Goal: Task Accomplishment & Management: Use online tool/utility

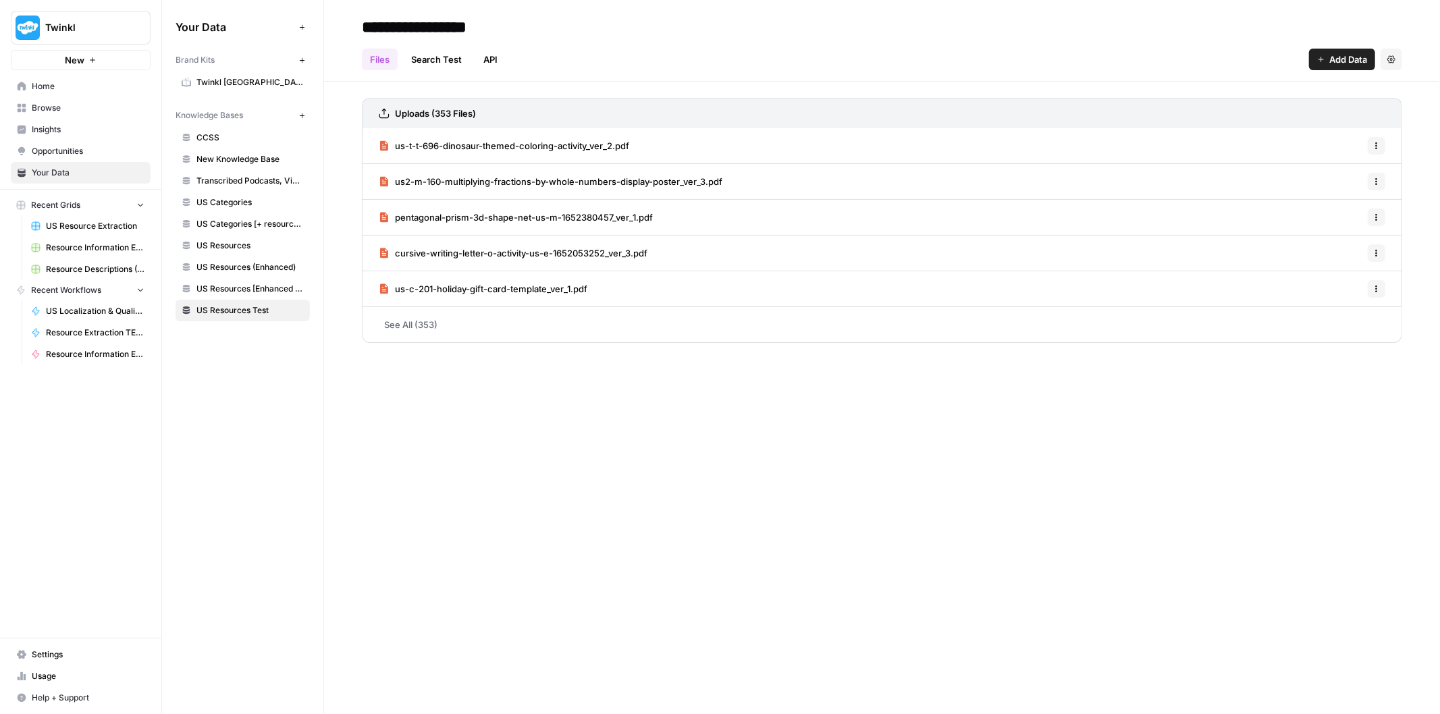
click at [95, 206] on button "Recent Grids" at bounding box center [81, 205] width 140 height 20
click at [104, 265] on span "Resource Descriptions (+Flair)" at bounding box center [95, 269] width 99 height 12
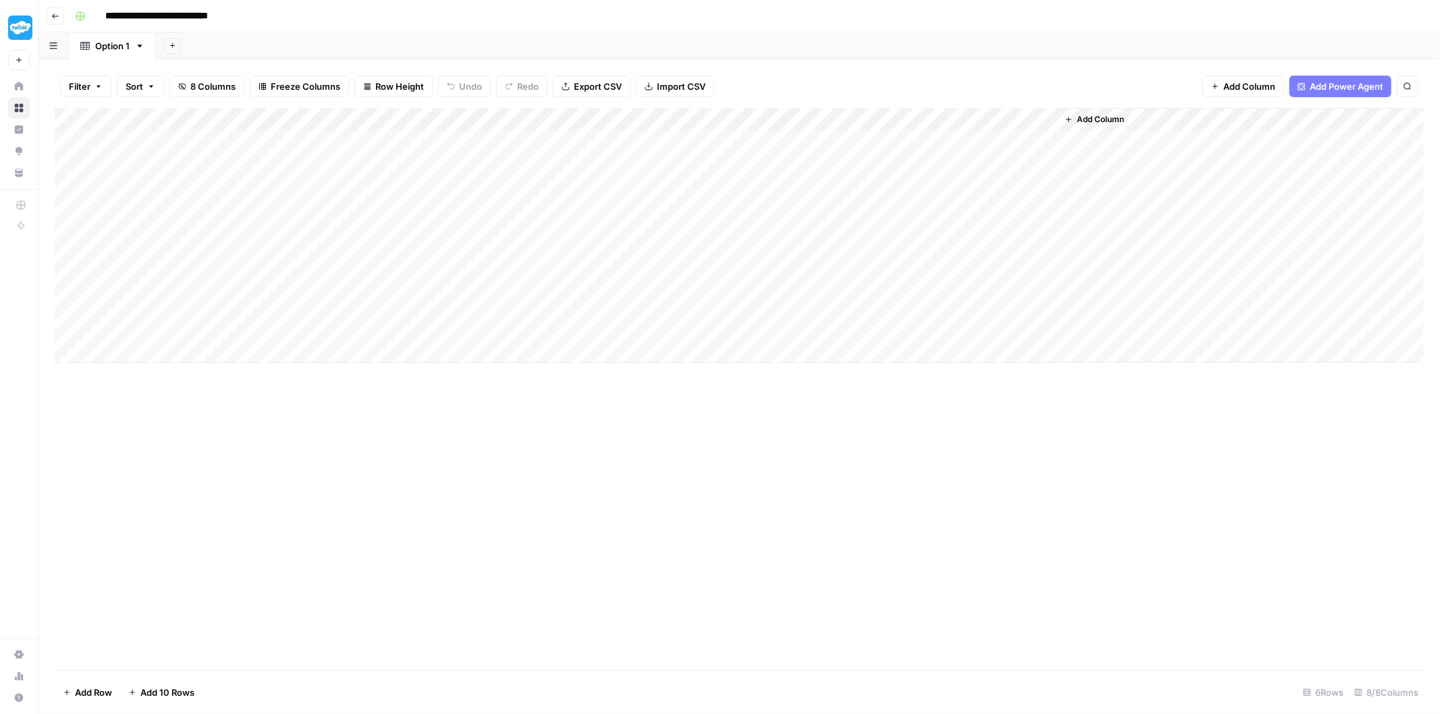
click at [131, 144] on div "Add Column" at bounding box center [739, 235] width 1369 height 255
click at [369, 477] on div "Add Column" at bounding box center [739, 389] width 1369 height 562
drag, startPoint x: 306, startPoint y: 155, endPoint x: 1024, endPoint y: 143, distance: 717.6
click at [1024, 143] on div "Add Column" at bounding box center [739, 235] width 1369 height 255
click at [994, 248] on div "Add Column" at bounding box center [739, 235] width 1369 height 255
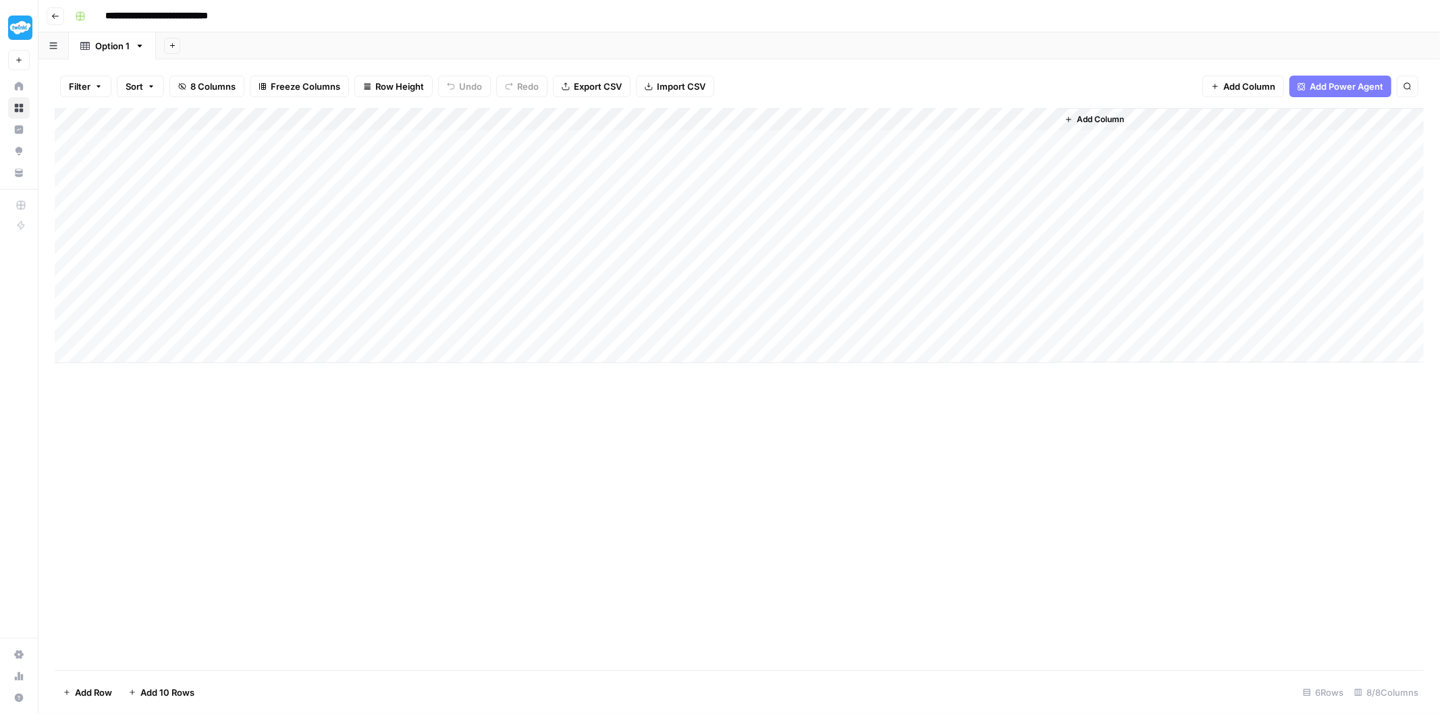
click at [425, 153] on div "Add Column" at bounding box center [739, 235] width 1369 height 255
click at [564, 152] on div "Add Column" at bounding box center [739, 235] width 1369 height 255
click at [811, 146] on div "Add Column" at bounding box center [739, 235] width 1369 height 255
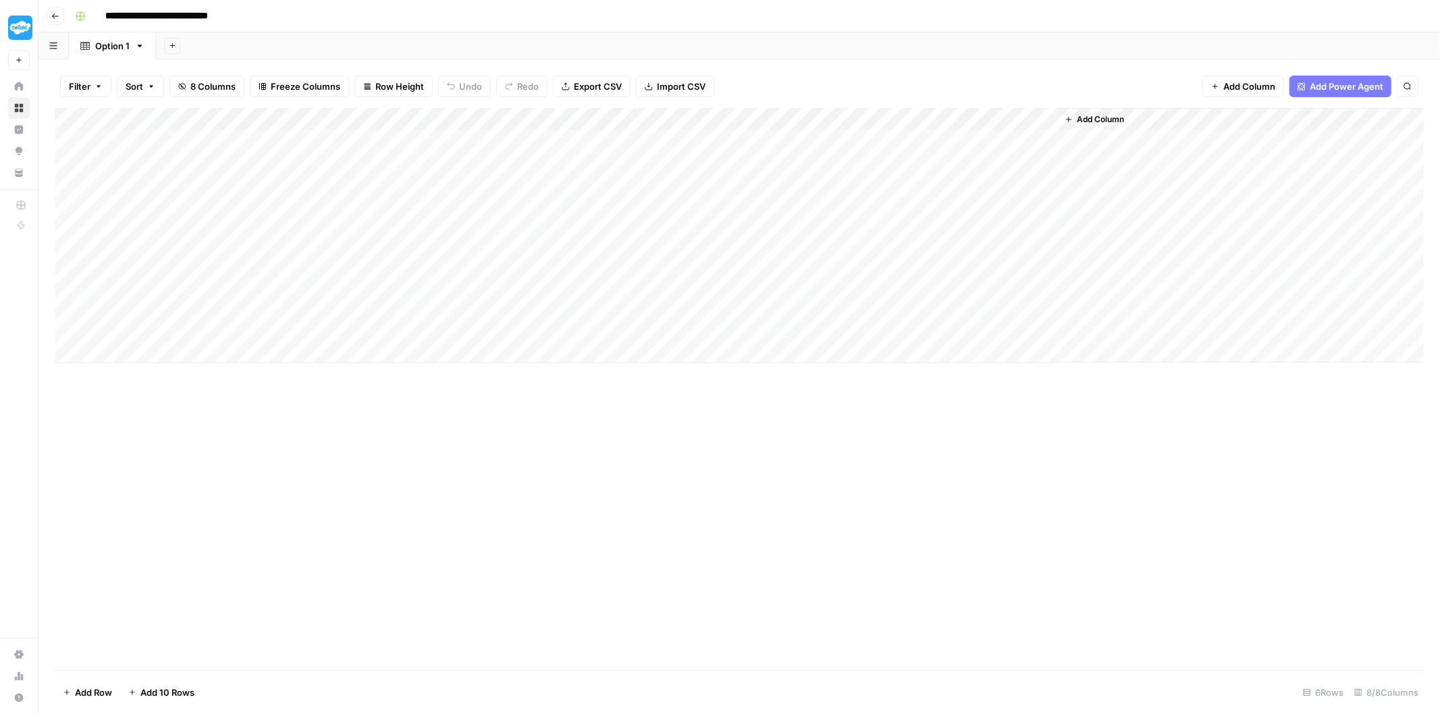
click at [669, 142] on div "Add Column" at bounding box center [739, 235] width 1369 height 255
click at [922, 140] on div "Add Column" at bounding box center [739, 235] width 1369 height 255
click at [1002, 138] on div "Add Column" at bounding box center [739, 235] width 1369 height 255
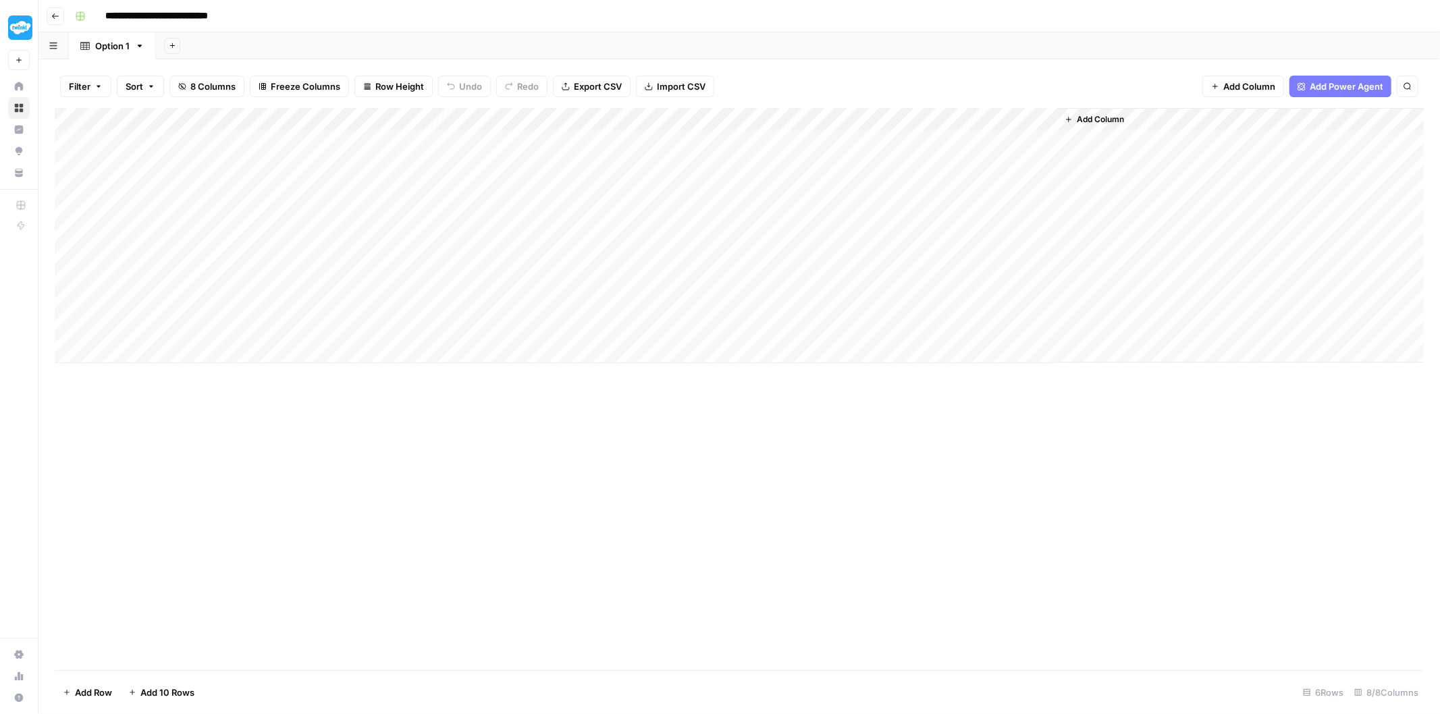
click at [892, 149] on div "Add Column" at bounding box center [739, 235] width 1369 height 255
click at [750, 144] on div "Add Column" at bounding box center [739, 235] width 1369 height 255
click at [676, 150] on div "Add Column" at bounding box center [739, 235] width 1369 height 255
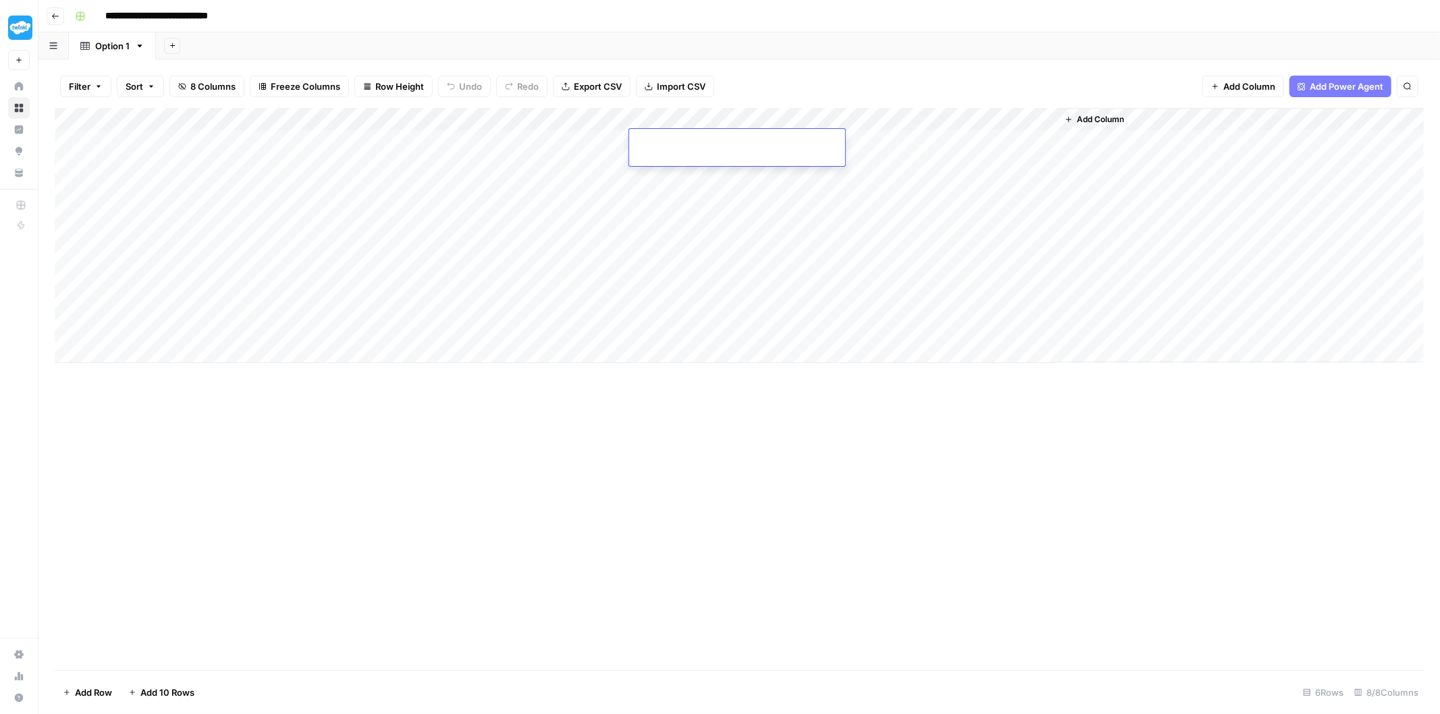
click at [680, 181] on div "Add Column" at bounding box center [739, 235] width 1369 height 255
click at [886, 172] on div "Add Column" at bounding box center [739, 235] width 1369 height 255
drag, startPoint x: 977, startPoint y: 158, endPoint x: 973, endPoint y: 321, distance: 163.4
click at [973, 321] on div "Add Column" at bounding box center [739, 235] width 1369 height 255
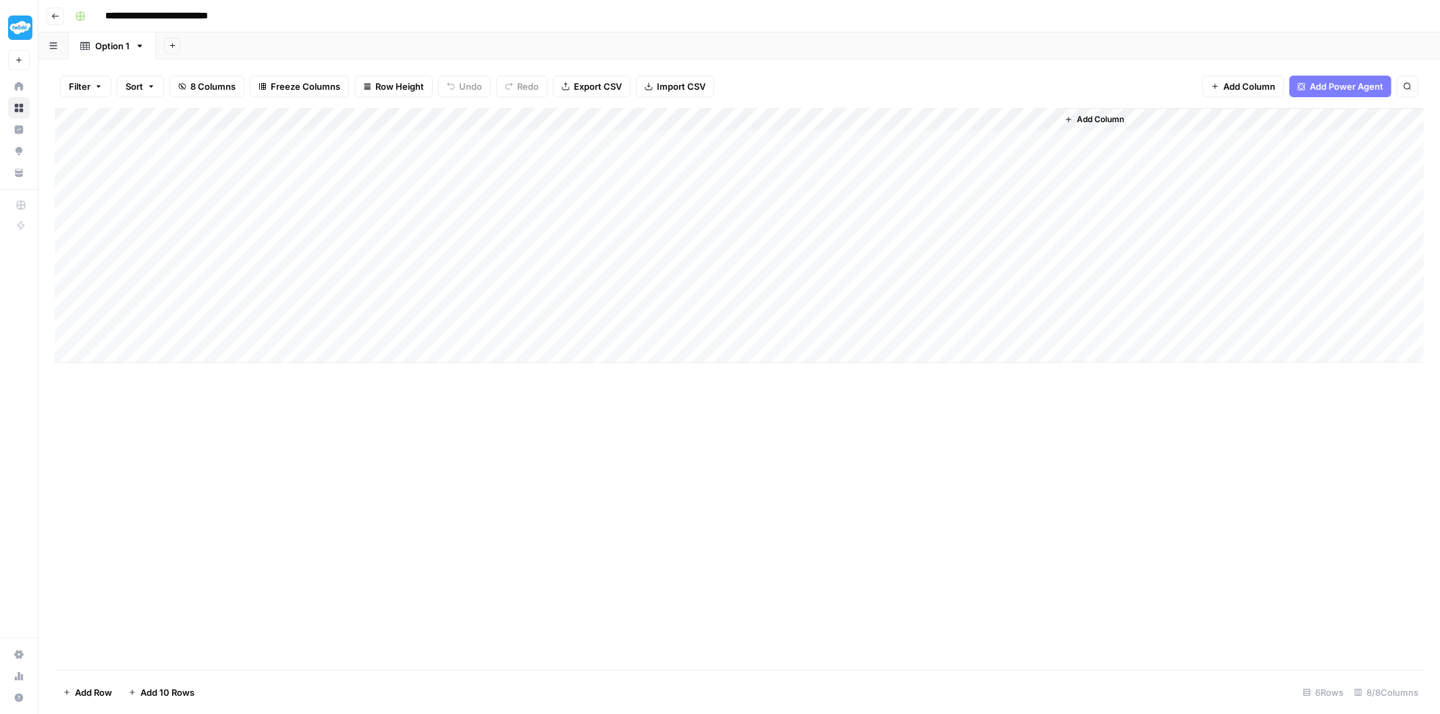
drag, startPoint x: 852, startPoint y: 149, endPoint x: 153, endPoint y: 297, distance: 714.2
click at [153, 297] on div "Add Column" at bounding box center [739, 235] width 1369 height 255
drag, startPoint x: 161, startPoint y: 315, endPoint x: 1000, endPoint y: 144, distance: 856.8
click at [1000, 144] on div "Add Column" at bounding box center [739, 235] width 1369 height 255
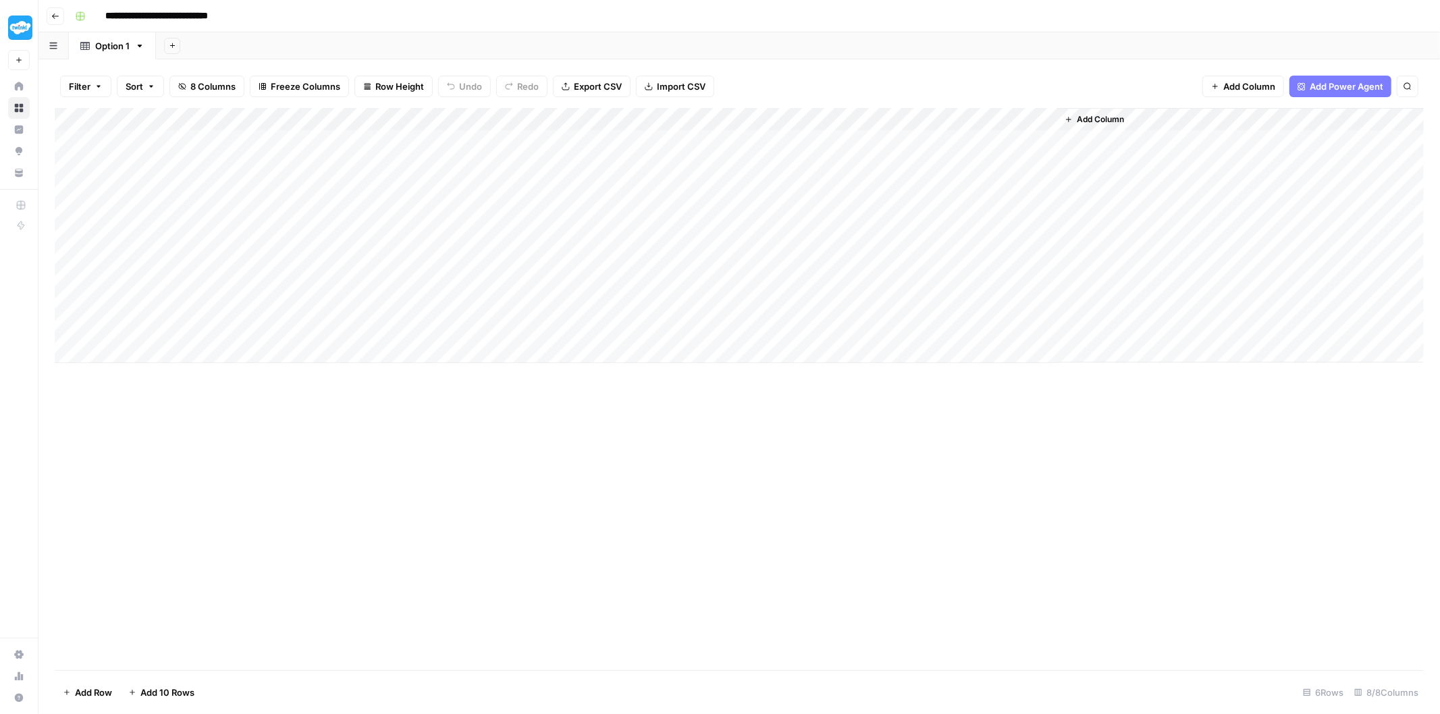
drag, startPoint x: 184, startPoint y: 156, endPoint x: 308, endPoint y: 320, distance: 205.7
click at [308, 320] on div "Add Column" at bounding box center [739, 235] width 1369 height 255
drag, startPoint x: 385, startPoint y: 146, endPoint x: 1050, endPoint y: 329, distance: 690.1
click at [1056, 338] on div "Add Column" at bounding box center [739, 235] width 1369 height 255
click at [646, 227] on div "Add Column" at bounding box center [739, 235] width 1369 height 255
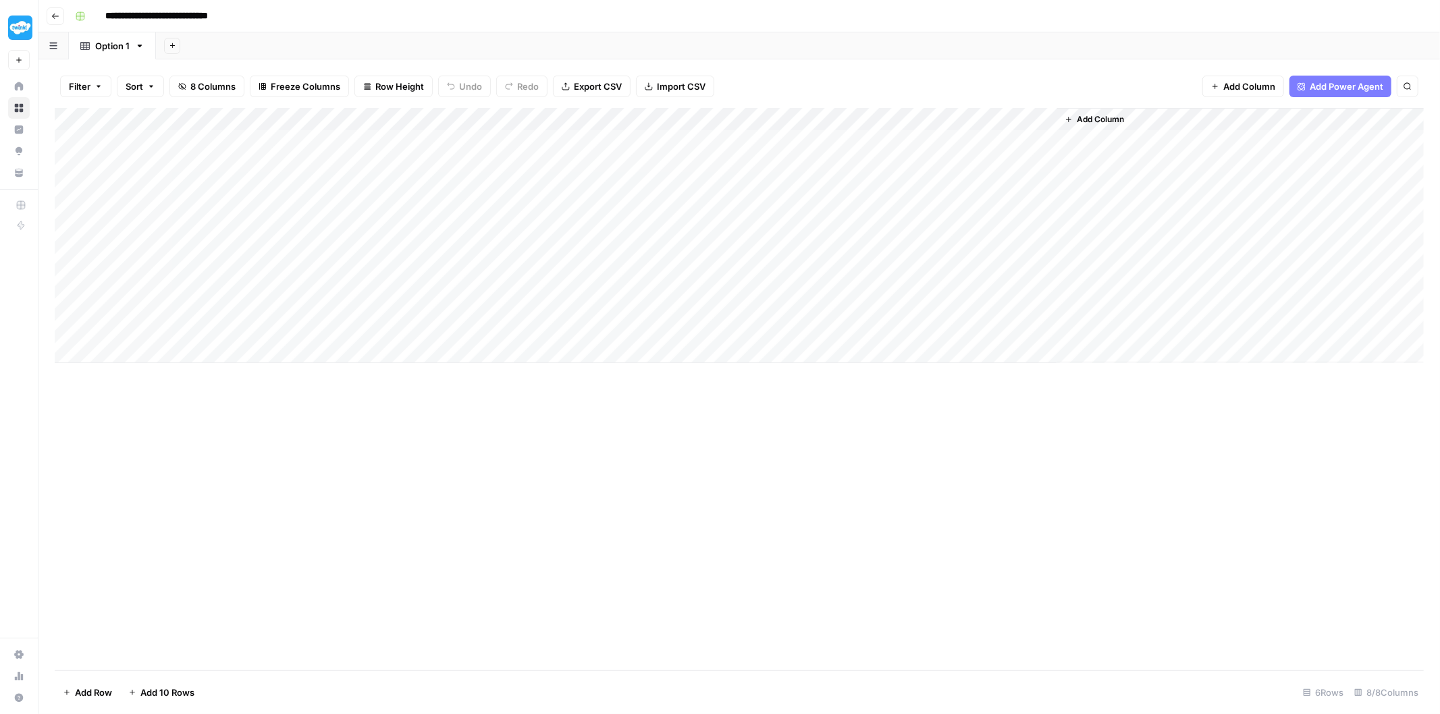
click at [460, 153] on div "Add Column" at bounding box center [739, 235] width 1369 height 255
click at [53, 15] on icon "button" at bounding box center [55, 16] width 7 height 5
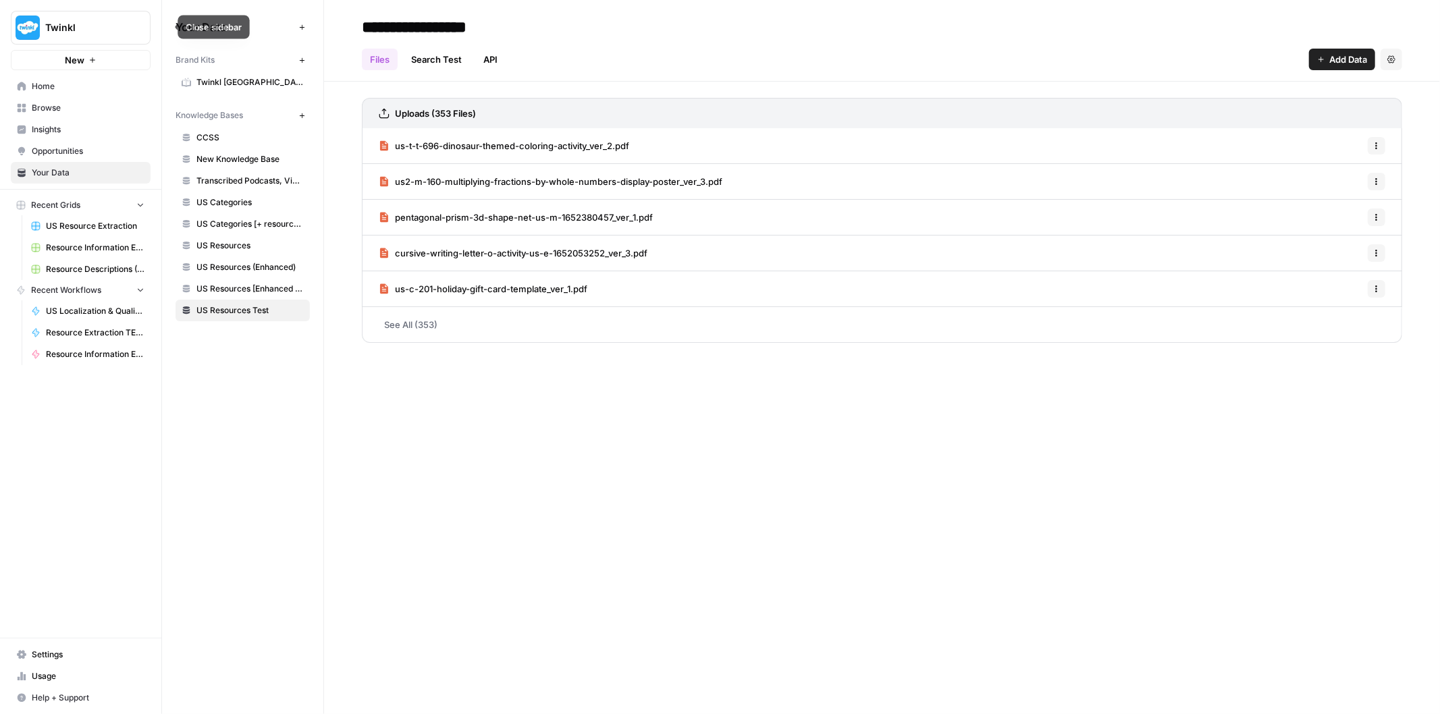
click at [167, 26] on icon "button" at bounding box center [163, 26] width 9 height 9
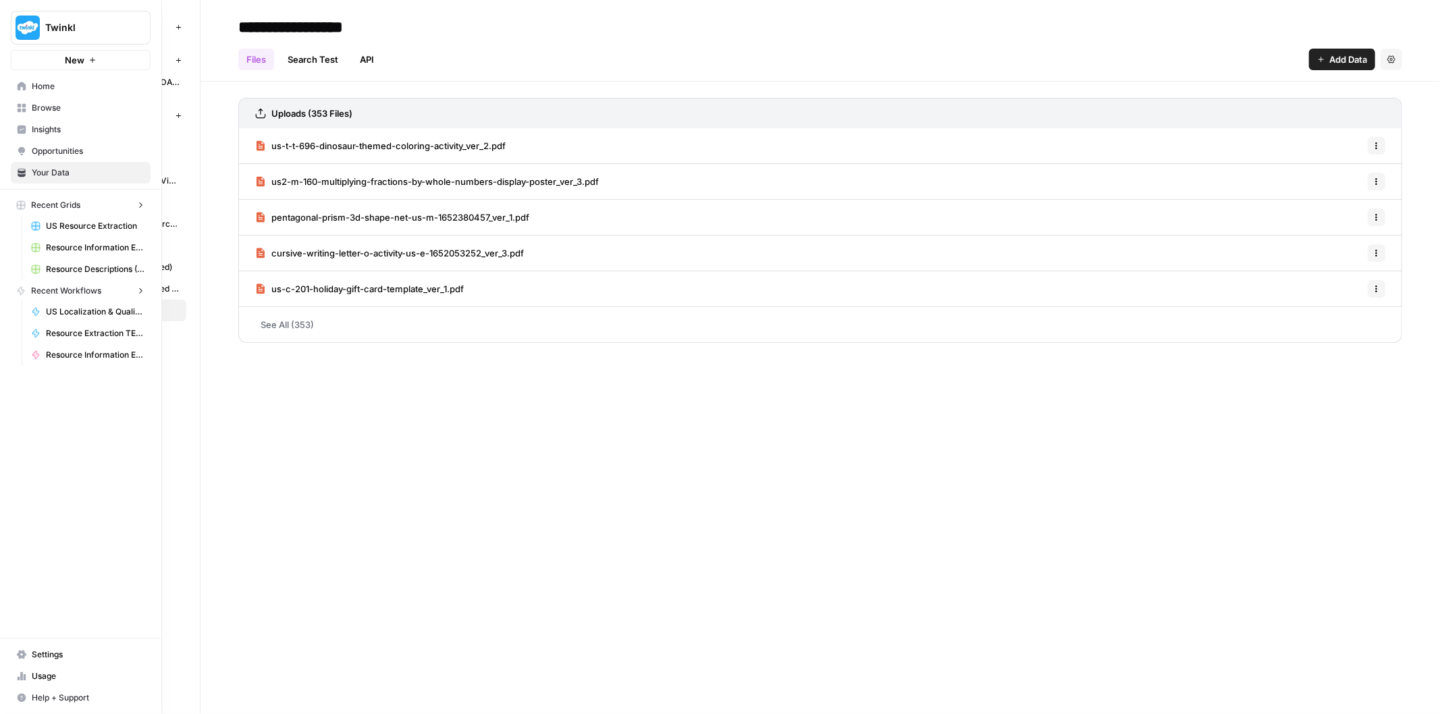
click at [28, 14] on button "Twinkl" at bounding box center [81, 28] width 140 height 34
click at [124, 140] on div "Twinkl Cohort 5 Create Workspace Log Out" at bounding box center [122, 118] width 223 height 136
click at [115, 124] on span "Cohort 5" at bounding box center [130, 123] width 178 height 14
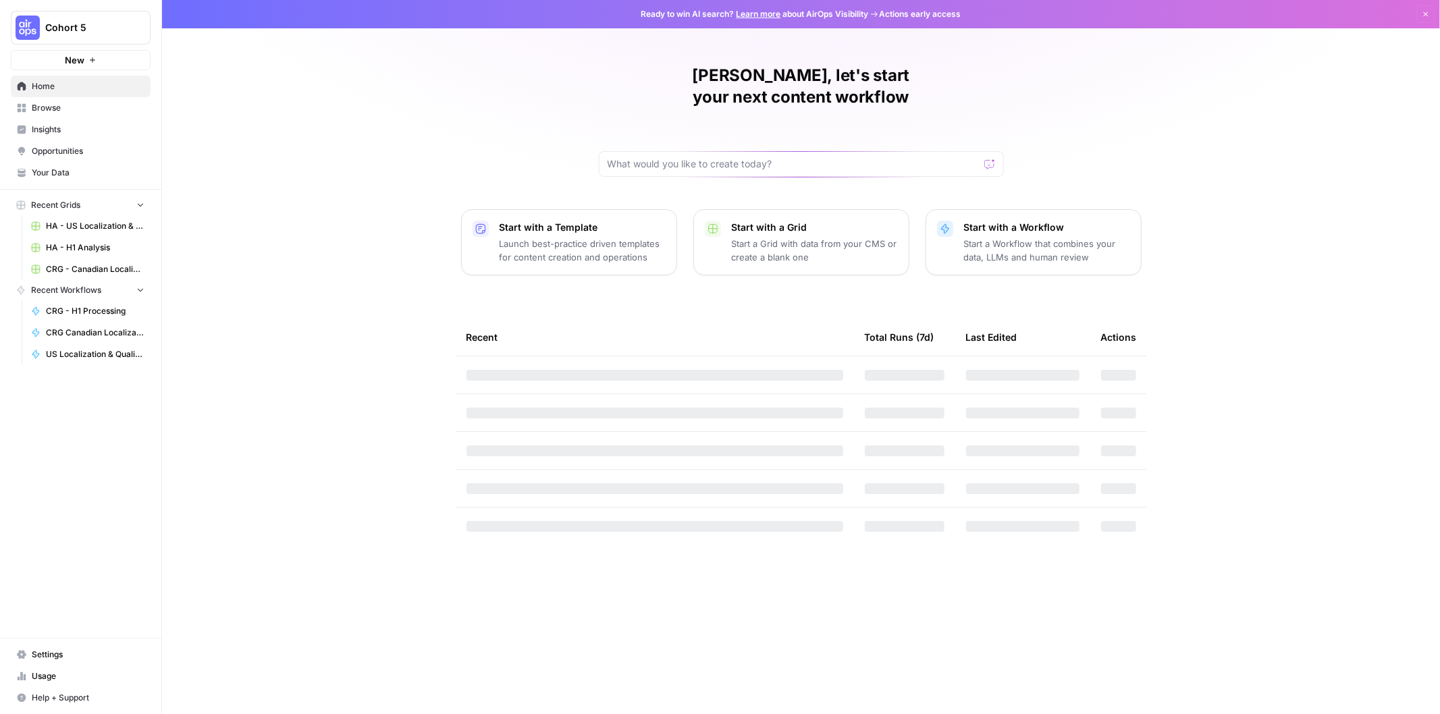
click at [100, 248] on span "HA - H1 Analysis" at bounding box center [95, 248] width 99 height 12
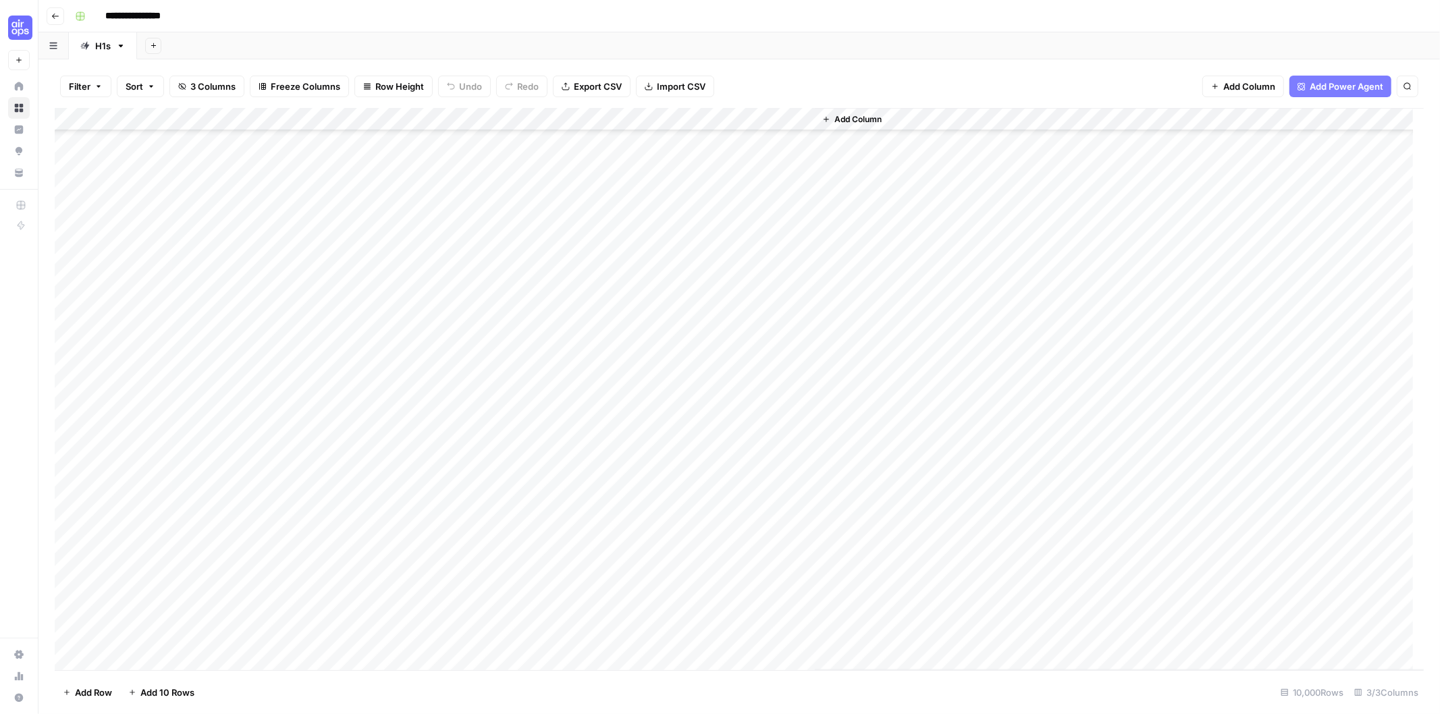
scroll to position [750, 0]
click at [57, 14] on icon "button" at bounding box center [55, 16] width 8 height 8
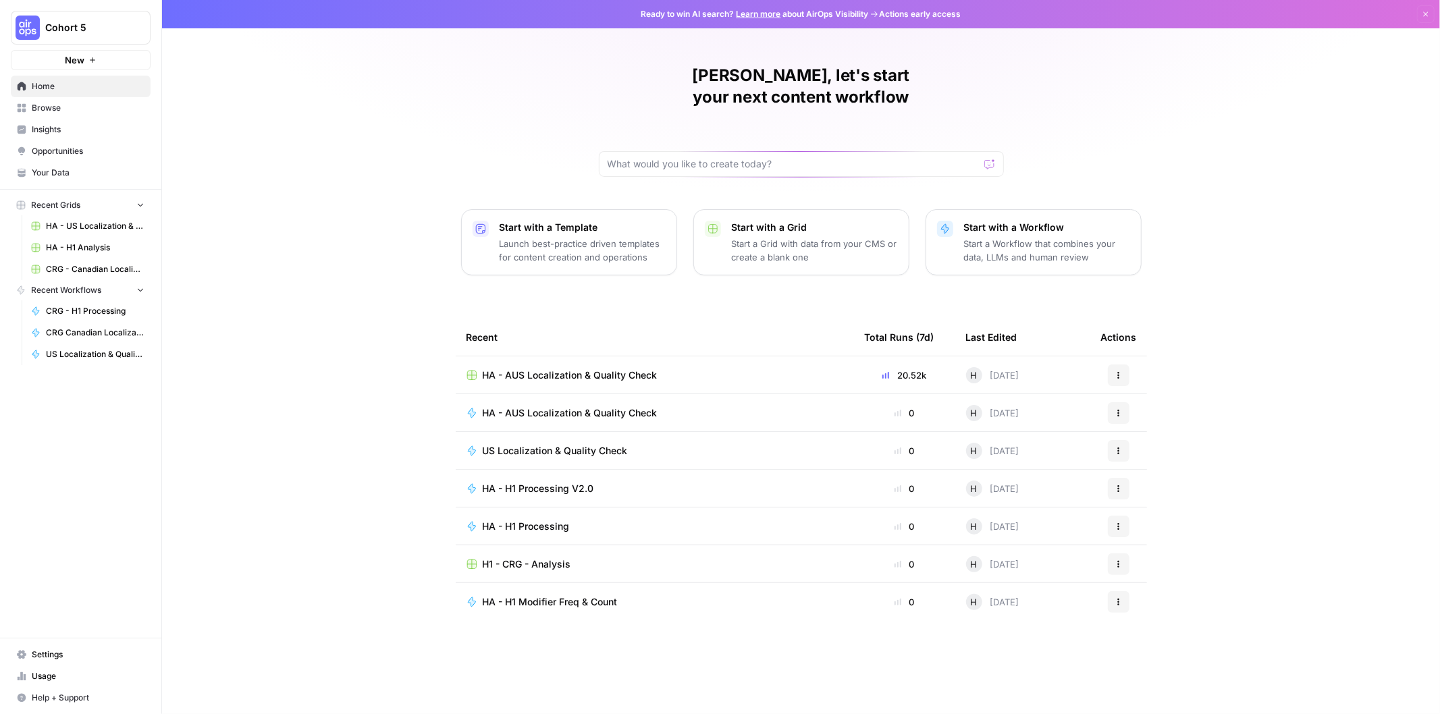
click at [95, 110] on span "Browse" at bounding box center [88, 108] width 113 height 12
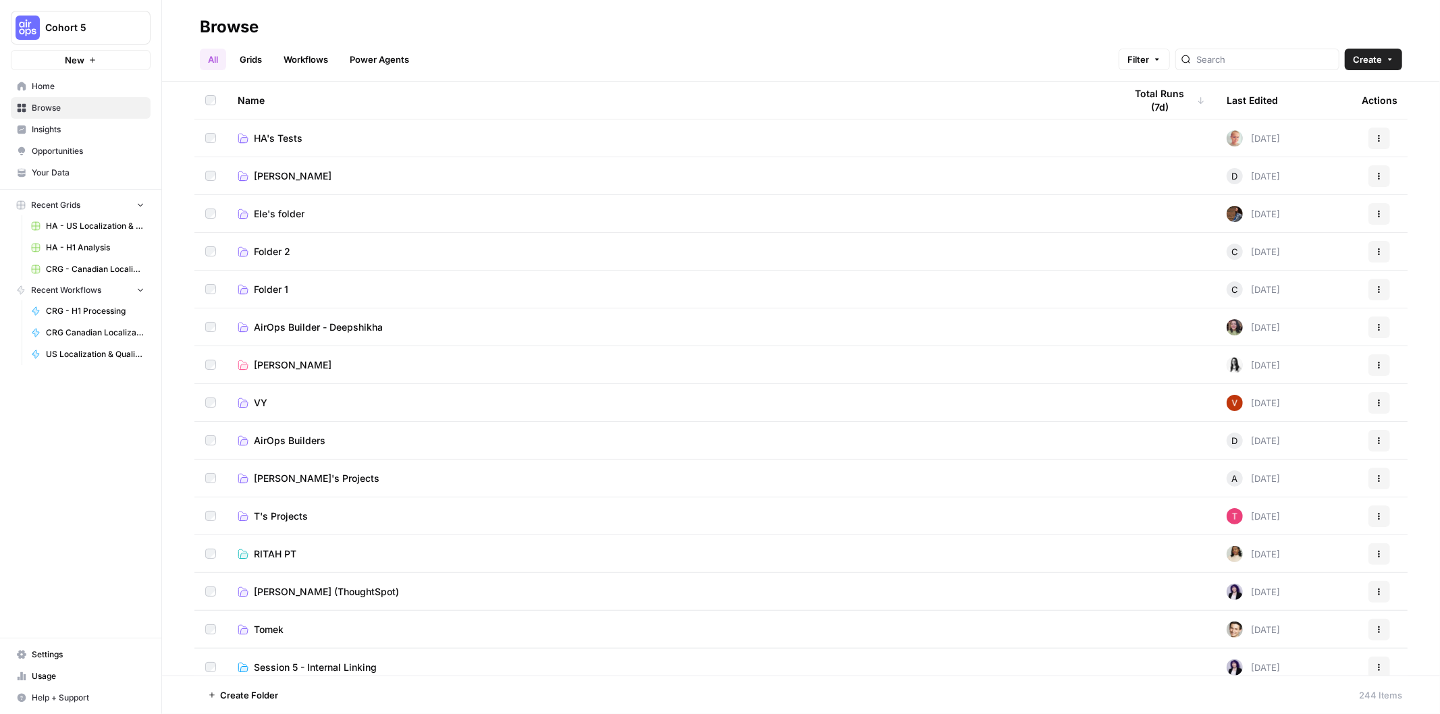
click at [1265, 49] on div at bounding box center [1257, 60] width 164 height 22
type input "CRG"
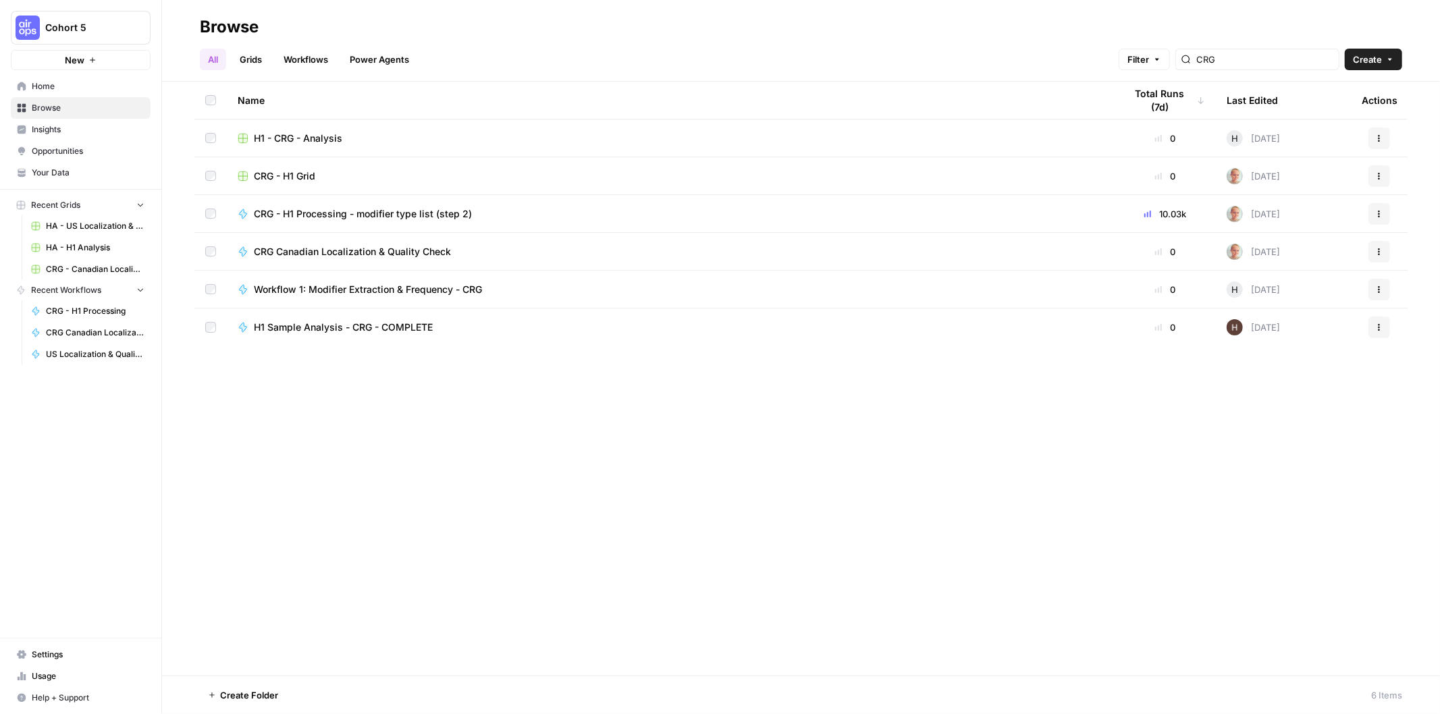
click at [398, 171] on div "CRG - H1 Grid" at bounding box center [671, 176] width 866 height 14
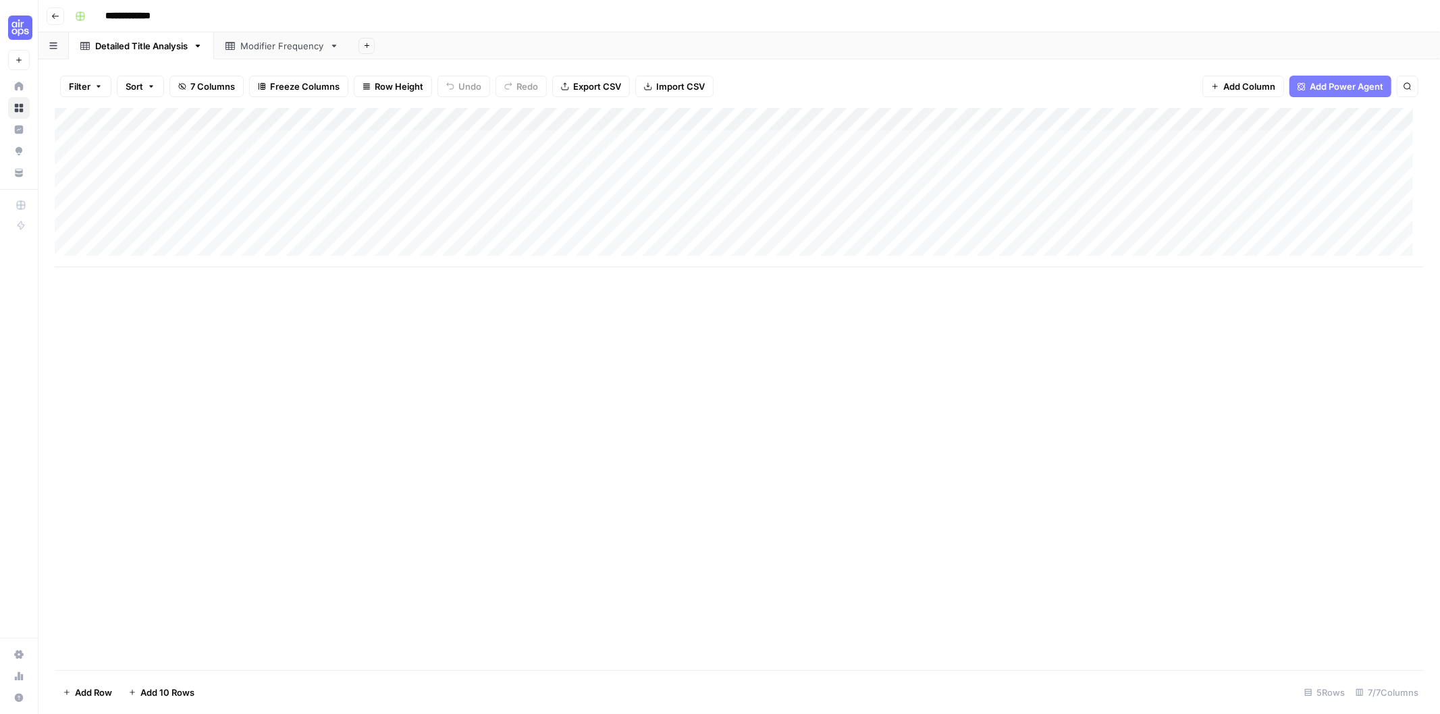
scroll to position [11, 0]
click at [270, 42] on div "Modifier Frequency" at bounding box center [282, 46] width 84 height 14
type input "**********"
click at [160, 45] on div "Detailed Title Analysis" at bounding box center [141, 46] width 92 height 14
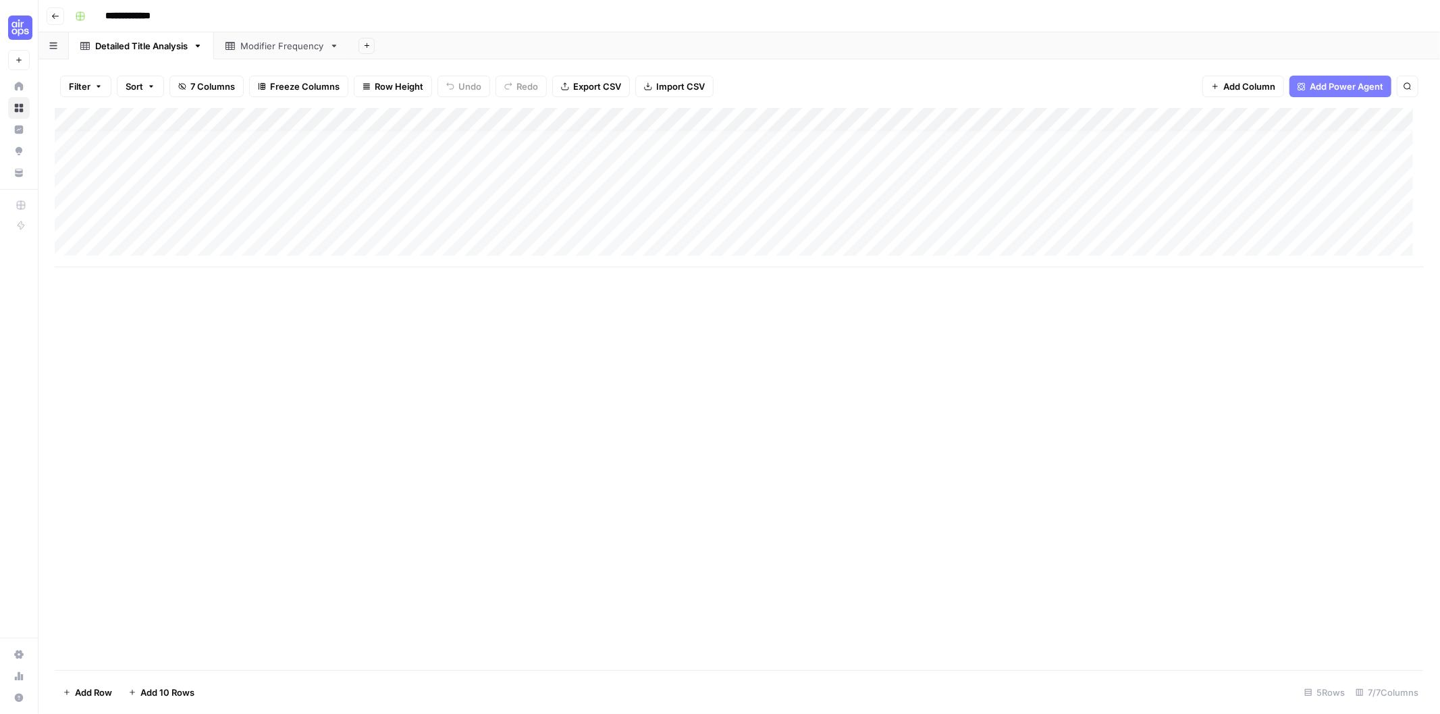
click at [55, 5] on header "**********" at bounding box center [738, 16] width 1401 height 32
click at [54, 10] on button "Go back" at bounding box center [56, 16] width 18 height 18
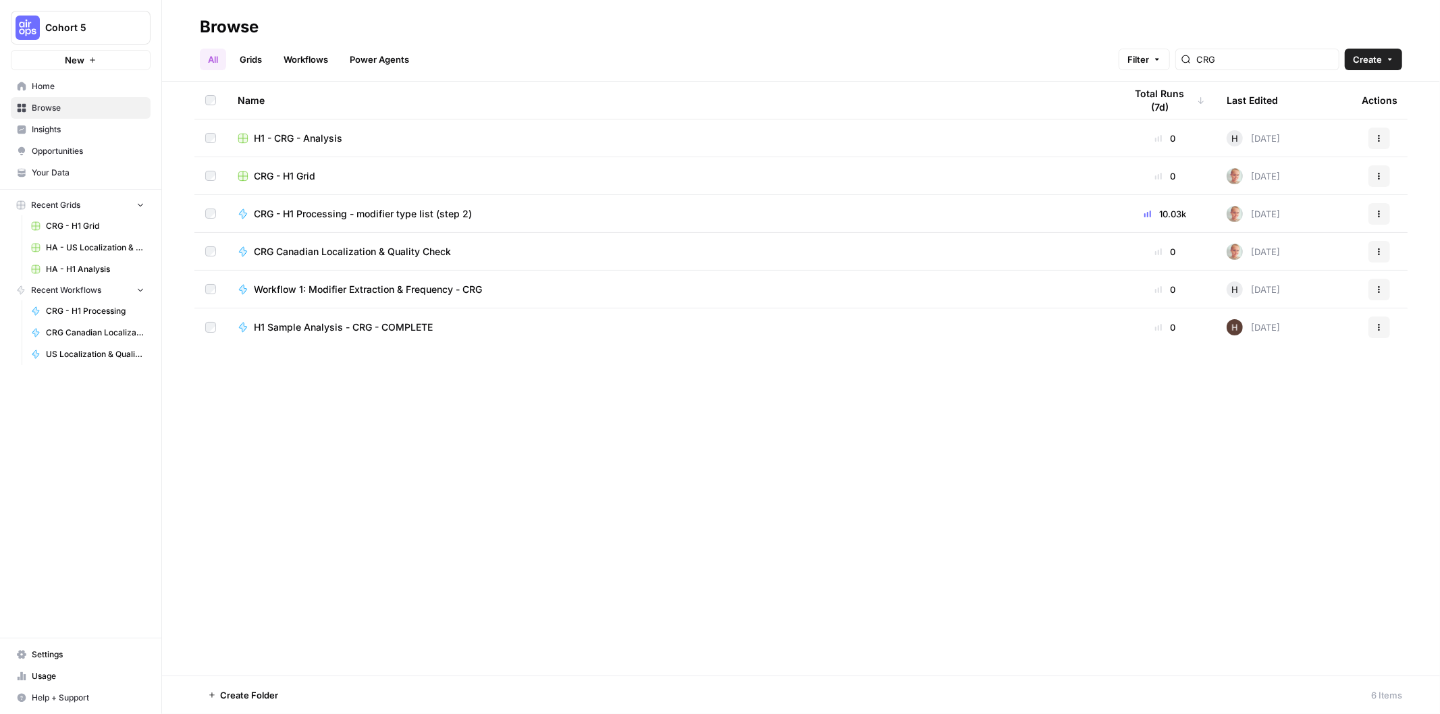
click at [322, 138] on span "H1 - CRG - Analysis" at bounding box center [298, 139] width 88 height 14
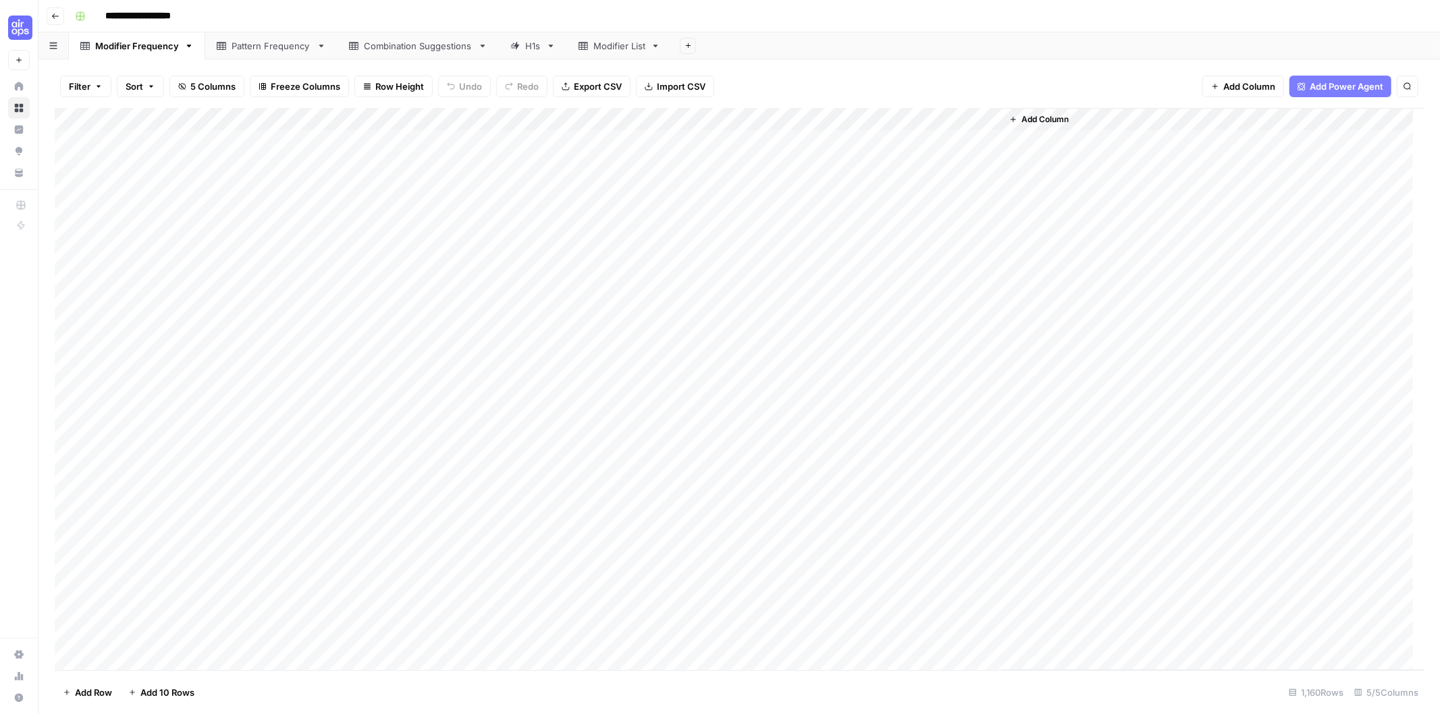
click at [525, 46] on div "H1s" at bounding box center [533, 46] width 16 height 14
click at [617, 49] on div "Modifier List" at bounding box center [619, 46] width 52 height 14
click at [132, 48] on div "Modifier Frequency" at bounding box center [137, 46] width 84 height 14
click at [54, 17] on icon "button" at bounding box center [55, 16] width 7 height 5
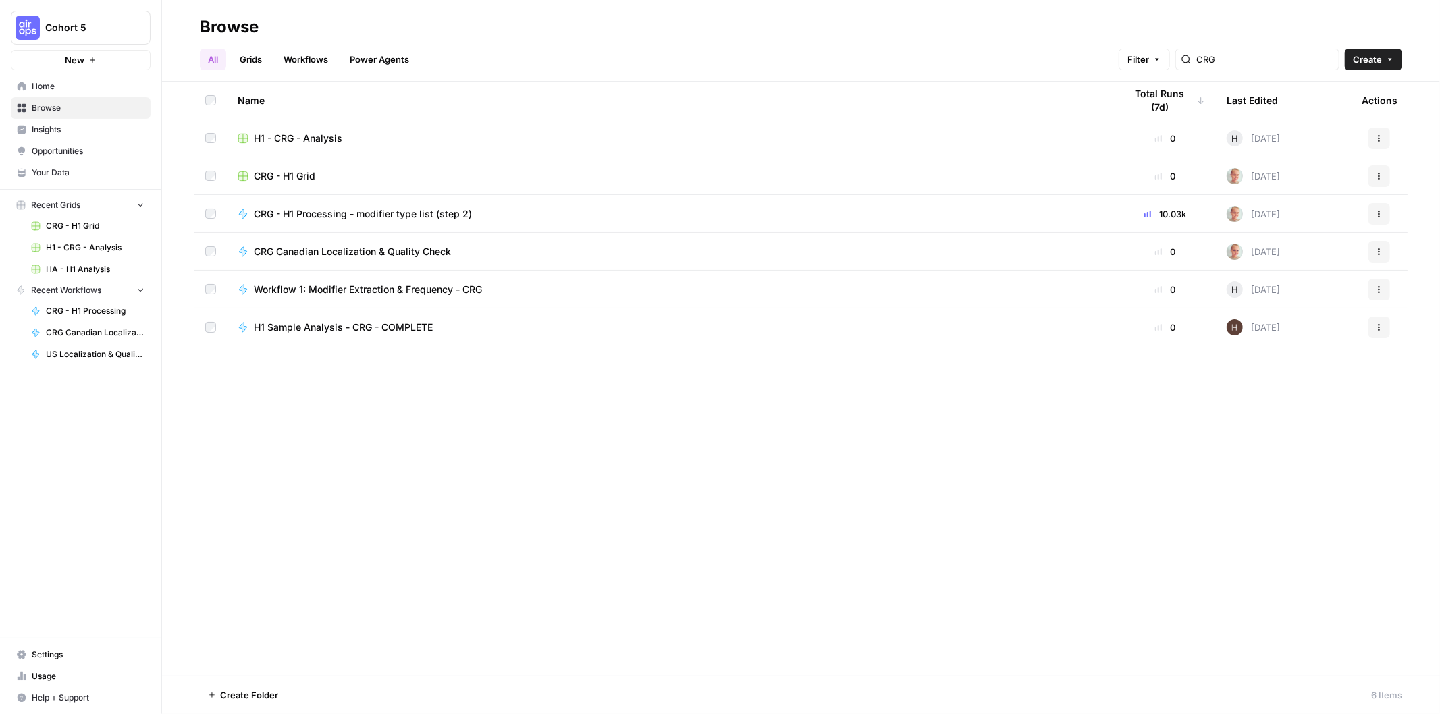
click at [437, 213] on span "CRG - H1 Processing - modifier type list (step 2)" at bounding box center [363, 214] width 218 height 14
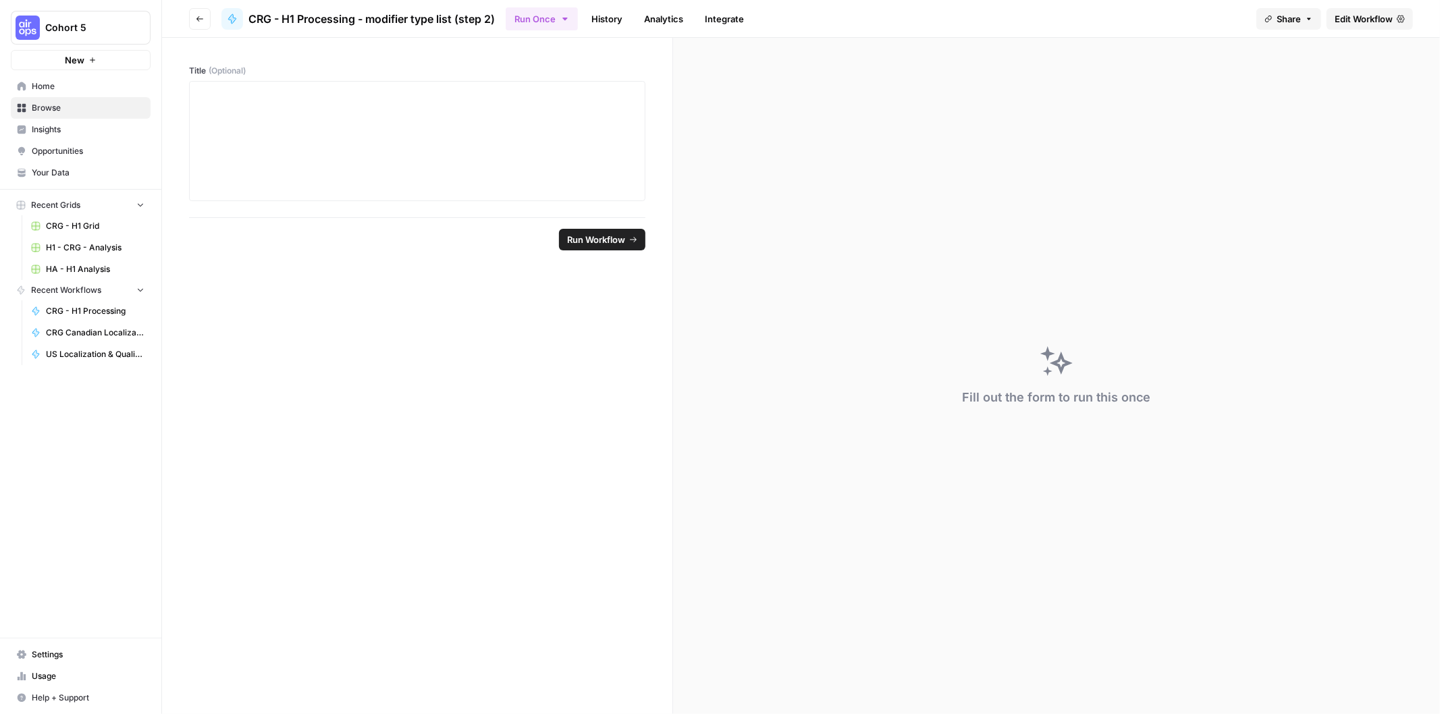
click at [204, 16] on button "Go back" at bounding box center [200, 19] width 22 height 22
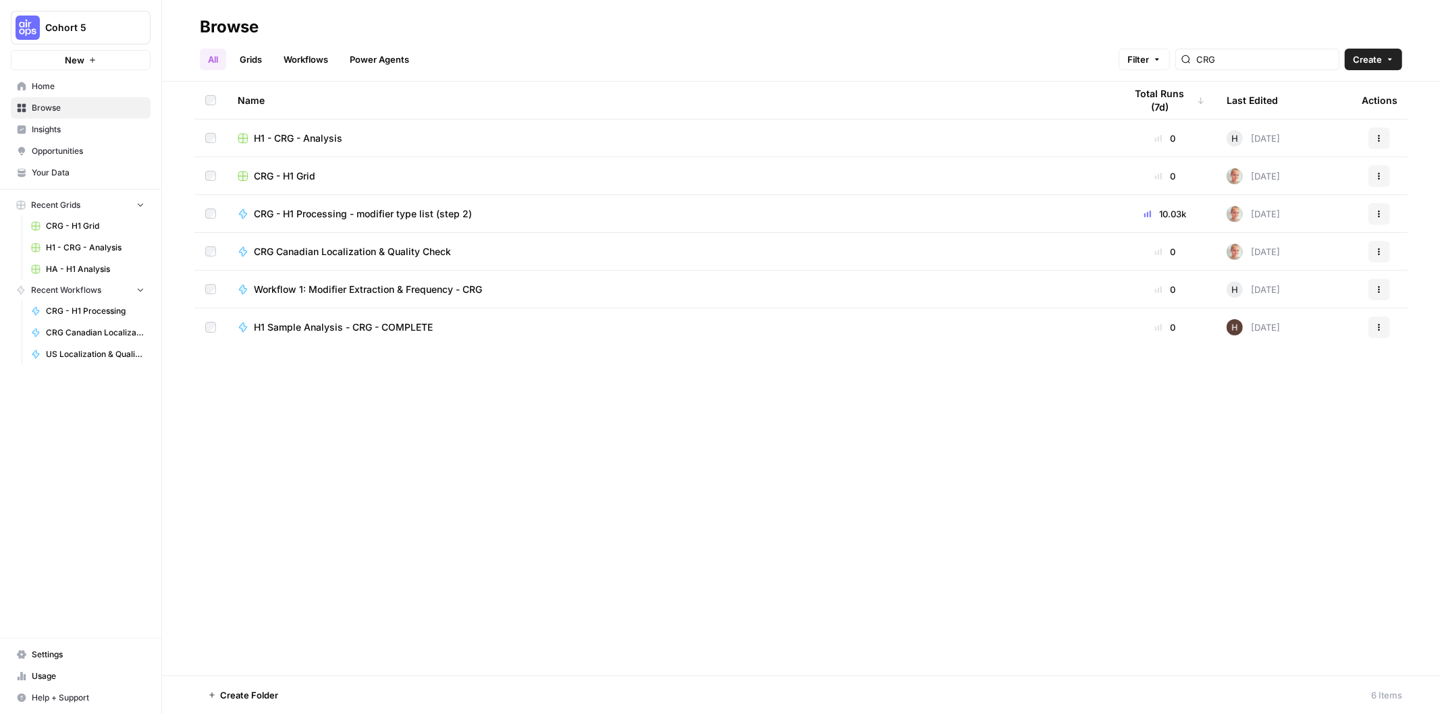
click at [78, 90] on span "Home" at bounding box center [88, 86] width 113 height 12
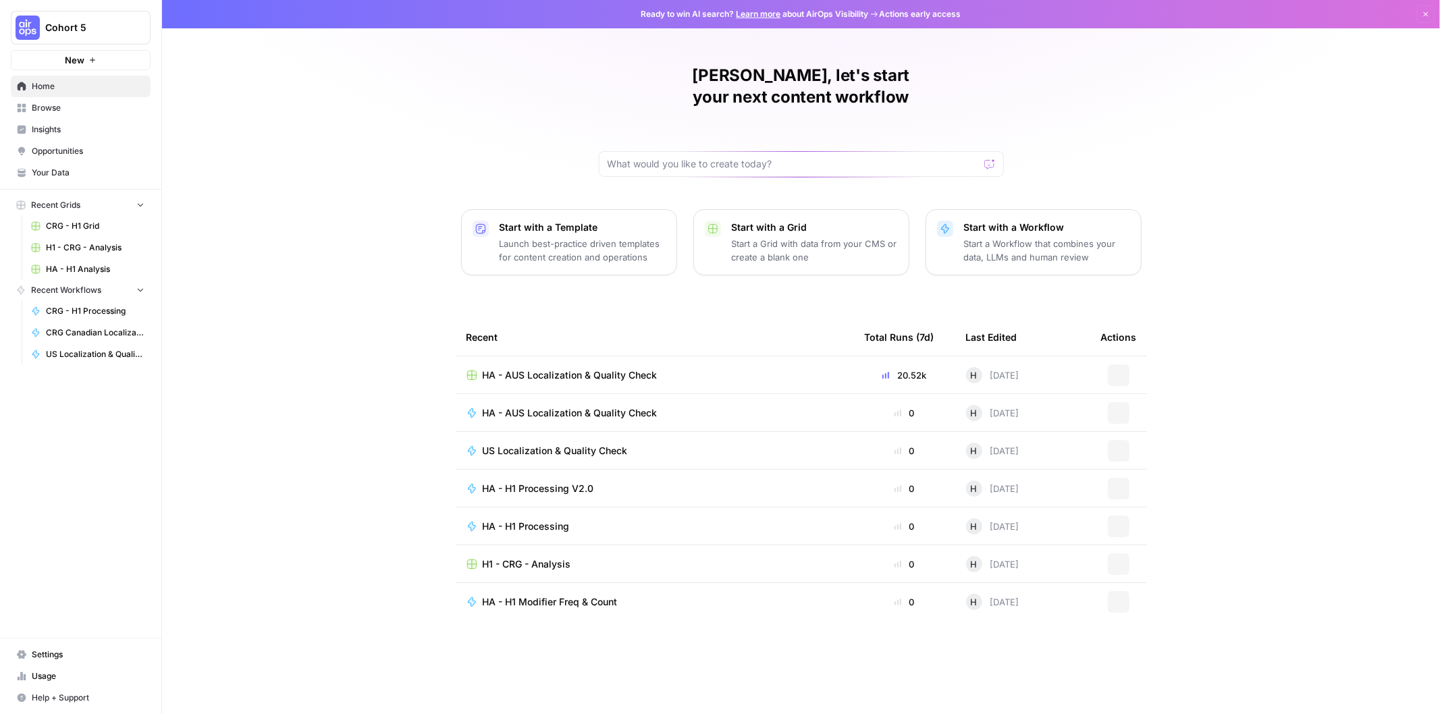
click at [72, 108] on span "Browse" at bounding box center [88, 108] width 113 height 12
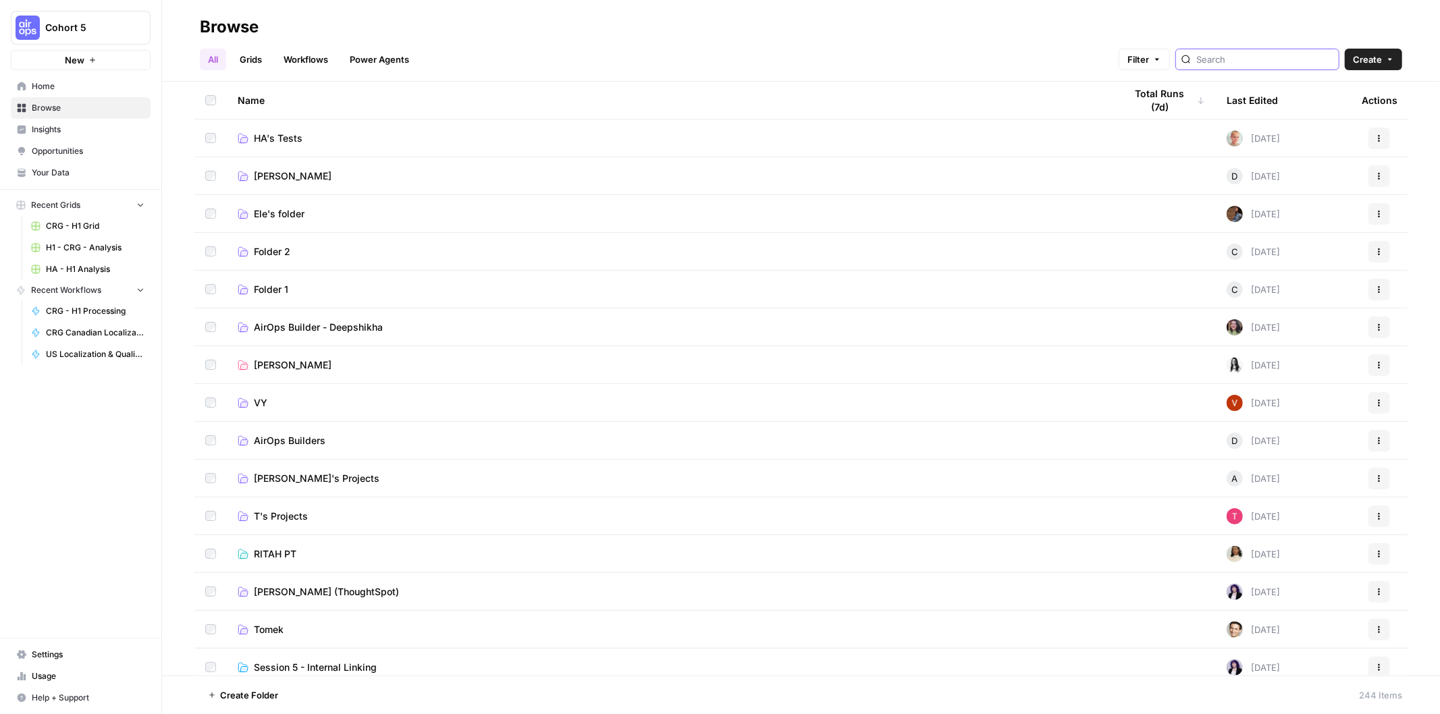
click at [1276, 57] on input "search" at bounding box center [1264, 60] width 137 height 14
type input "CRG"
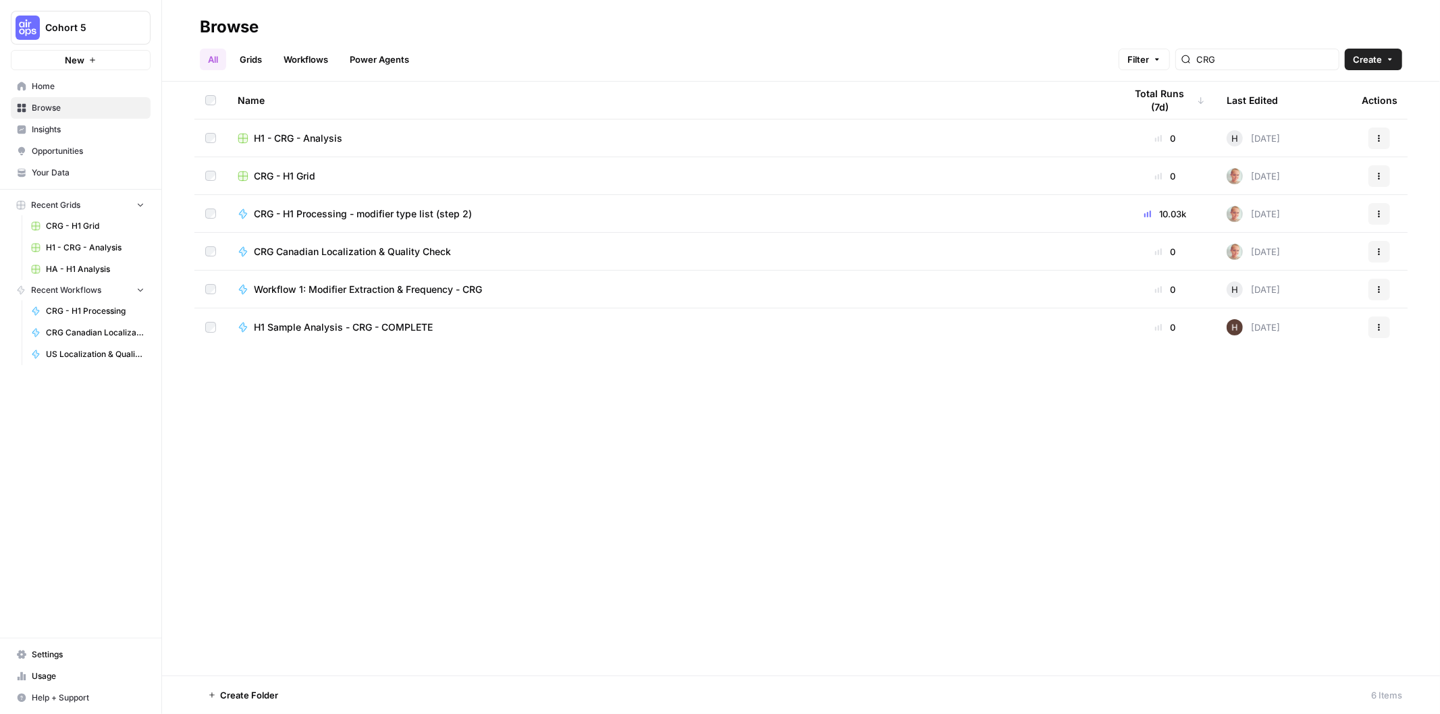
click at [736, 170] on div "CRG - H1 Grid" at bounding box center [671, 176] width 866 height 14
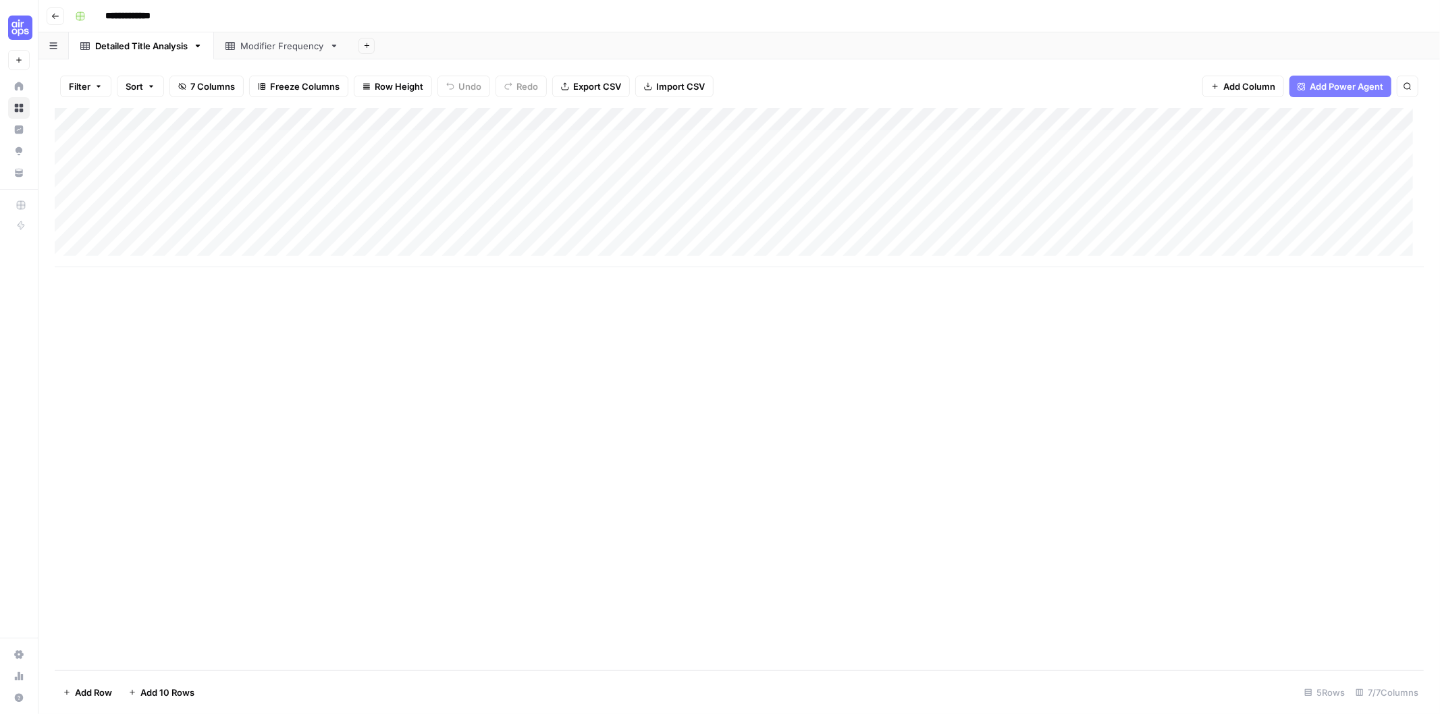
click at [280, 43] on div "Modifier Frequency" at bounding box center [282, 46] width 84 height 14
click at [154, 41] on div "Detailed Title Analysis" at bounding box center [141, 46] width 92 height 14
click at [49, 16] on button "Go back" at bounding box center [56, 16] width 18 height 18
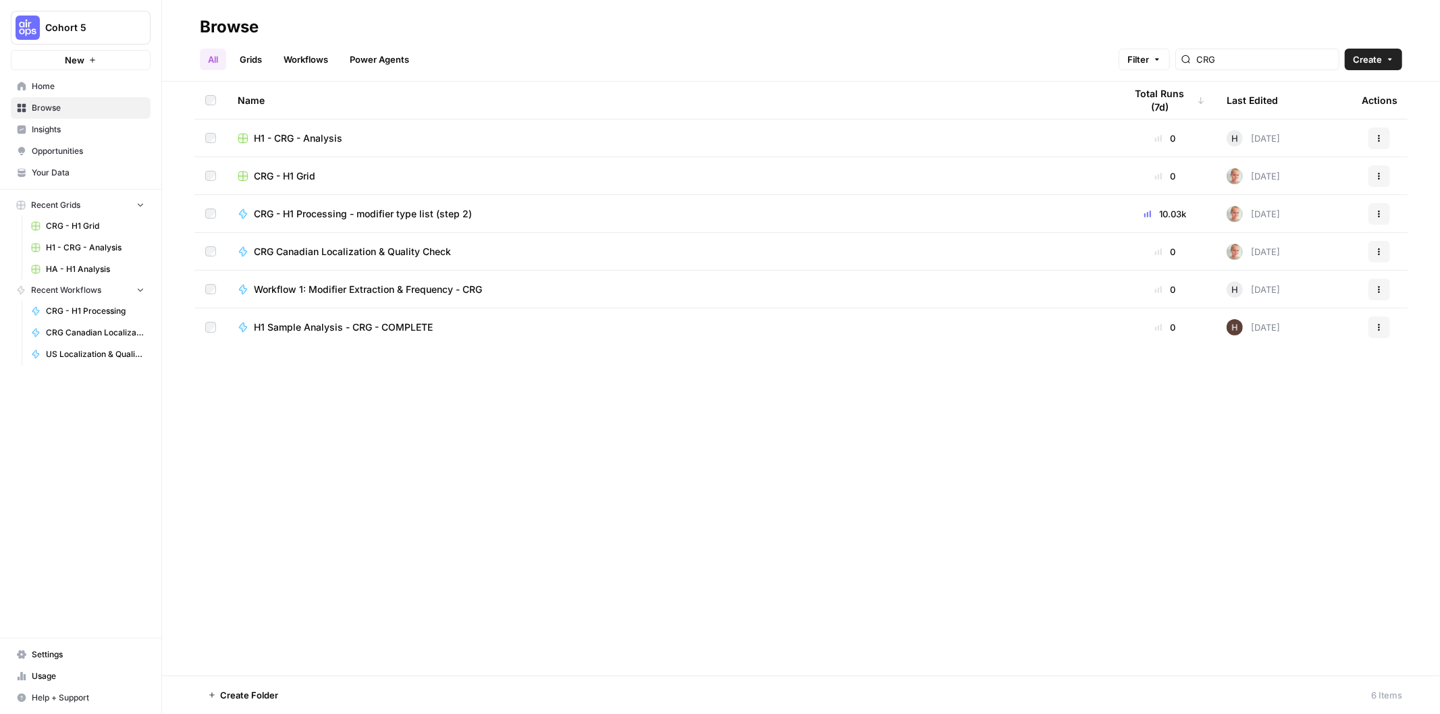
click at [353, 132] on div "H1 - CRG - Analysis" at bounding box center [671, 139] width 866 height 14
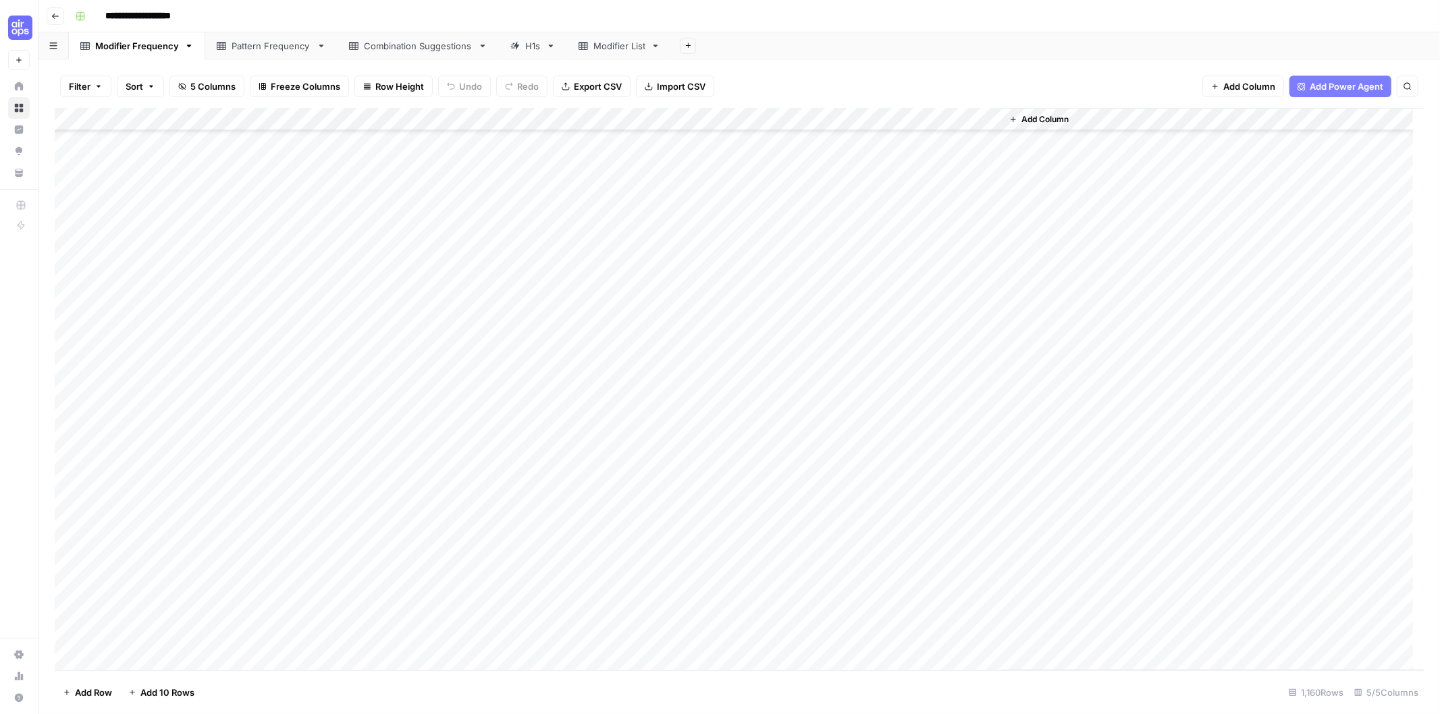
scroll to position [75, 0]
click at [530, 47] on div "H1s" at bounding box center [533, 46] width 16 height 14
click at [611, 48] on div "Modifier List" at bounding box center [619, 46] width 52 height 14
click at [532, 42] on div "H1s" at bounding box center [533, 46] width 16 height 14
click at [55, 16] on icon "button" at bounding box center [55, 16] width 7 height 5
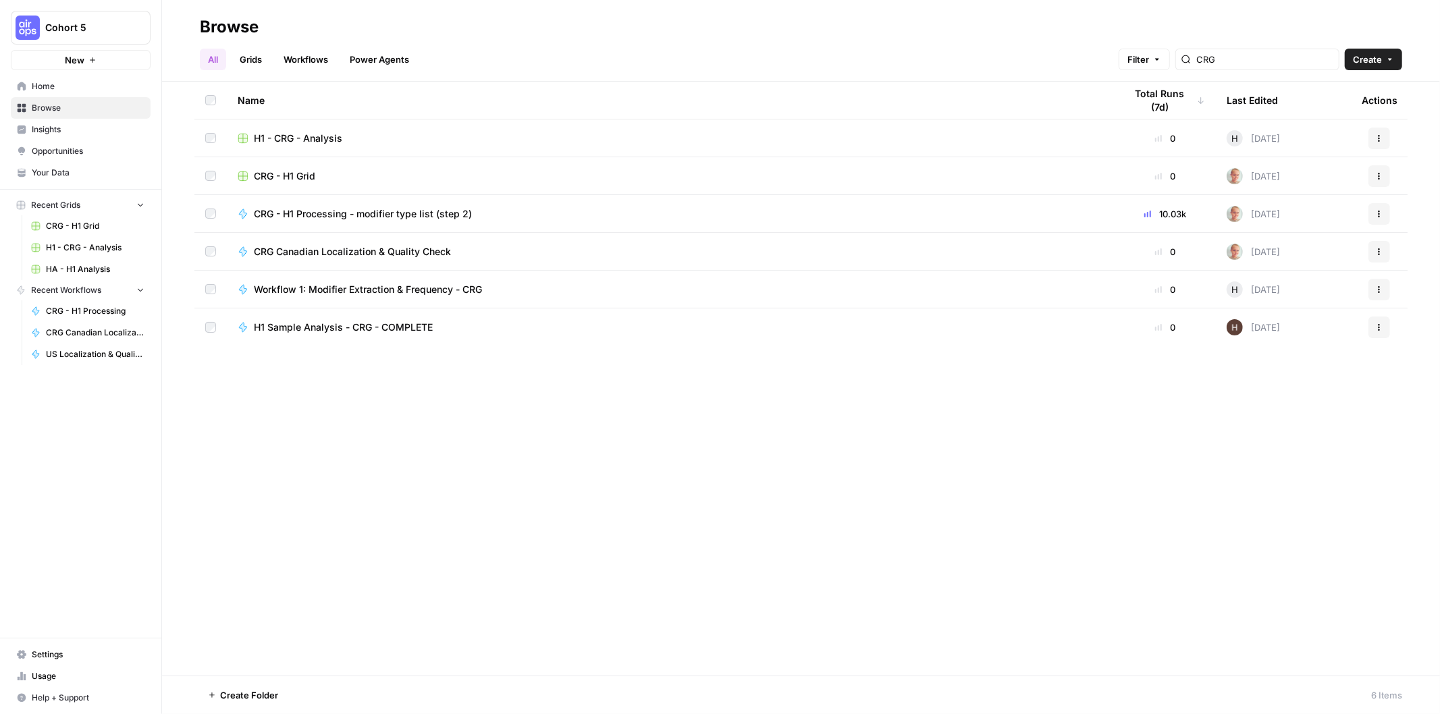
click at [299, 138] on span "H1 - CRG - Analysis" at bounding box center [298, 139] width 88 height 14
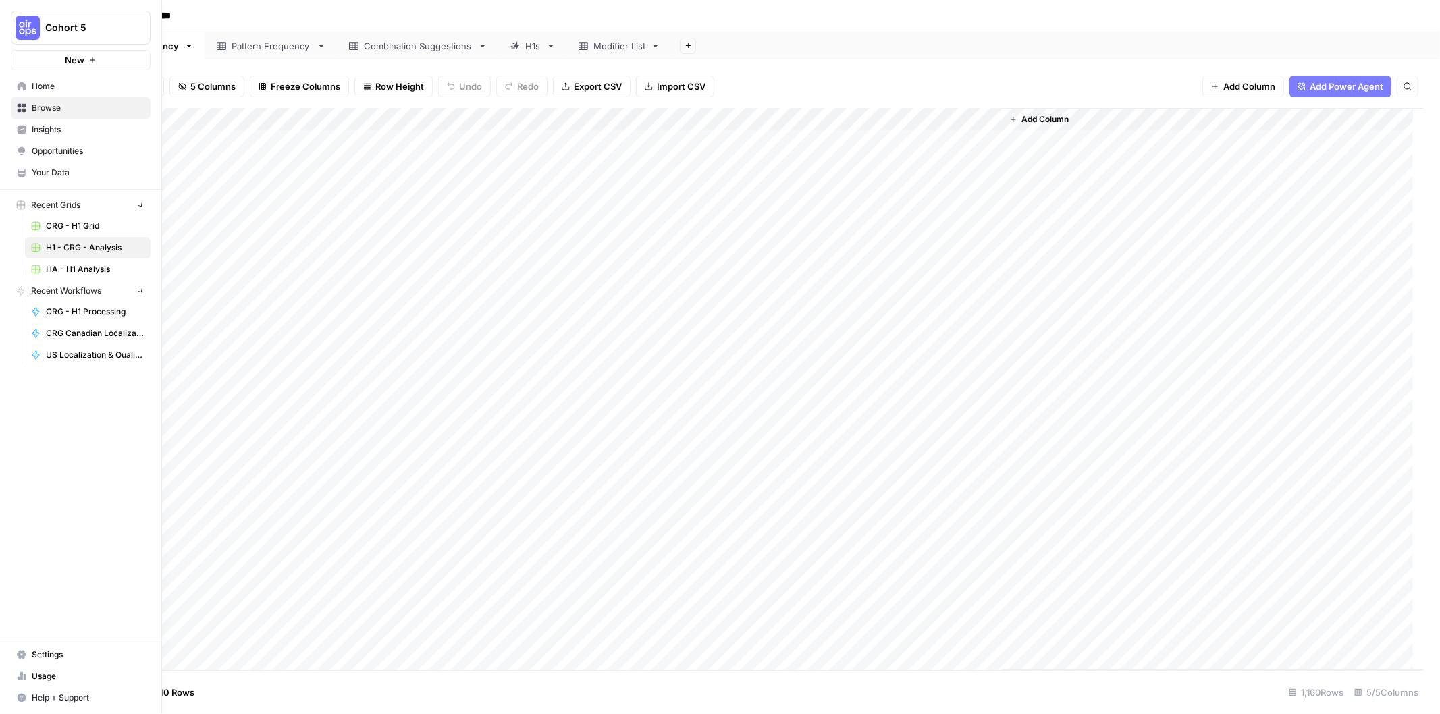
click at [50, 19] on button "Cohort 5" at bounding box center [81, 28] width 140 height 34
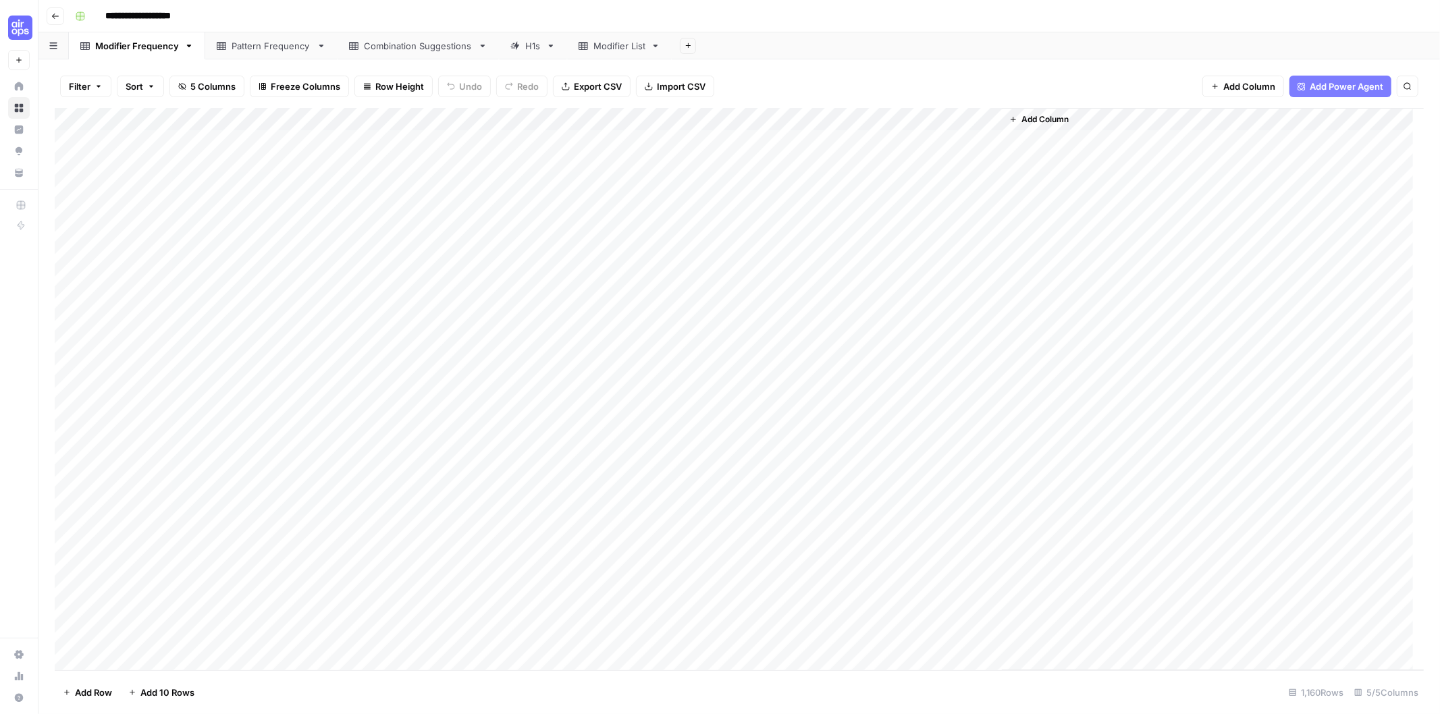
click at [62, 16] on button "Go back" at bounding box center [56, 16] width 18 height 18
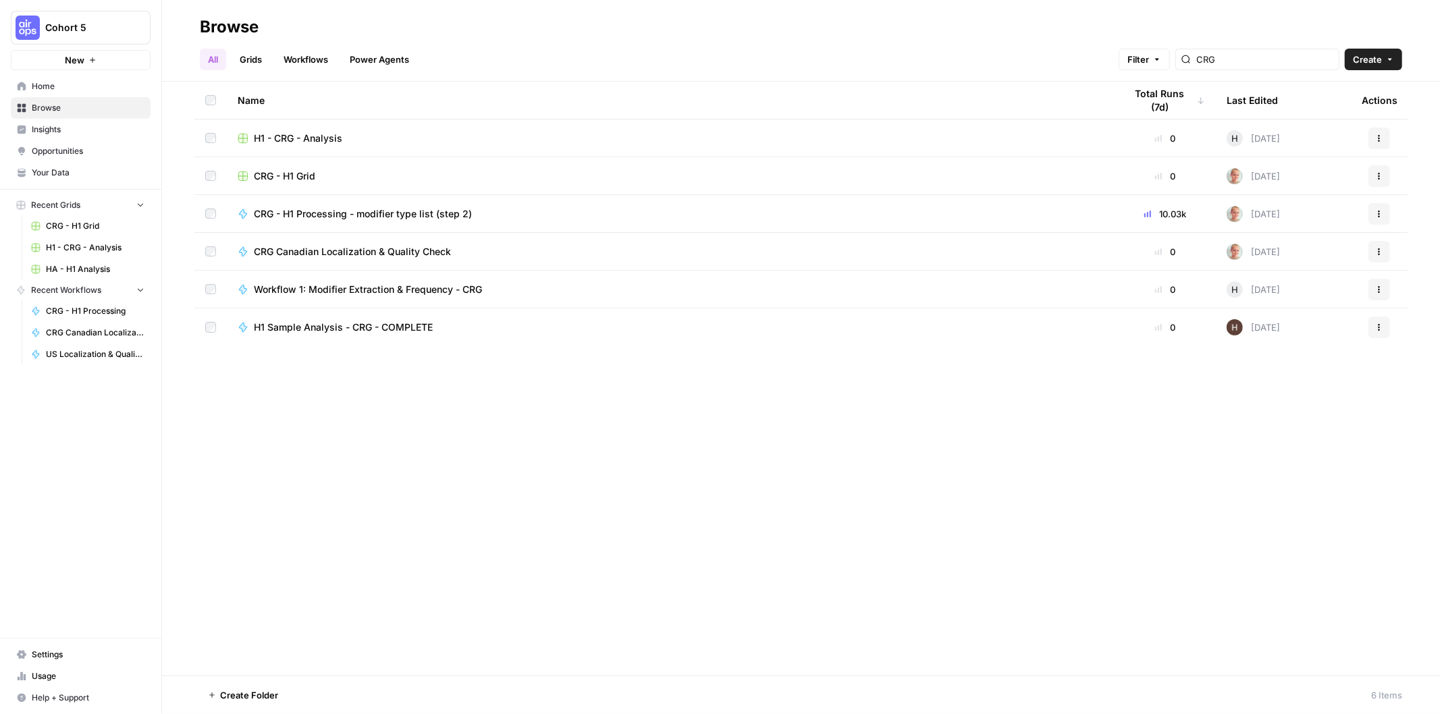
click at [79, 271] on span "HA - H1 Analysis" at bounding box center [95, 269] width 99 height 12
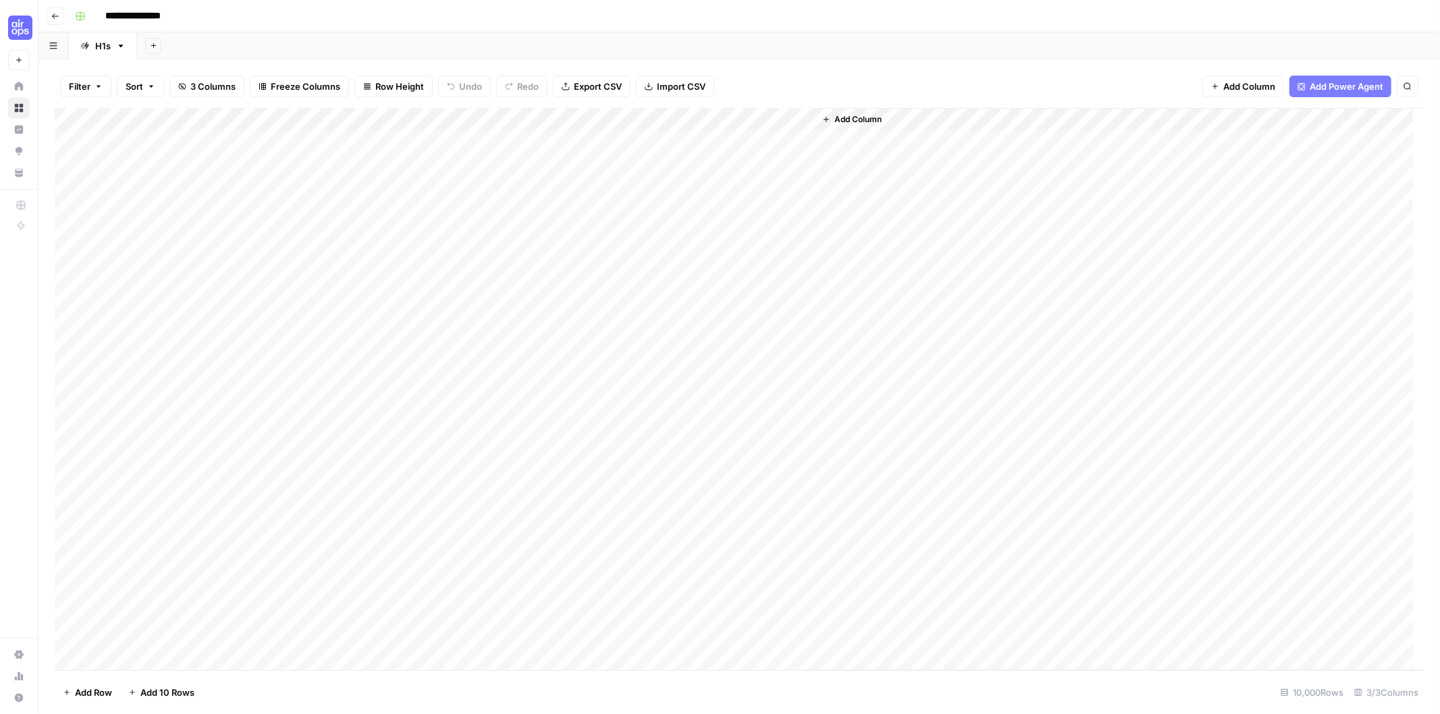
click at [437, 122] on div "Add Column" at bounding box center [739, 389] width 1369 height 563
type input "HA - H1 Processing V2.0"
click at [367, 322] on span "Filter" at bounding box center [382, 320] width 118 height 14
type input "HA - H1 Processing V2.0"
click at [504, 157] on input "text" at bounding box center [574, 158] width 164 height 14
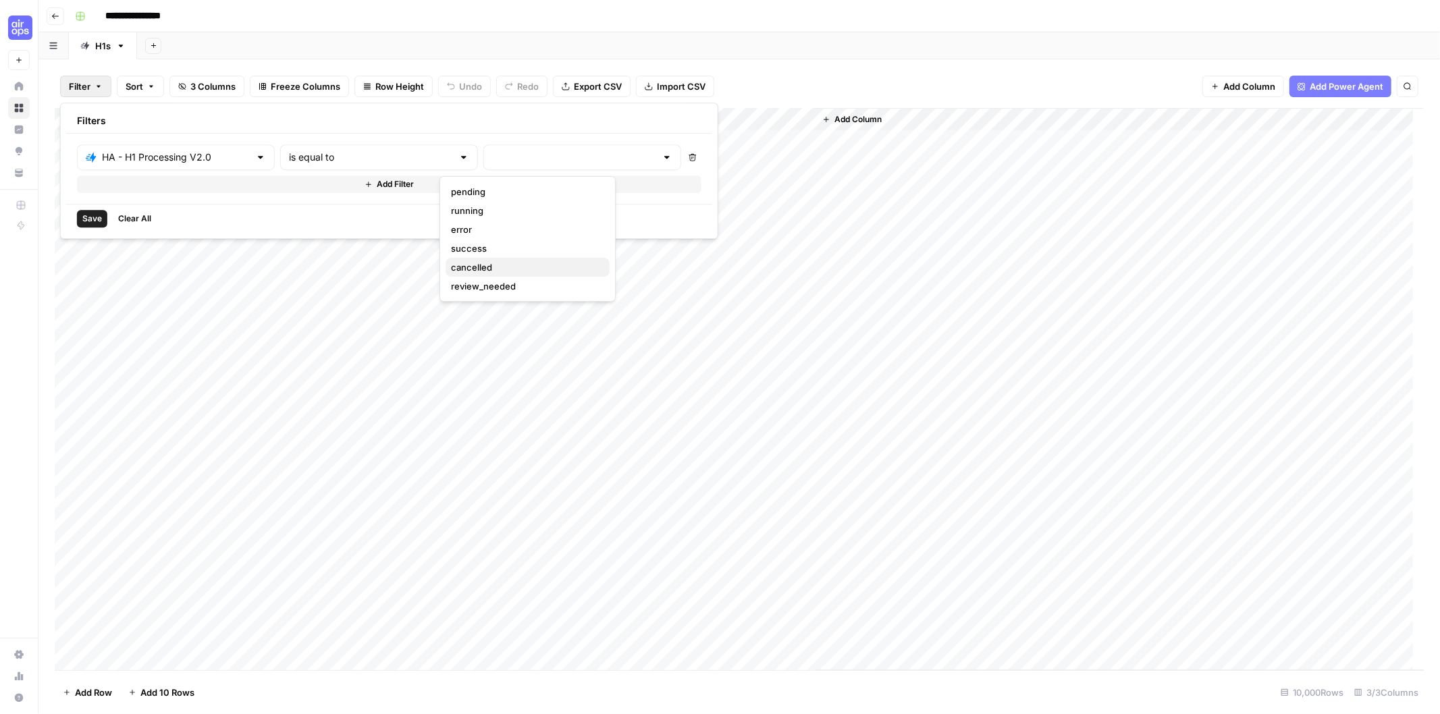
click at [545, 271] on span "cancelled" at bounding box center [525, 268] width 148 height 14
click at [392, 214] on div "Save Clear All" at bounding box center [451, 218] width 770 height 29
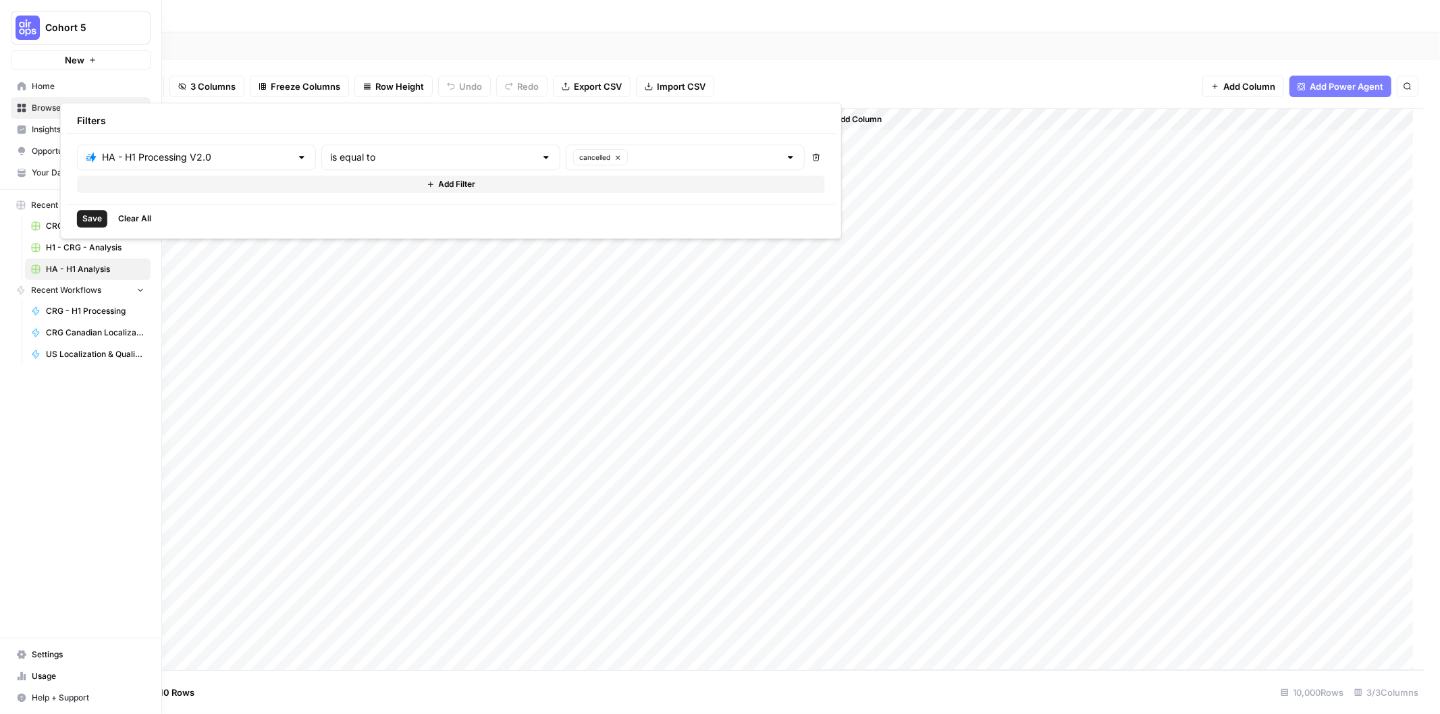
click at [90, 218] on span "Save" at bounding box center [92, 219] width 20 height 12
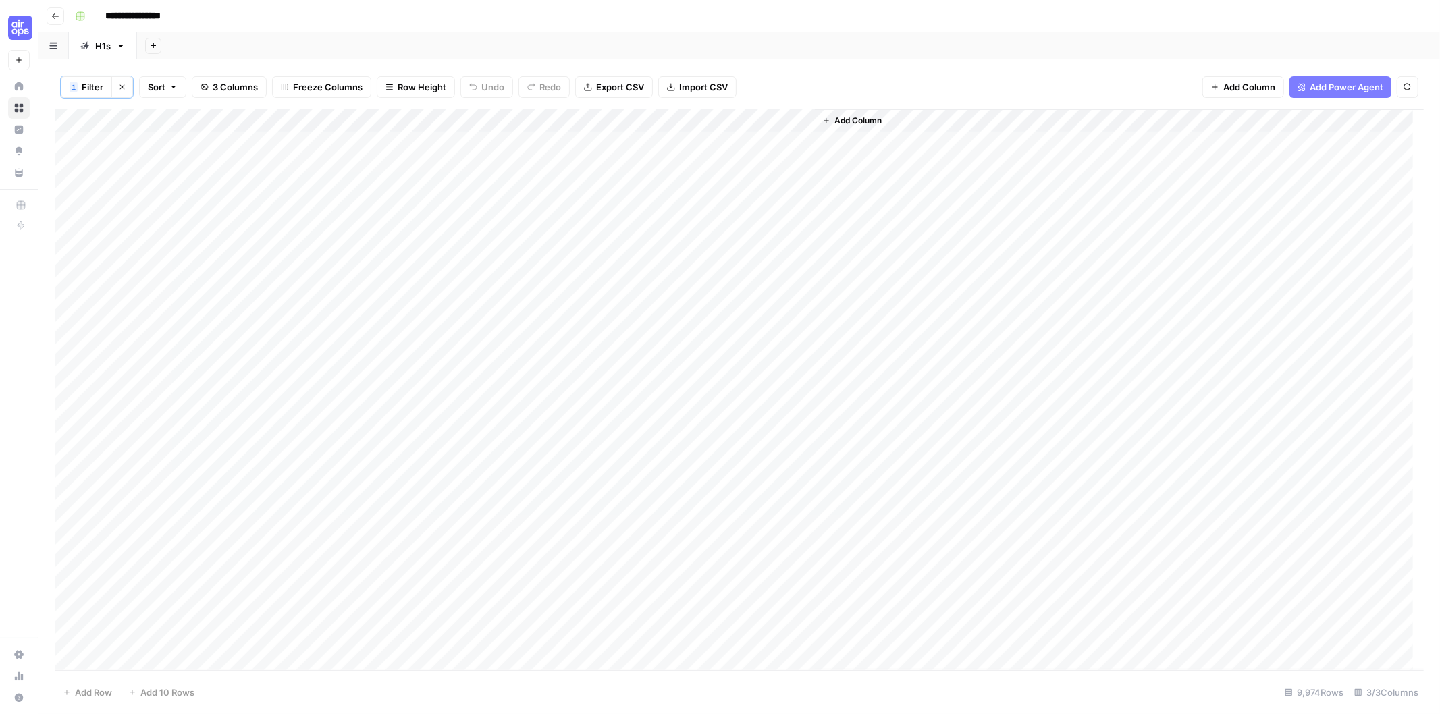
click at [452, 118] on div "Add Column" at bounding box center [739, 389] width 1369 height 561
click at [493, 156] on span "All Rows" at bounding box center [500, 152] width 85 height 14
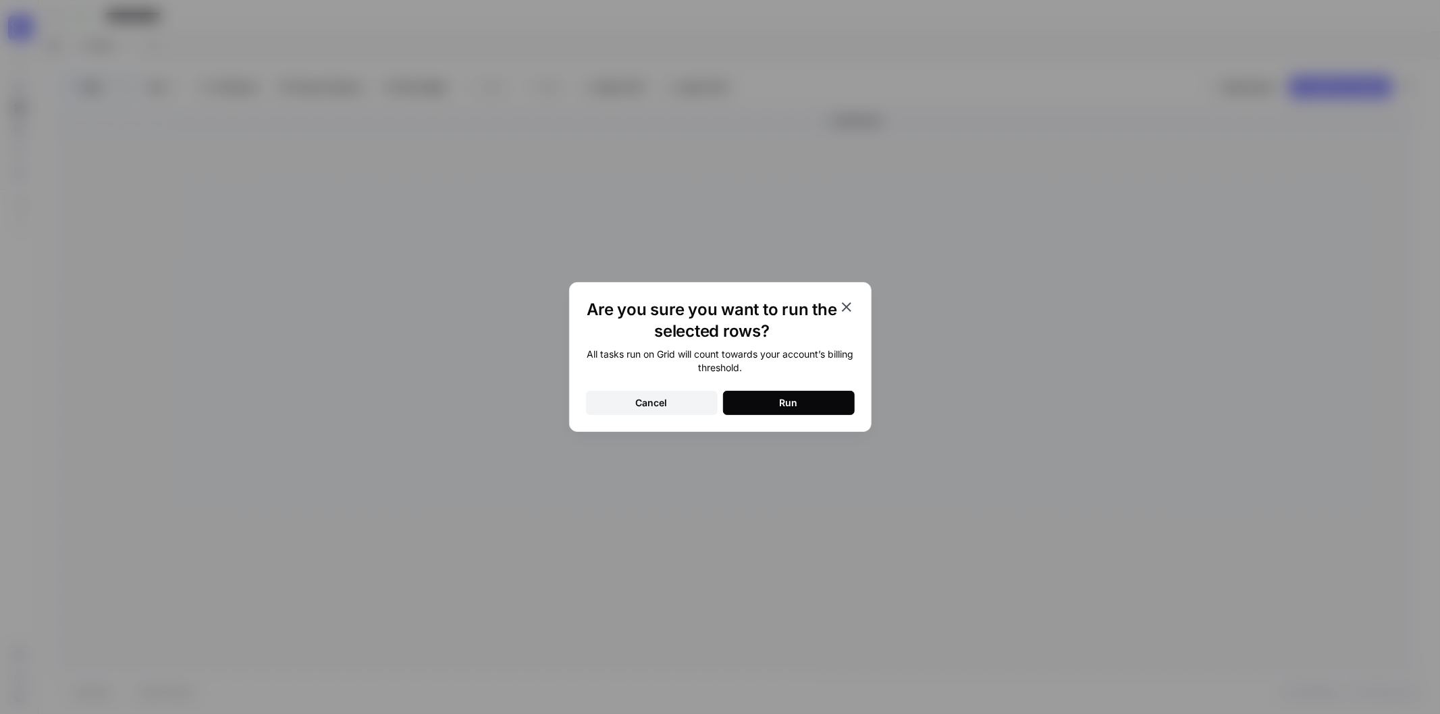
click at [763, 394] on button "Run" at bounding box center [789, 403] width 132 height 24
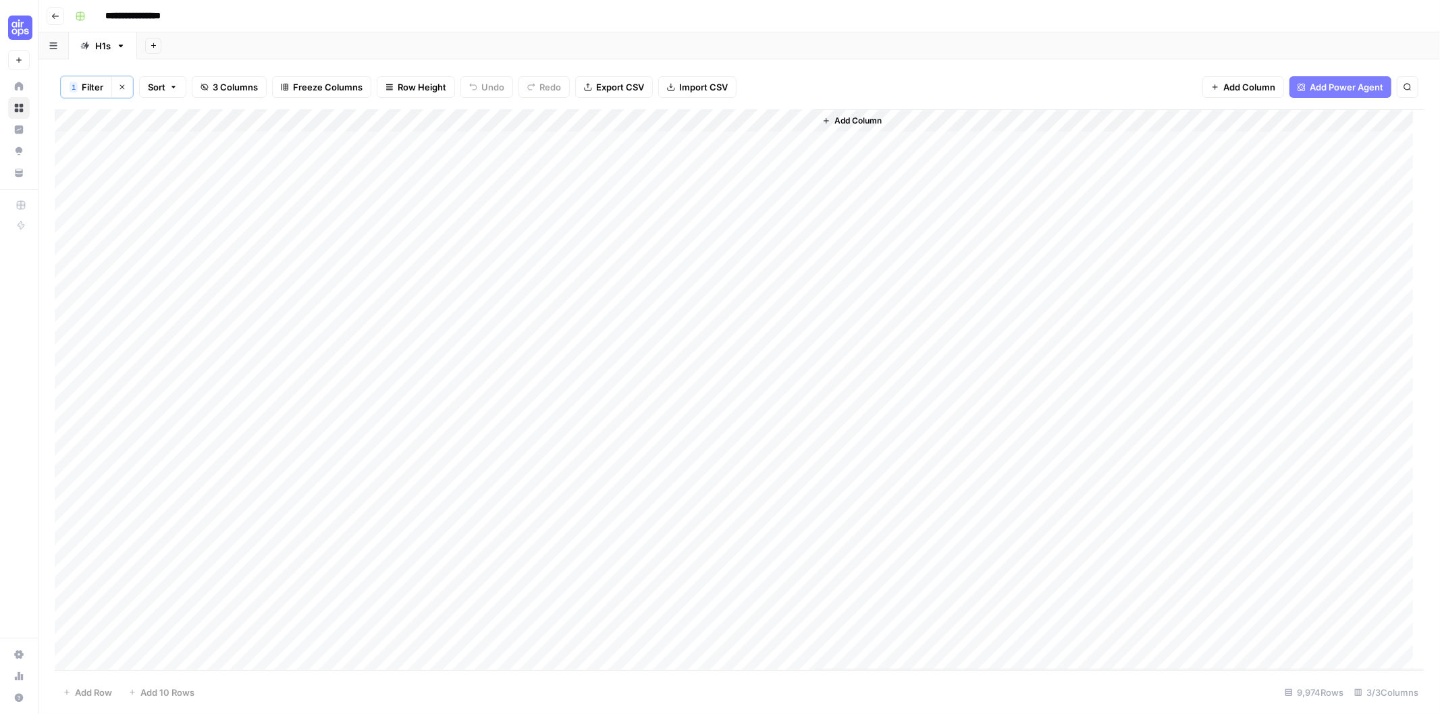
click at [453, 119] on div "Add Column" at bounding box center [739, 389] width 1369 height 561
click at [455, 151] on button "All Rows" at bounding box center [502, 151] width 101 height 19
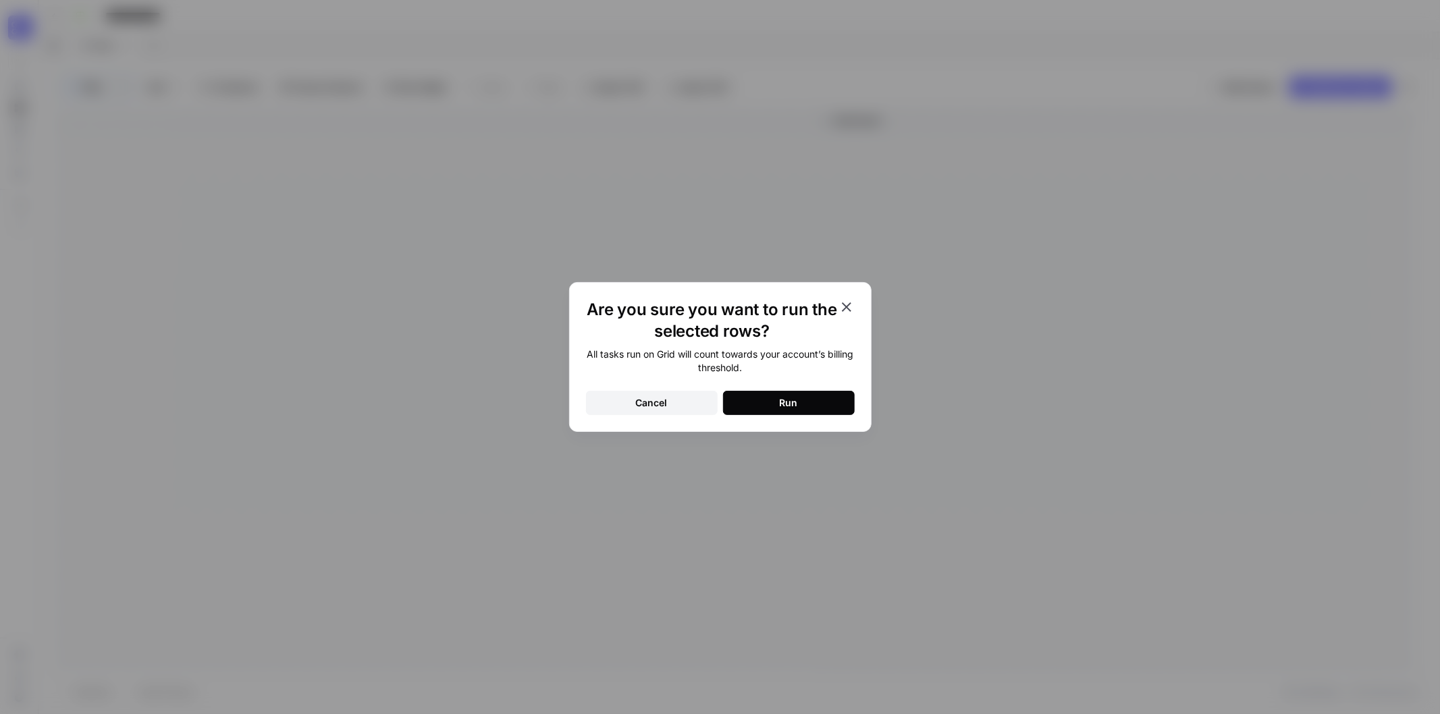
click at [743, 398] on button "Run" at bounding box center [789, 403] width 132 height 24
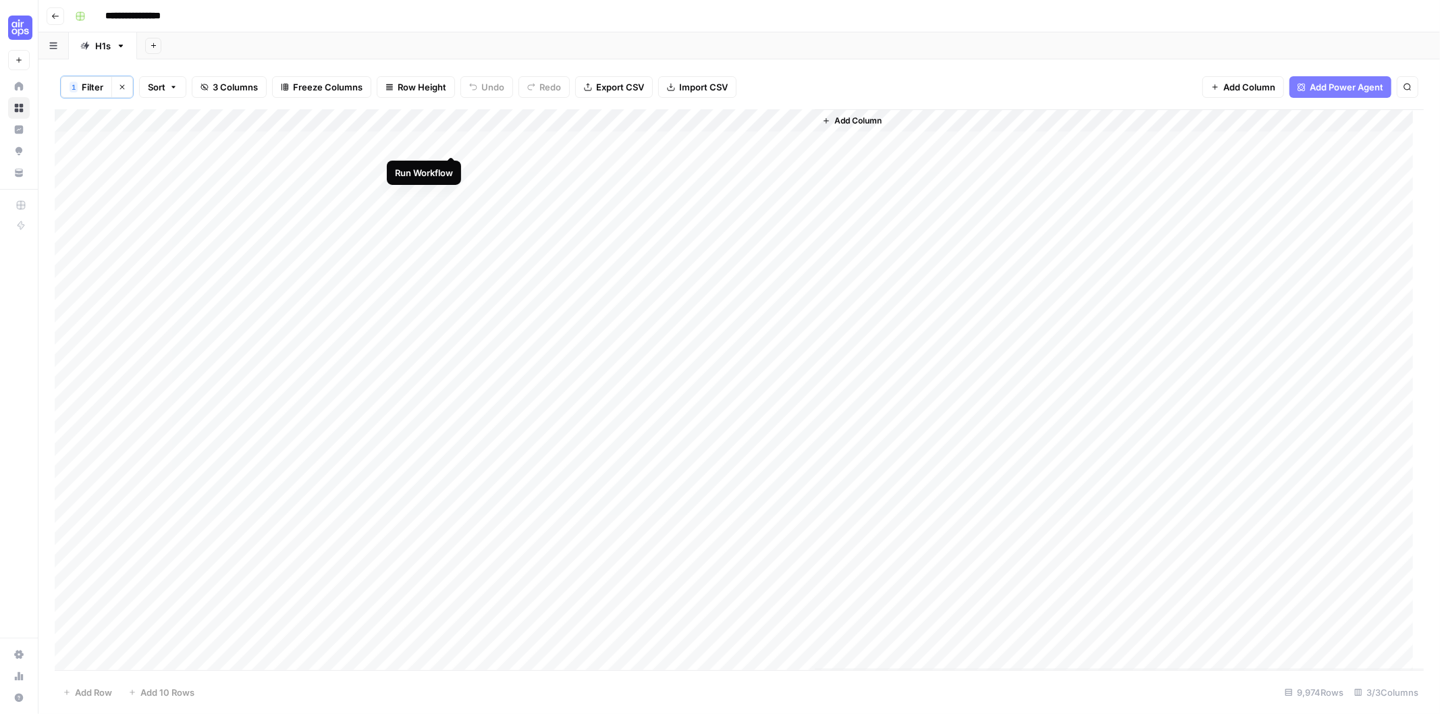
click at [451, 144] on div "Add Column" at bounding box center [739, 389] width 1369 height 561
click at [451, 123] on div "Add Column" at bounding box center [739, 389] width 1369 height 561
click at [454, 122] on div "Add Column" at bounding box center [739, 389] width 1369 height 561
click at [551, 104] on div "1 Filter Clear filters Sort 3 Columns Freeze Columns Row Height Undo Redo Expor…" at bounding box center [739, 87] width 1369 height 45
click at [56, 12] on icon "button" at bounding box center [55, 16] width 8 height 8
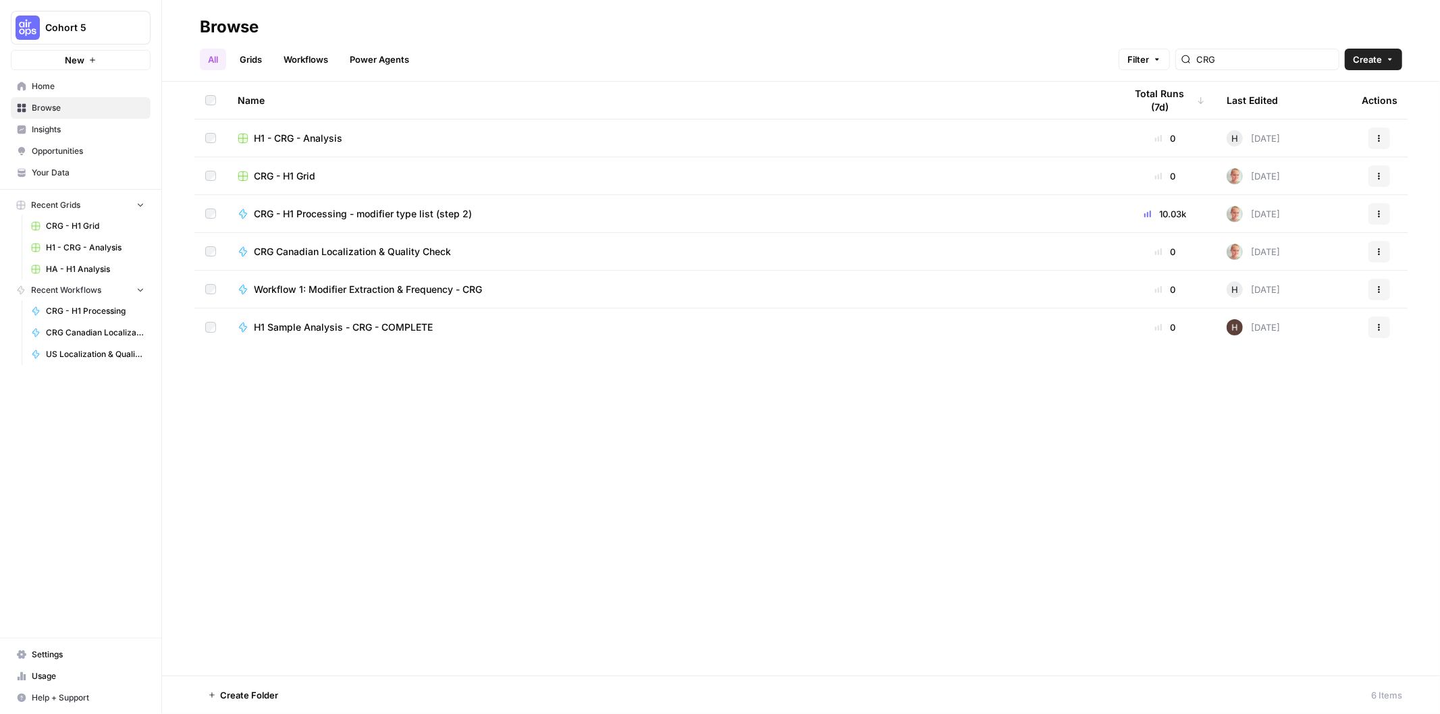
click at [684, 213] on div "CRG - H1 Processing - modifier type list (step 2)" at bounding box center [671, 214] width 866 height 14
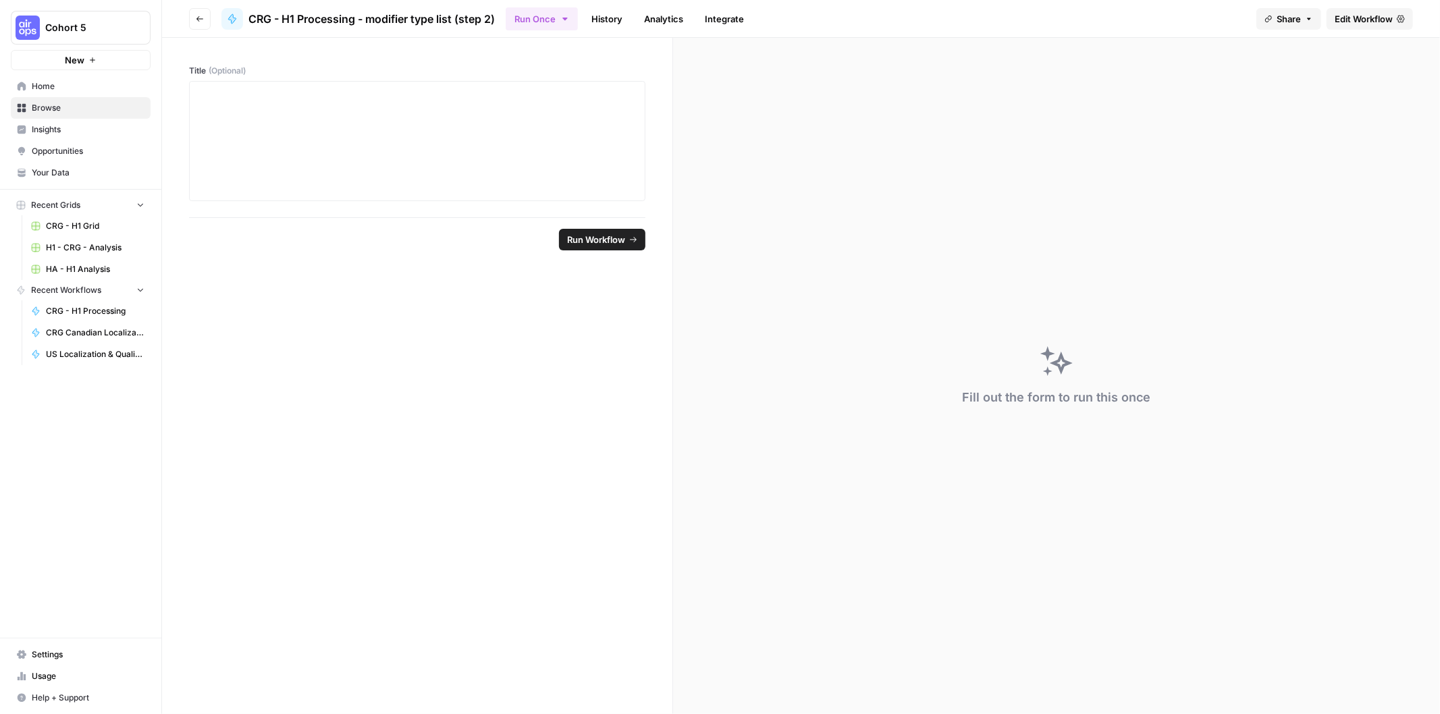
click at [1370, 16] on span "Edit Workflow" at bounding box center [1363, 19] width 58 height 14
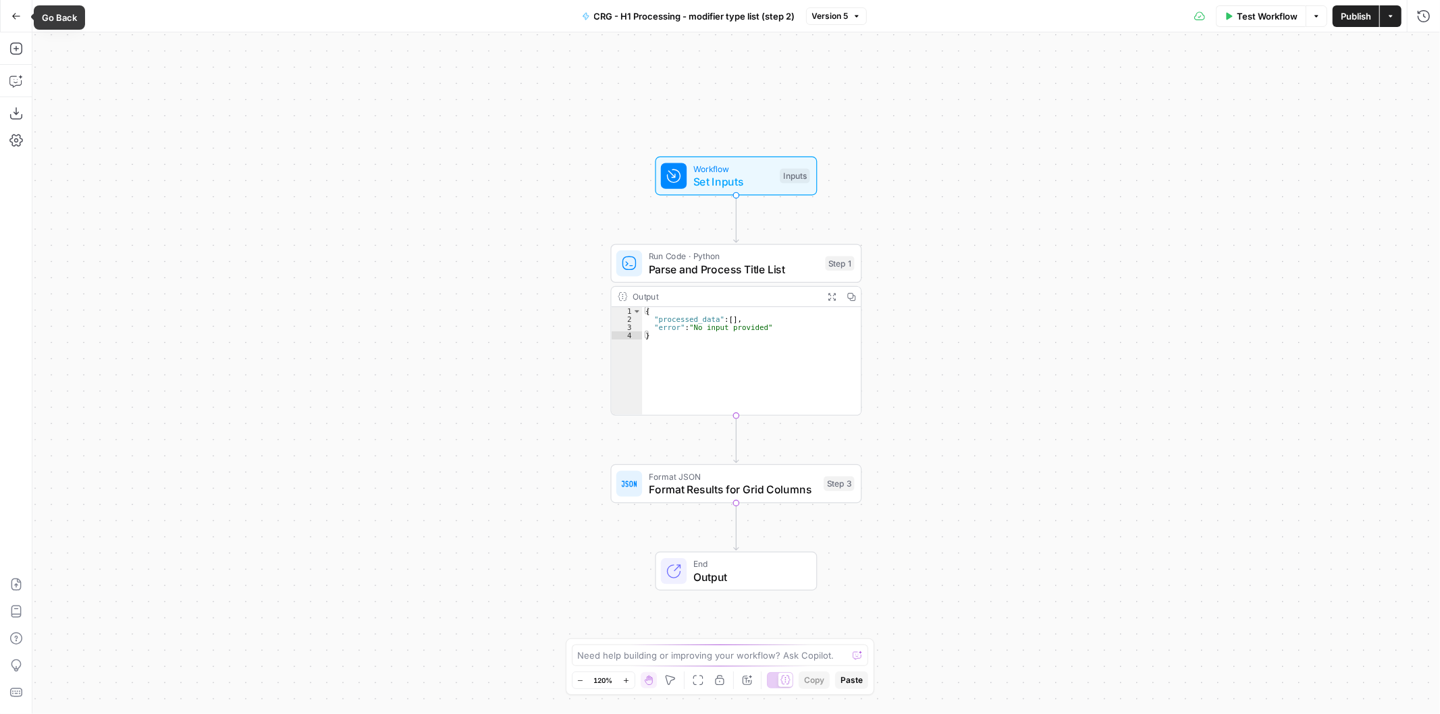
click at [18, 12] on icon "button" at bounding box center [15, 15] width 9 height 9
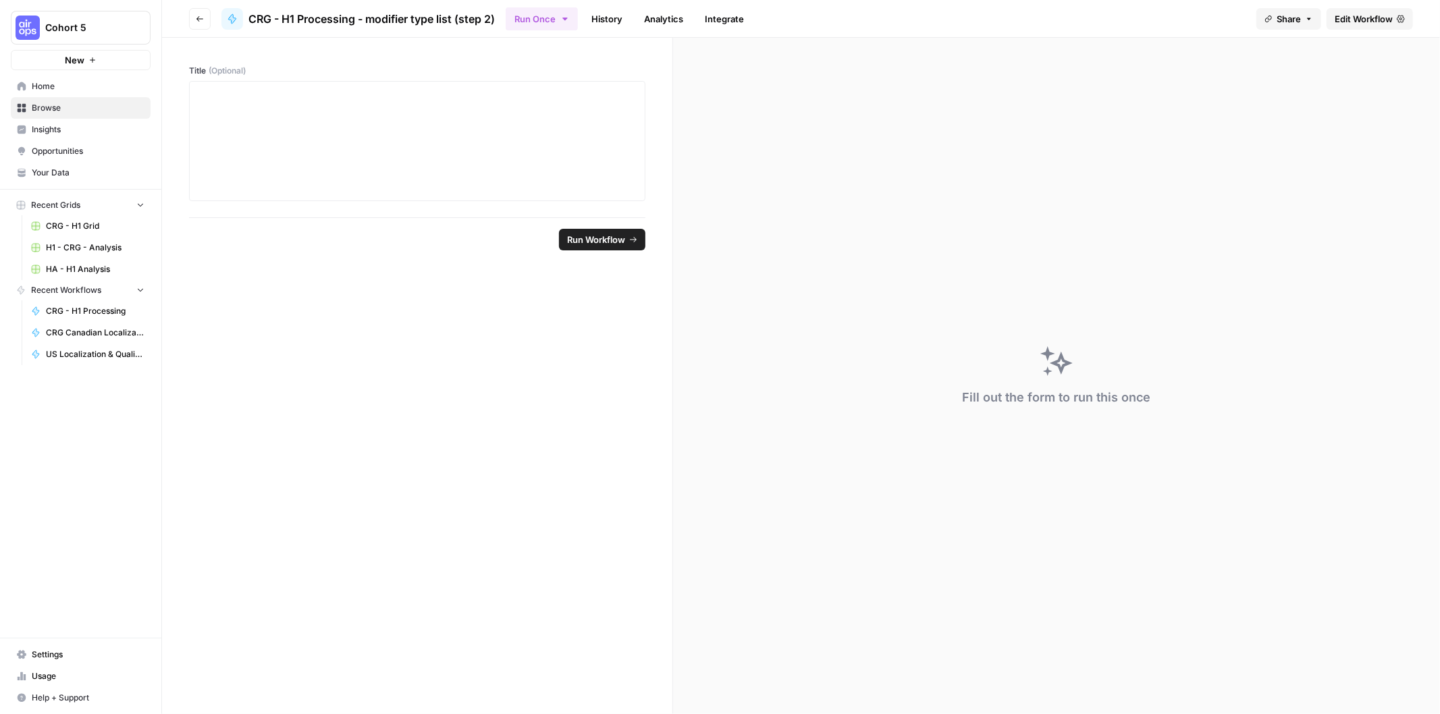
click at [197, 22] on icon "button" at bounding box center [200, 19] width 8 height 8
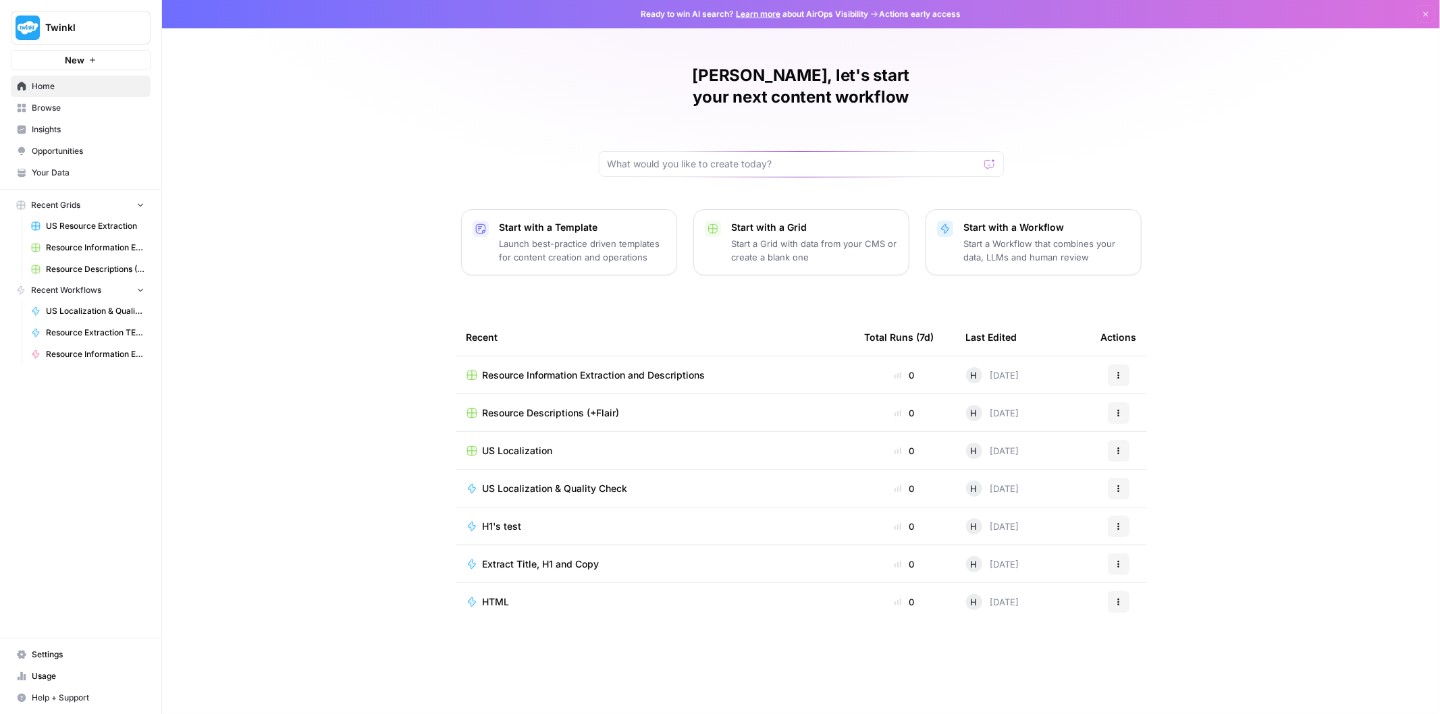
click at [92, 137] on link "Insights" at bounding box center [81, 130] width 140 height 22
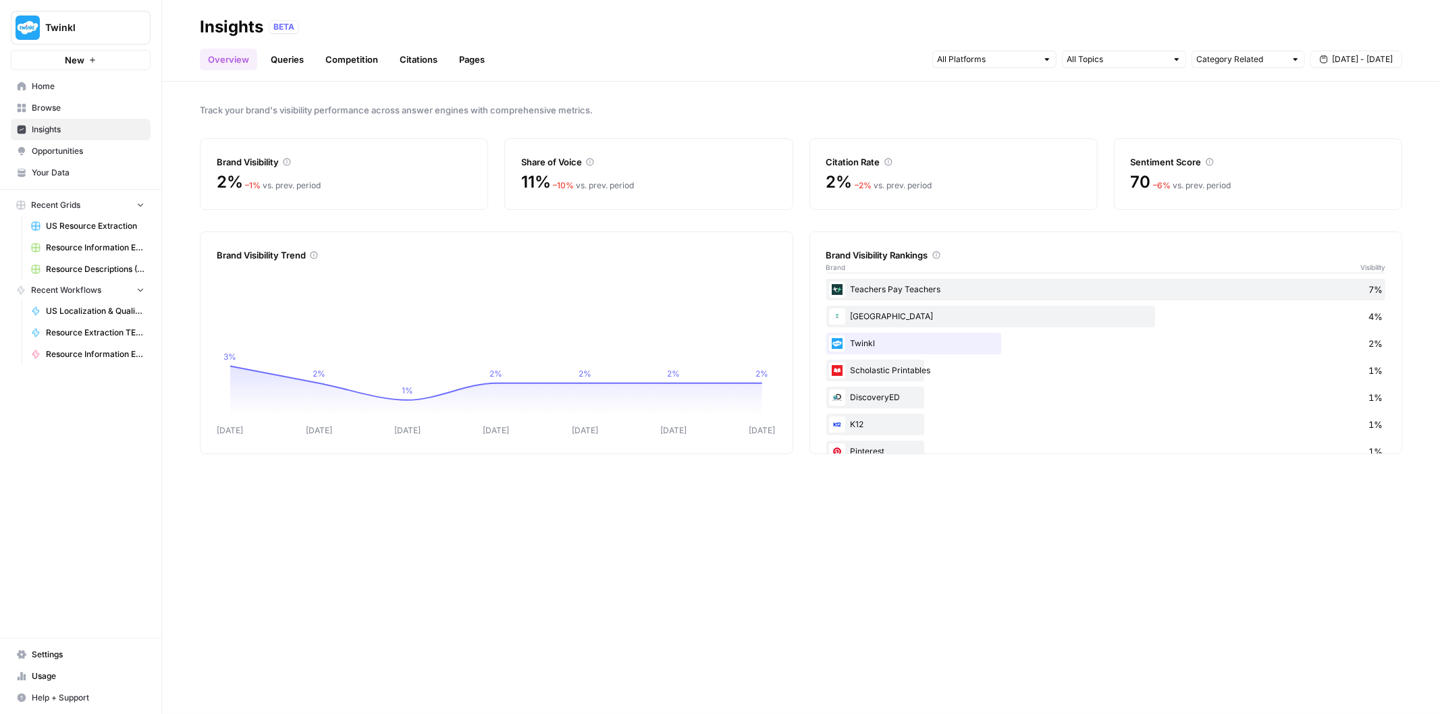
click at [43, 676] on span "Usage" at bounding box center [88, 676] width 113 height 12
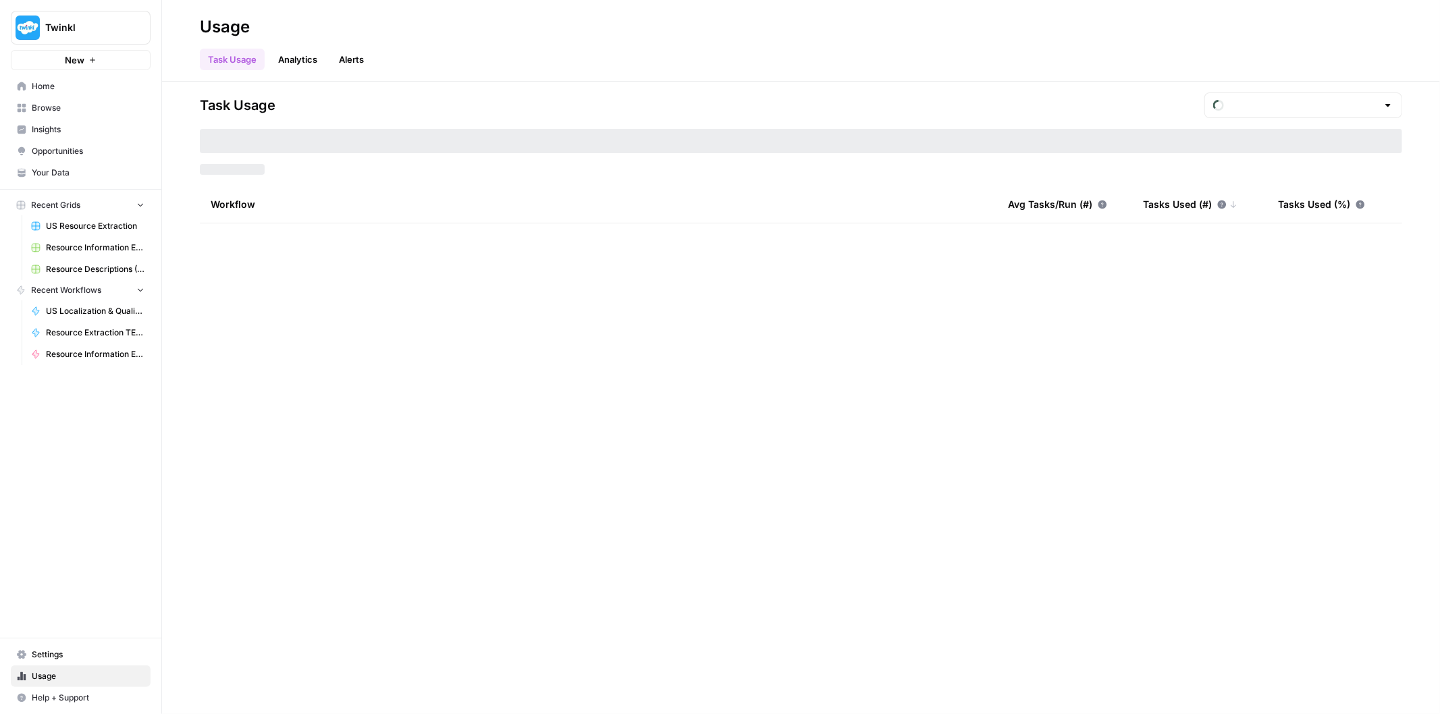
type input "September Tasks"
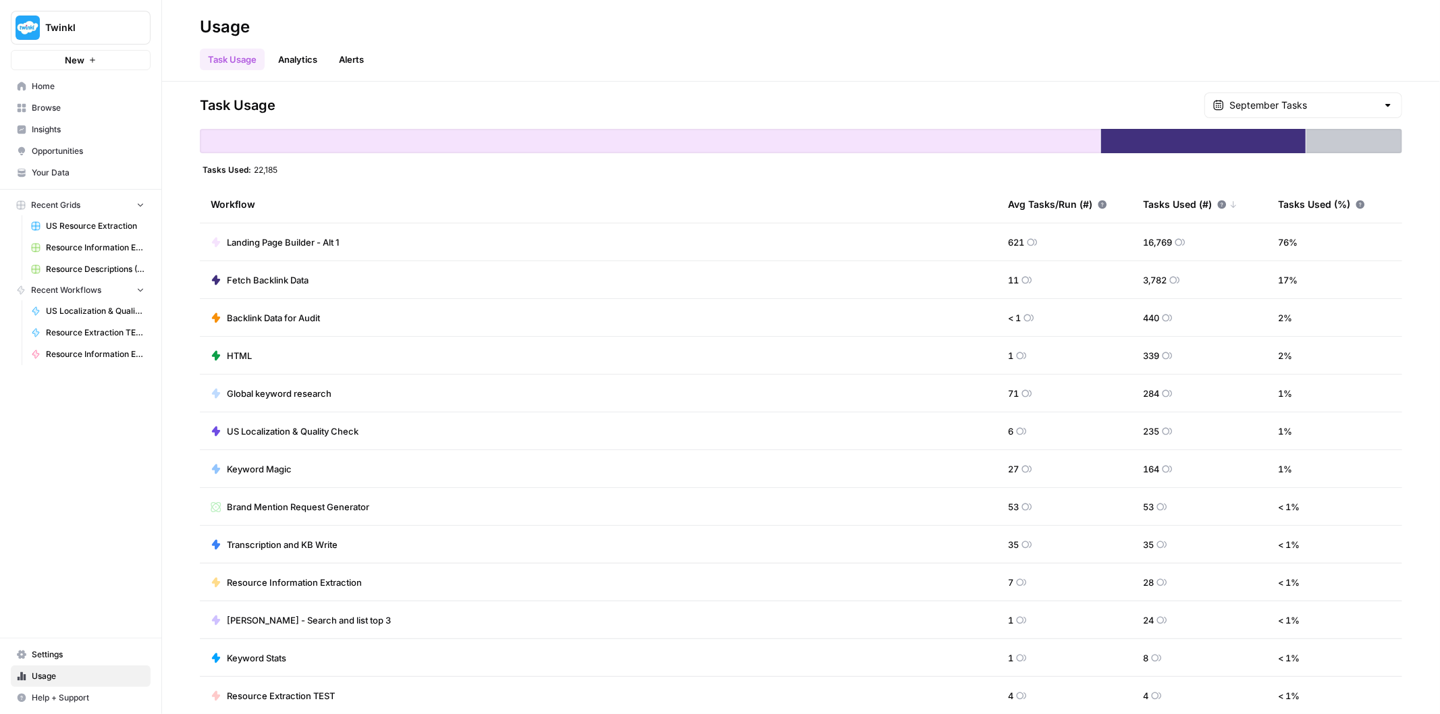
click at [284, 581] on span "Resource Information Extraction" at bounding box center [294, 583] width 135 height 14
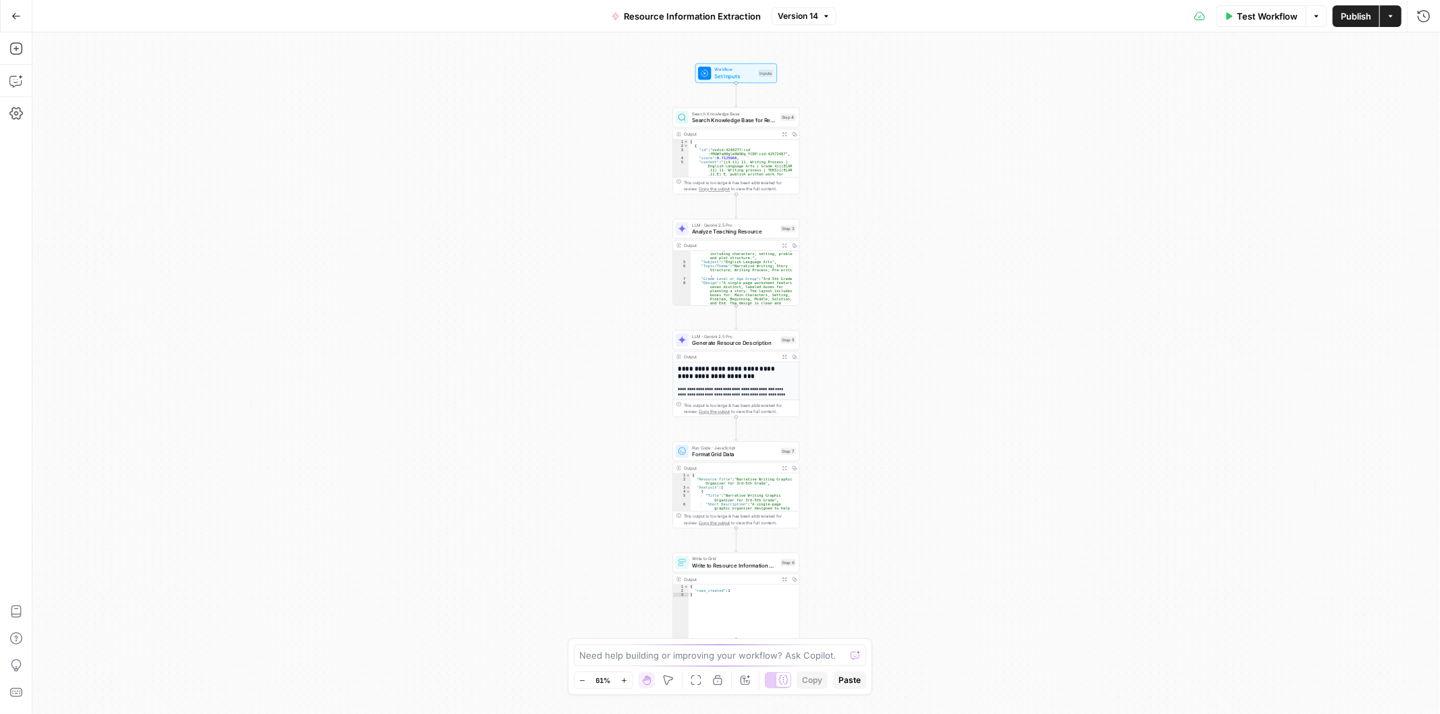
scroll to position [90, 0]
click at [22, 21] on button "Go Back" at bounding box center [16, 16] width 24 height 24
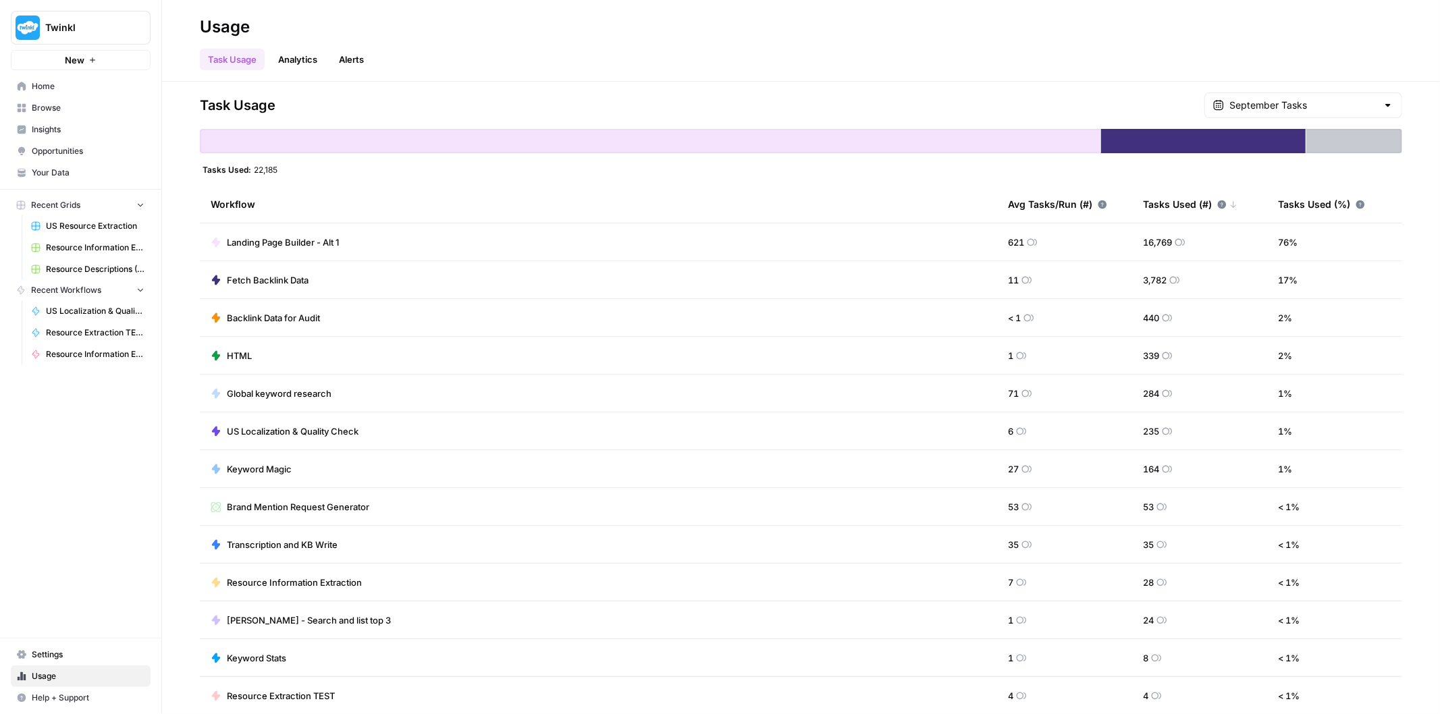
click at [49, 82] on span "Home" at bounding box center [88, 86] width 113 height 12
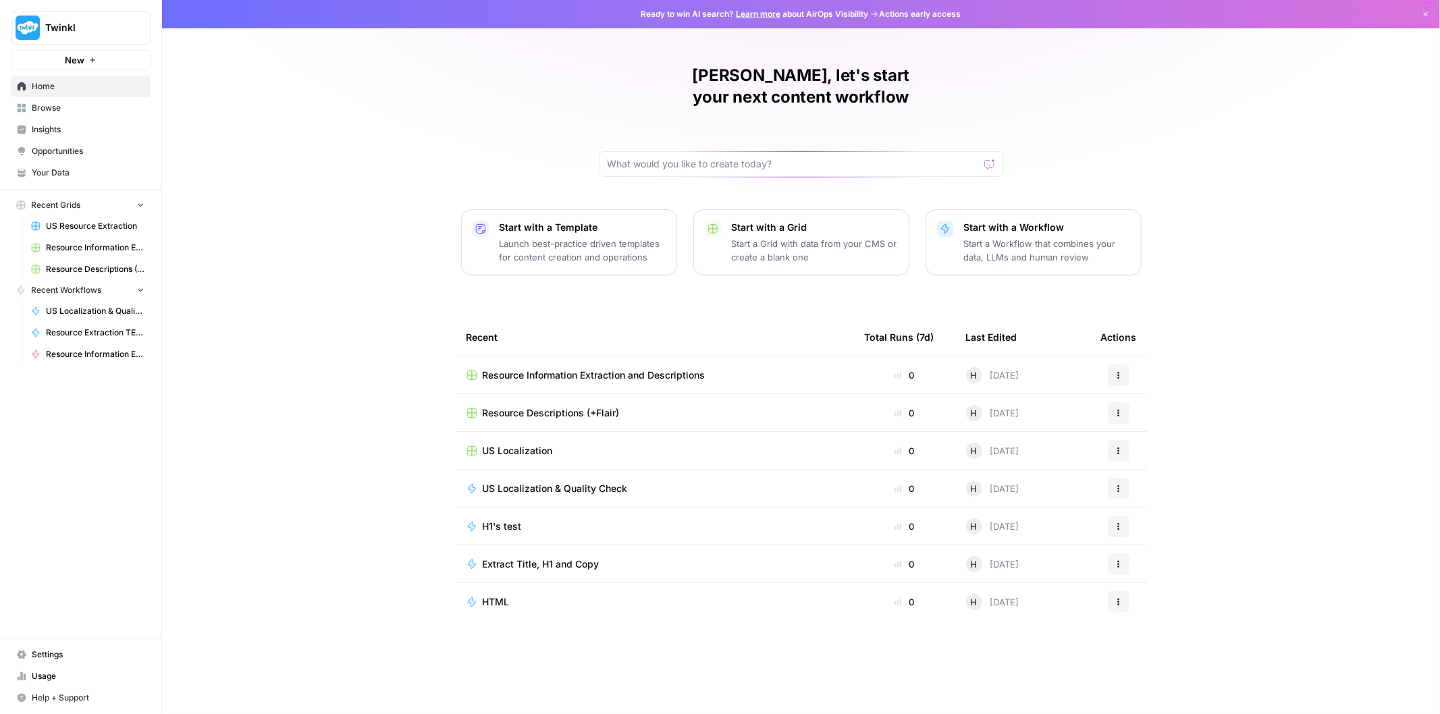
click at [72, 176] on span "Your Data" at bounding box center [88, 173] width 113 height 12
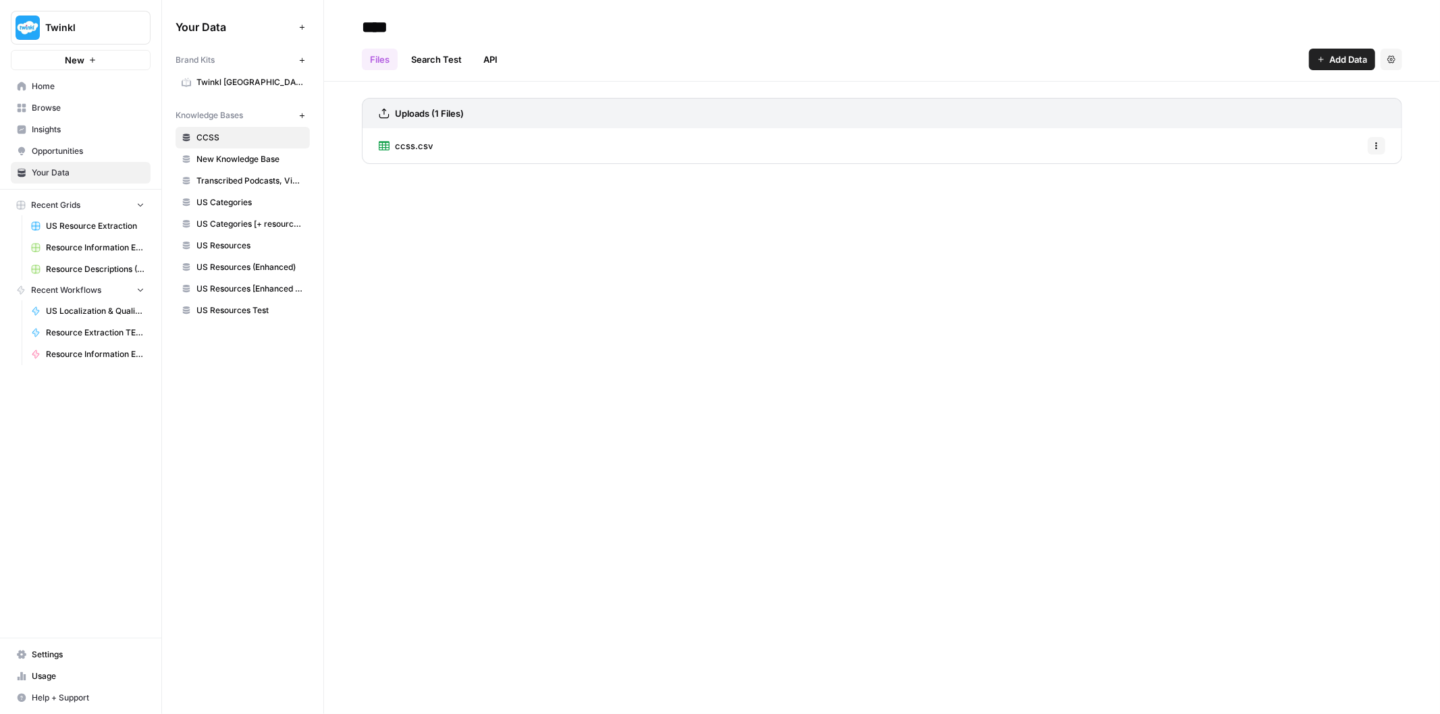
click at [250, 308] on span "US Resources Test" at bounding box center [249, 310] width 107 height 12
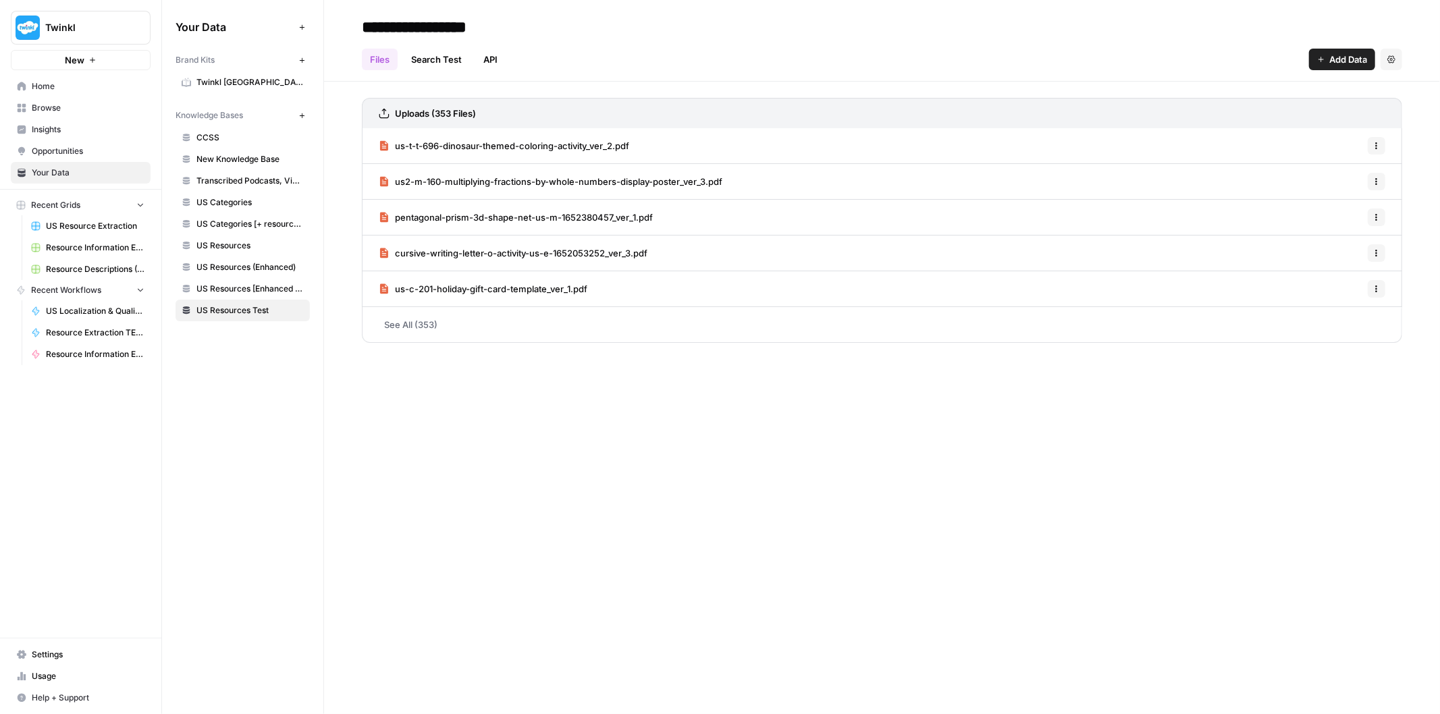
click at [1334, 55] on span "Add Data" at bounding box center [1348, 60] width 38 height 14
click at [1284, 88] on span "Upload Files" at bounding box center [1296, 91] width 123 height 14
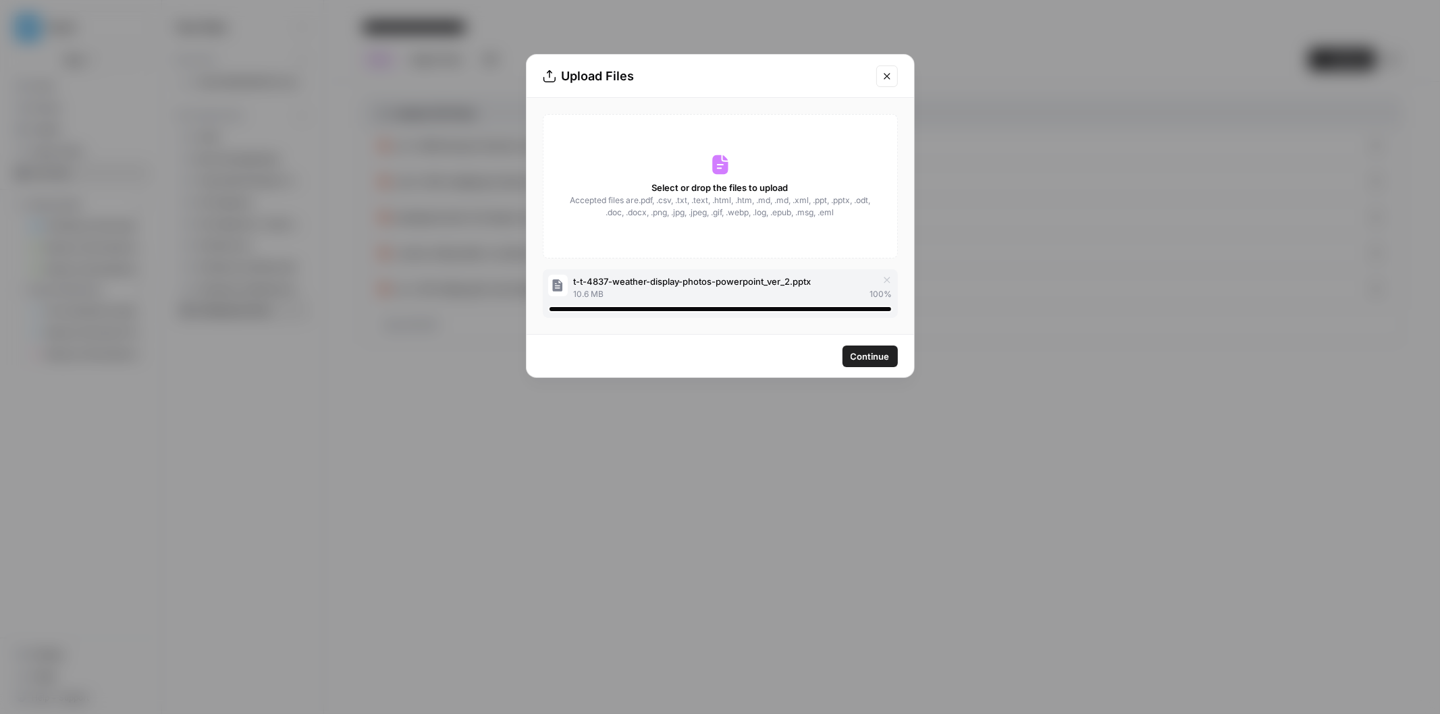
click at [865, 358] on span "Continue" at bounding box center [870, 357] width 39 height 14
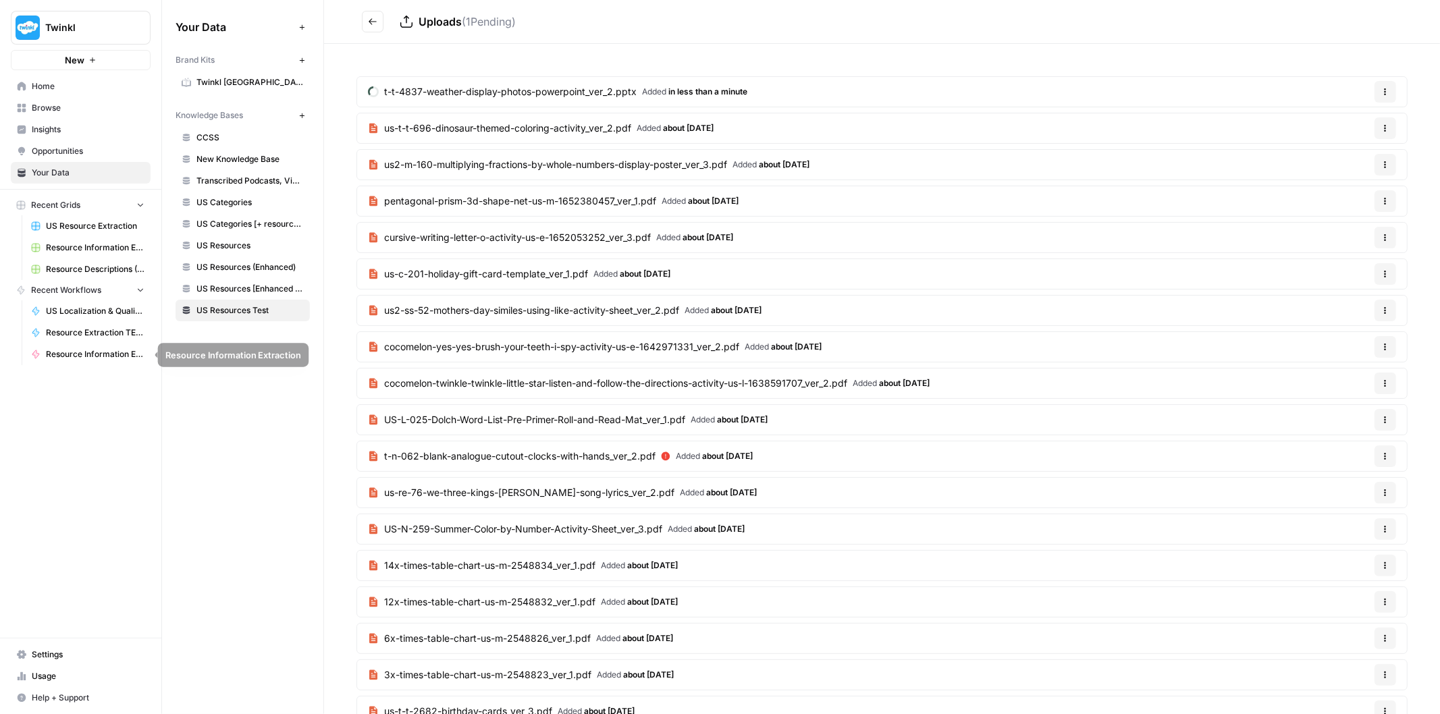
click at [80, 329] on span "Resource Extraction TEST" at bounding box center [95, 333] width 99 height 12
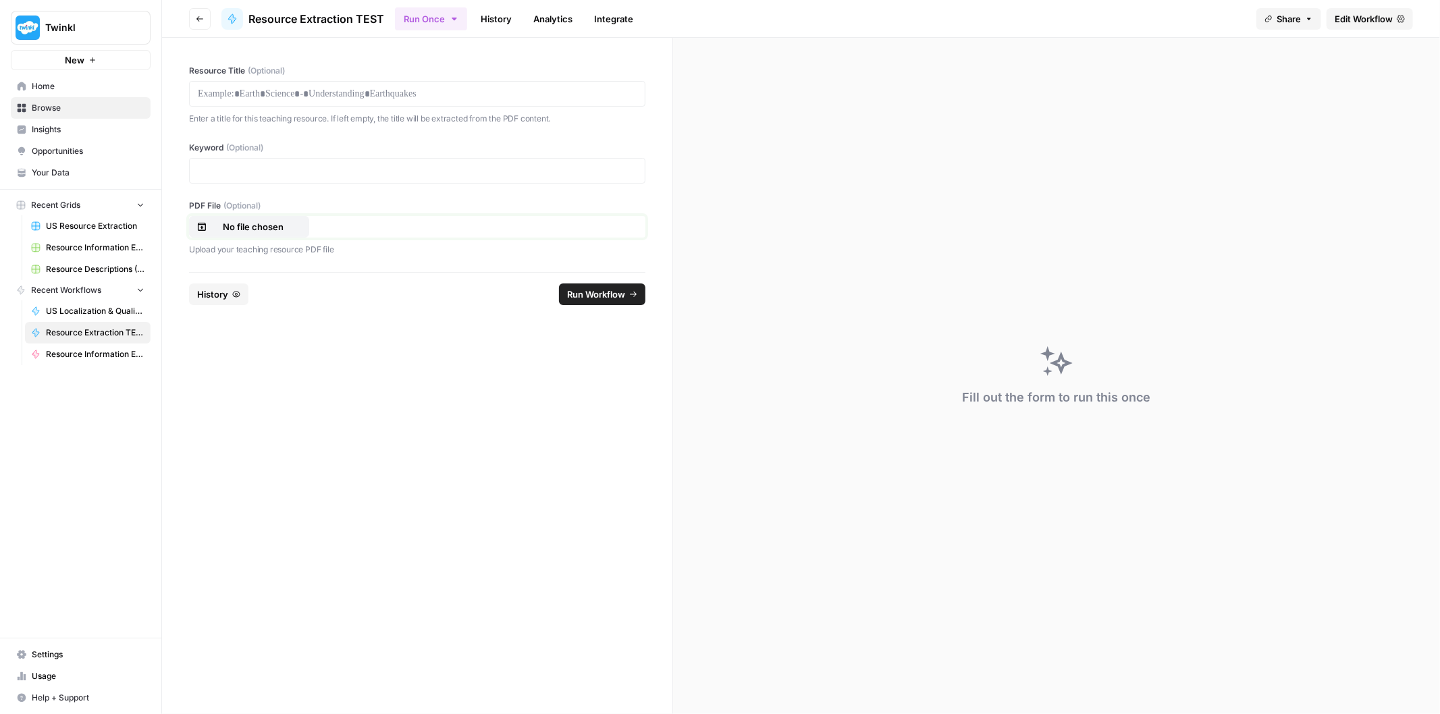
click at [266, 226] on p "No file chosen" at bounding box center [253, 227] width 86 height 14
click at [95, 352] on span "Resource Information Extraction" at bounding box center [95, 354] width 99 height 12
click at [253, 230] on p "No file chosen" at bounding box center [253, 227] width 86 height 14
click at [597, 298] on span "Run Workflow" at bounding box center [596, 295] width 58 height 14
click at [295, 224] on p "t-t-4837-weather-display-photos-powerpoint_ver_2.pptx" at bounding box center [253, 227] width 86 height 14
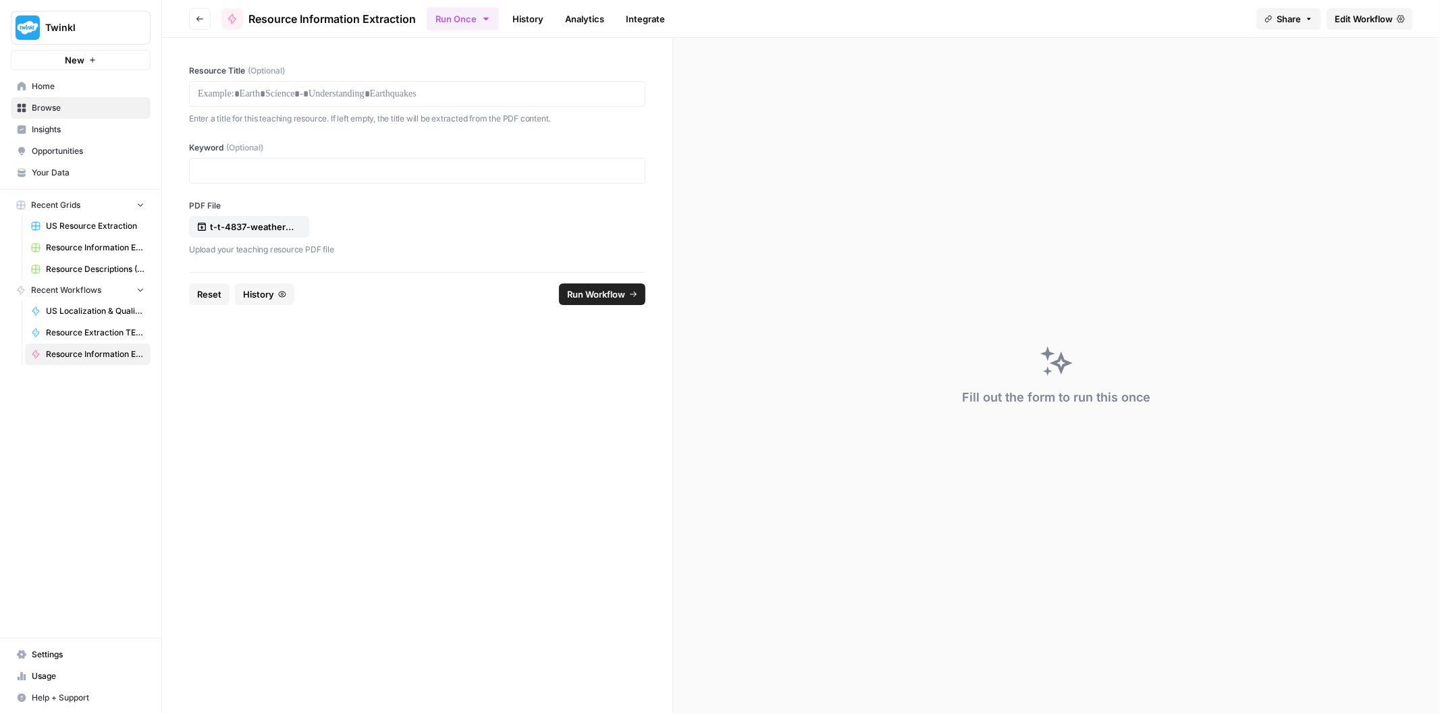
click at [205, 293] on span "Reset" at bounding box center [209, 295] width 24 height 14
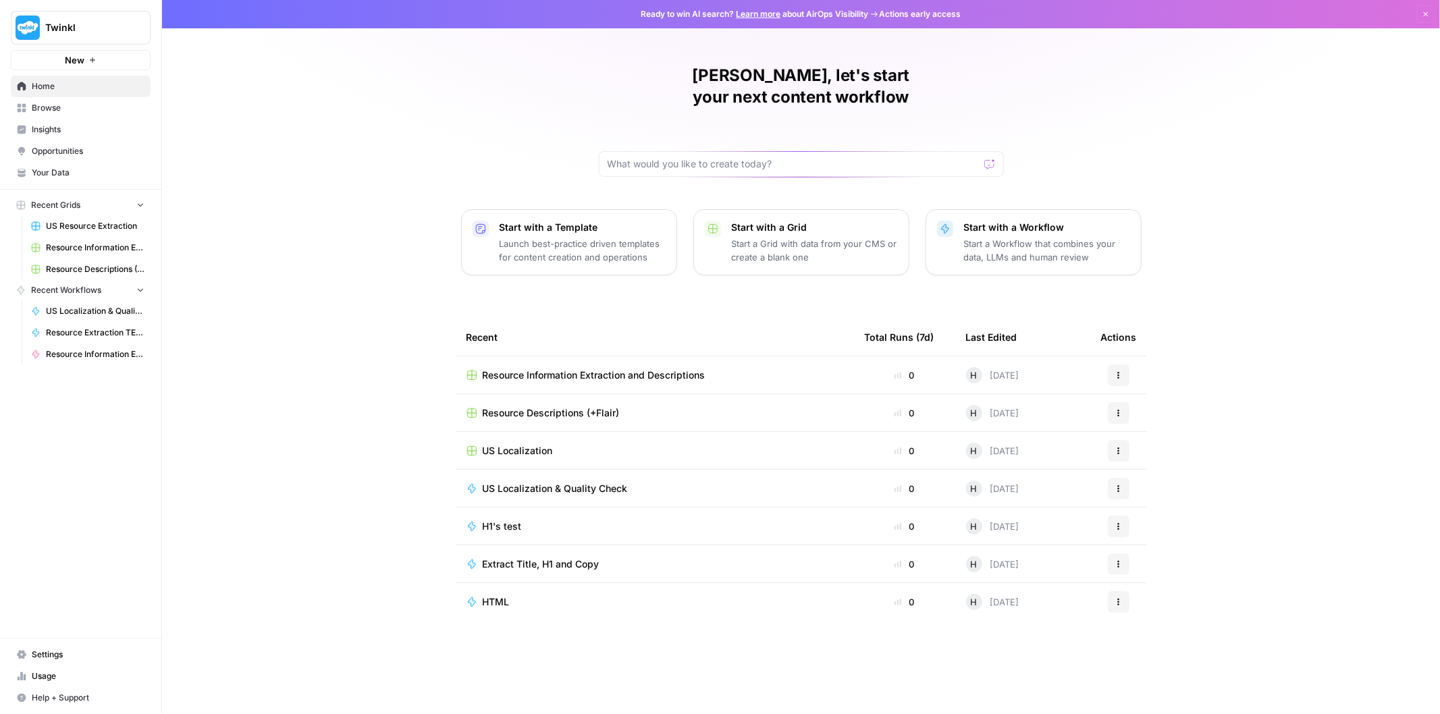
click at [581, 369] on span "Resource Information Extraction and Descriptions" at bounding box center [594, 376] width 223 height 14
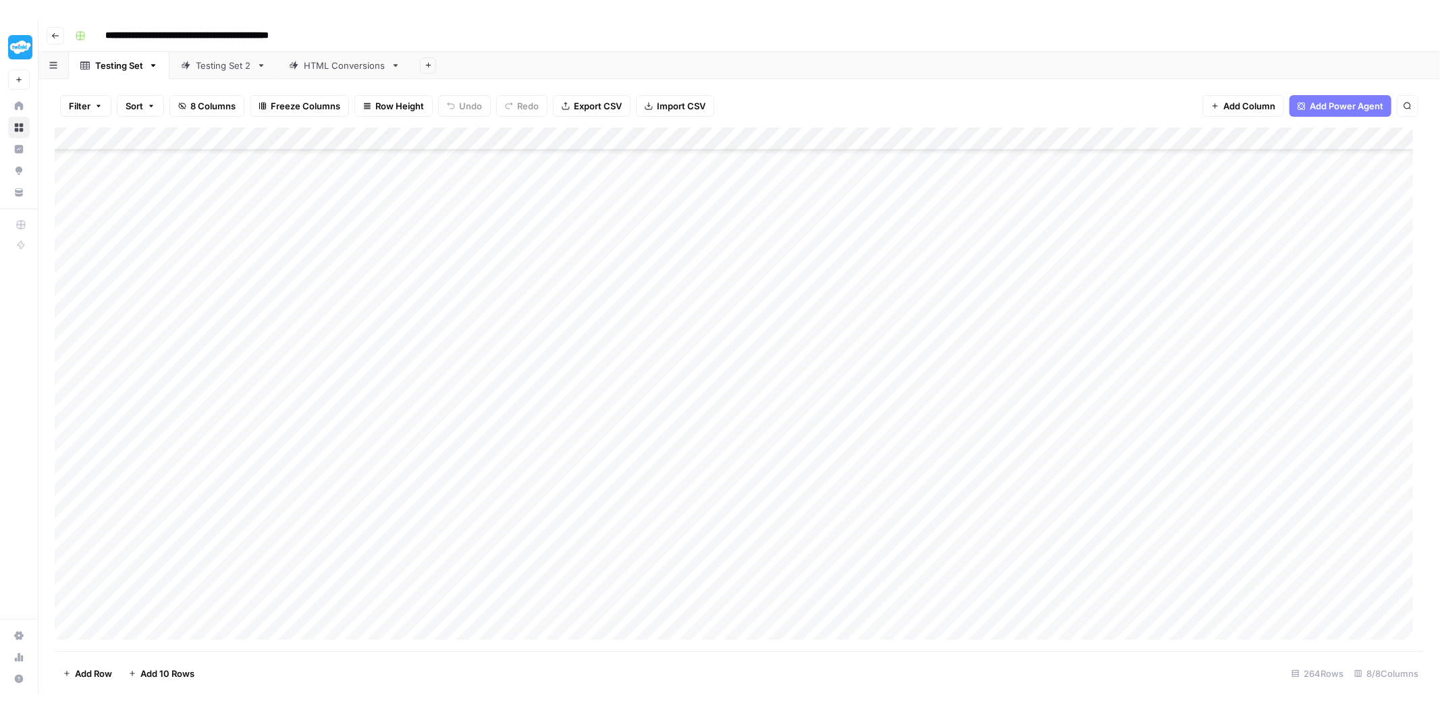
scroll to position [5591, 0]
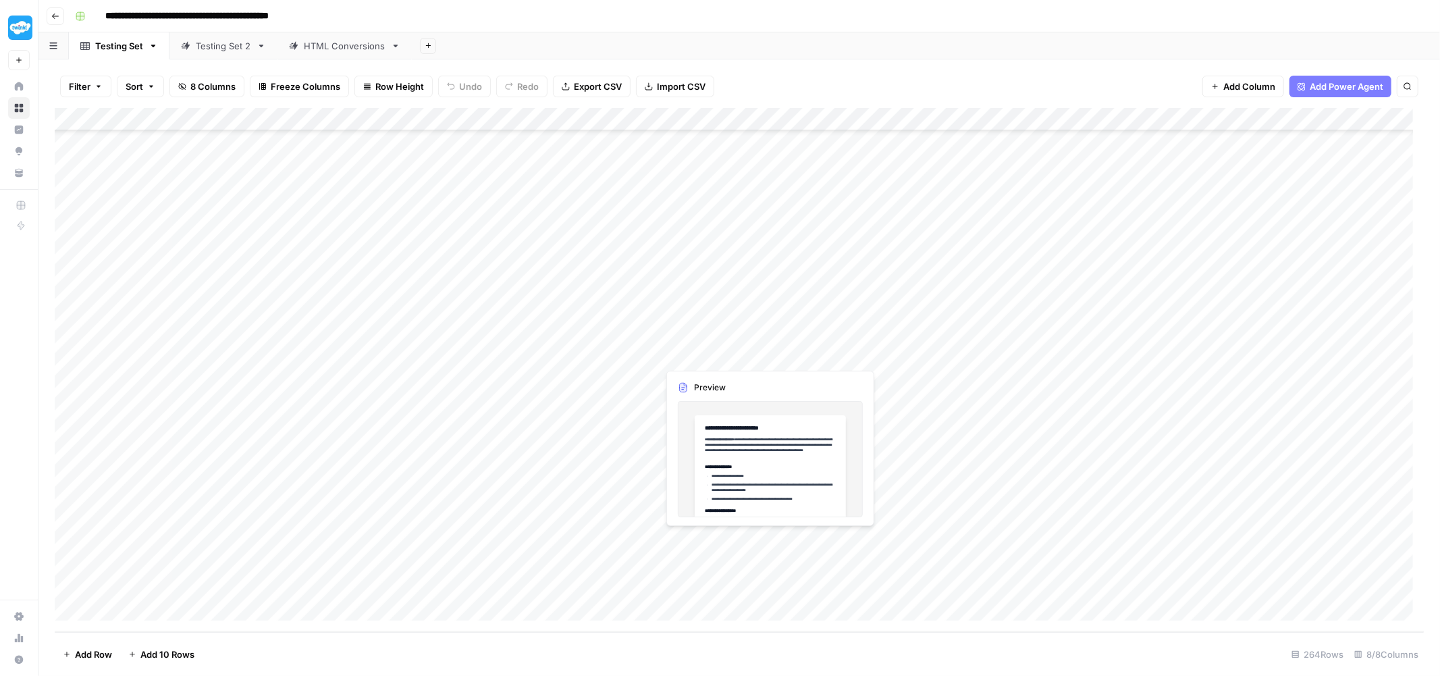
click at [690, 542] on div "Add Column" at bounding box center [739, 370] width 1369 height 524
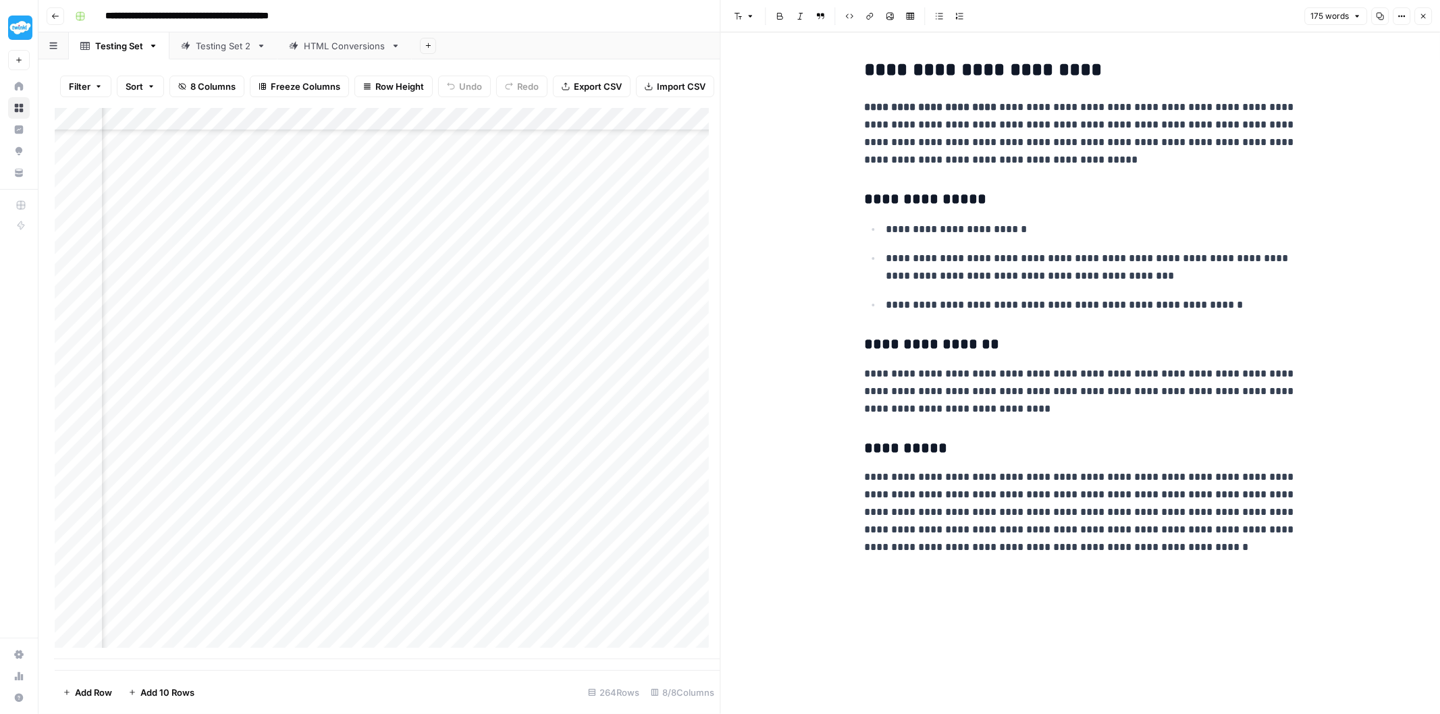
scroll to position [5563, 331]
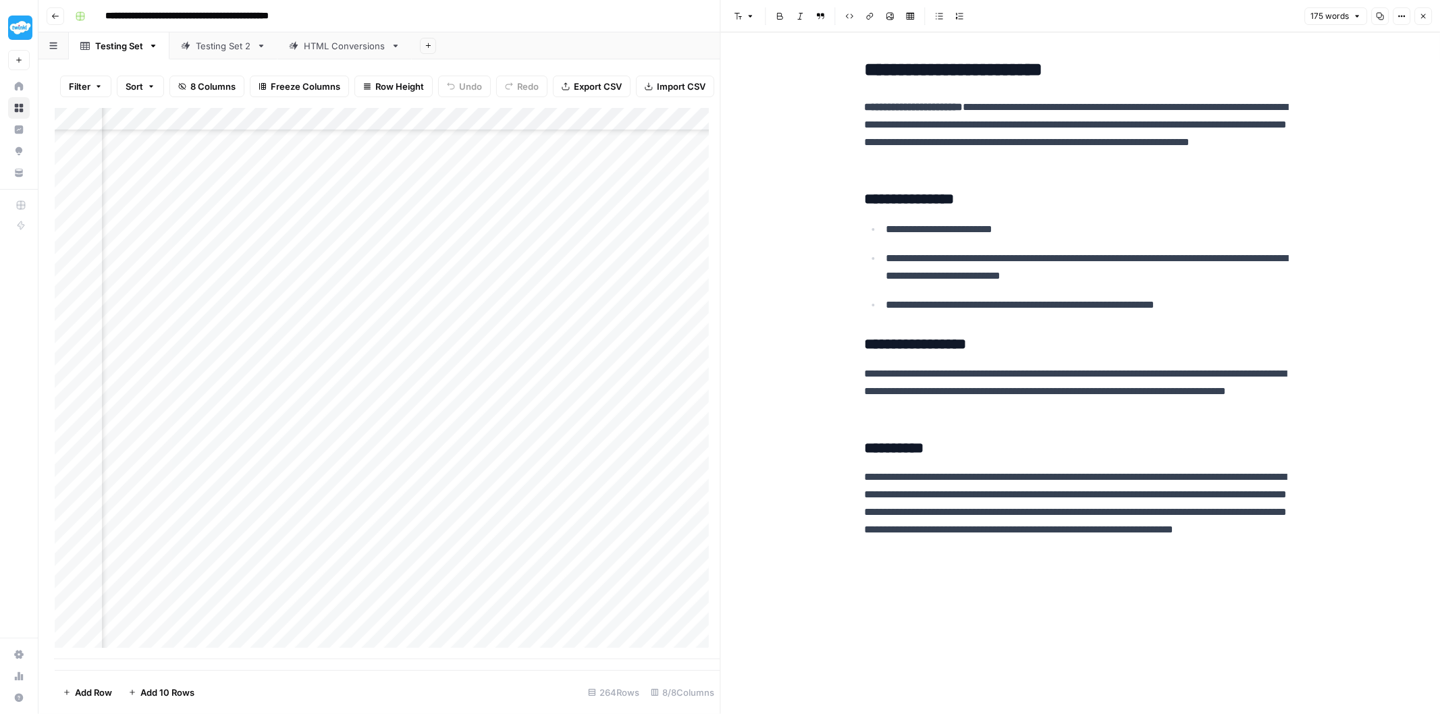
click at [401, 556] on div "Add Column" at bounding box center [388, 383] width 666 height 551
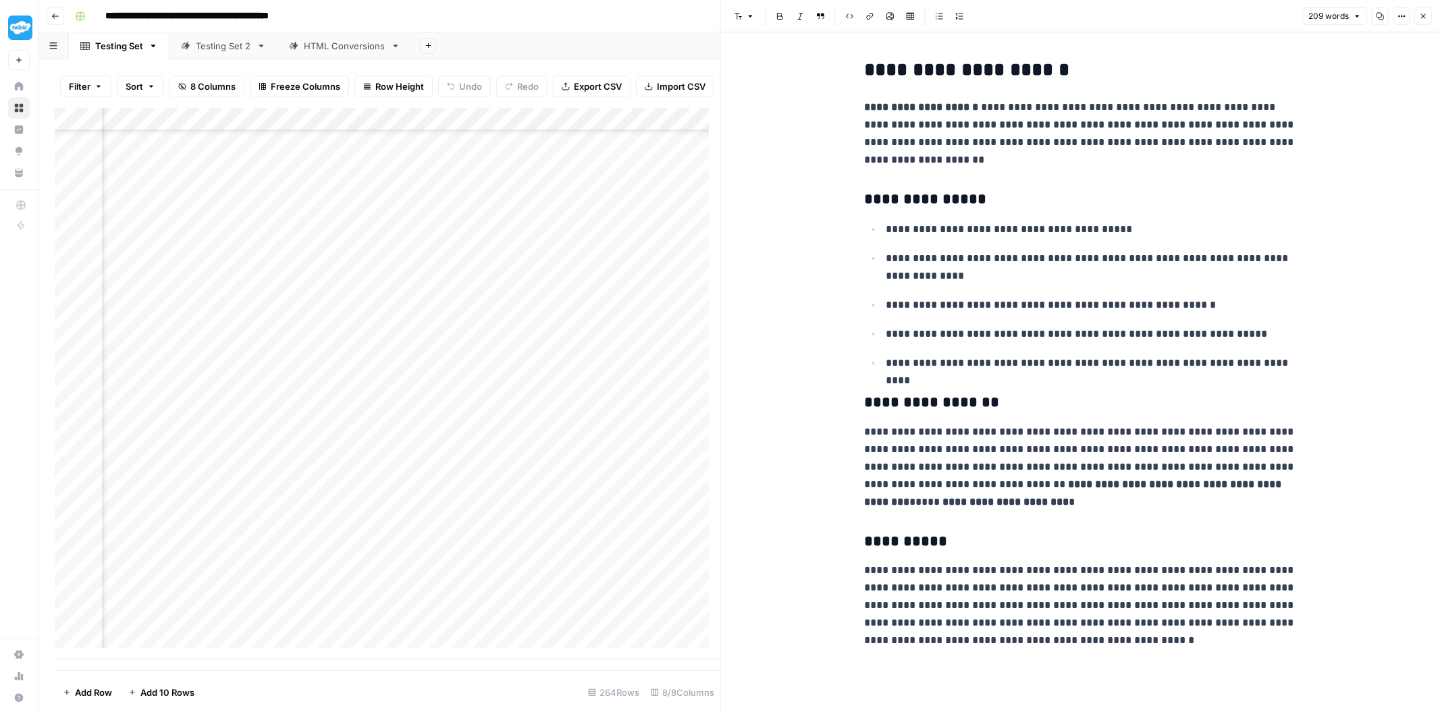
click at [379, 595] on div "Add Column" at bounding box center [388, 383] width 666 height 551
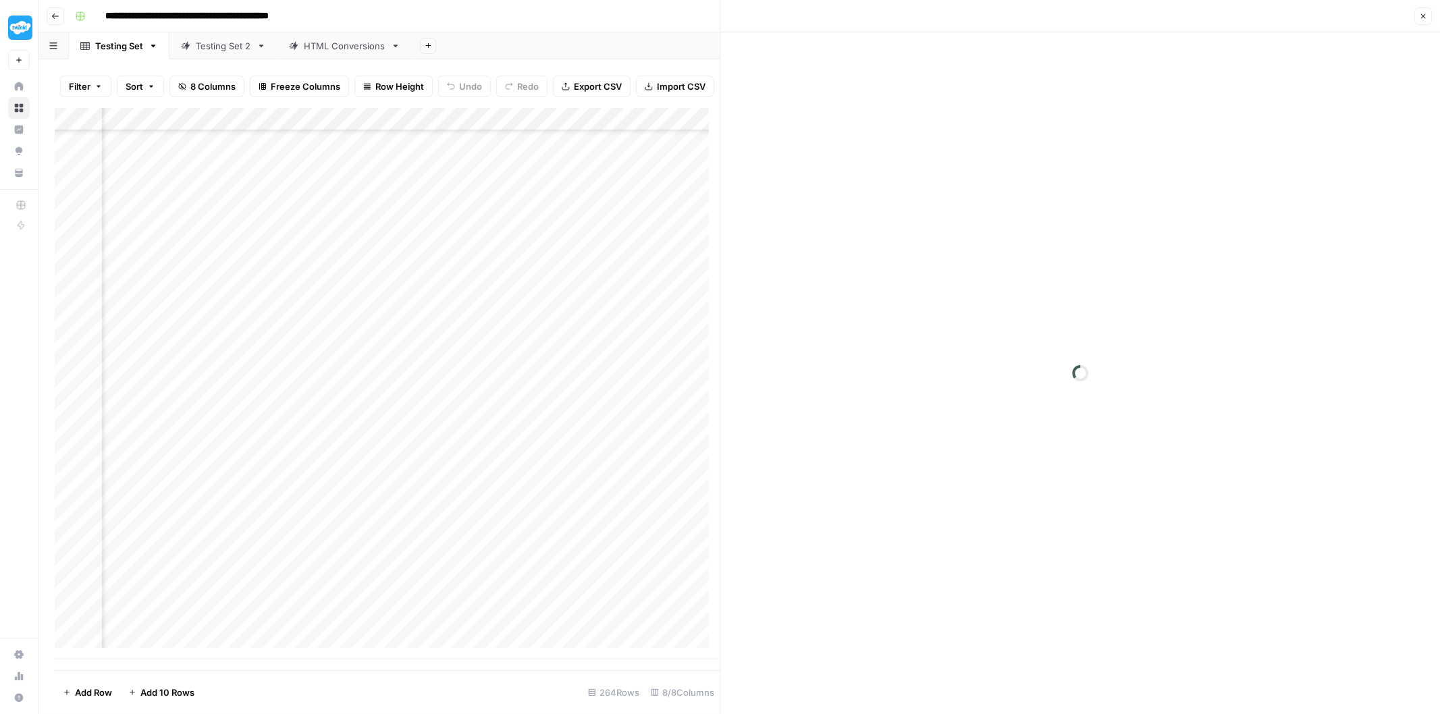
click at [379, 595] on div at bounding box center [389, 602] width 124 height 25
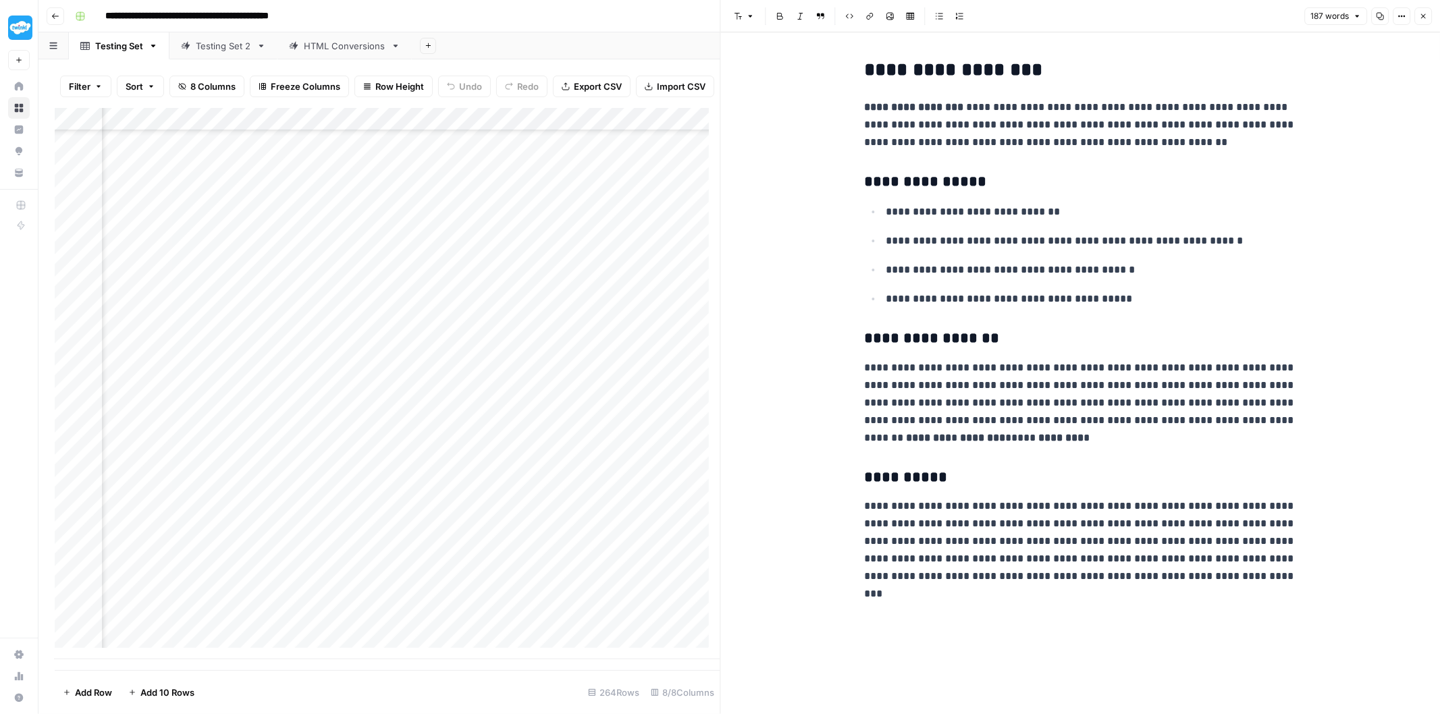
click at [358, 621] on div "Add Column" at bounding box center [388, 383] width 666 height 551
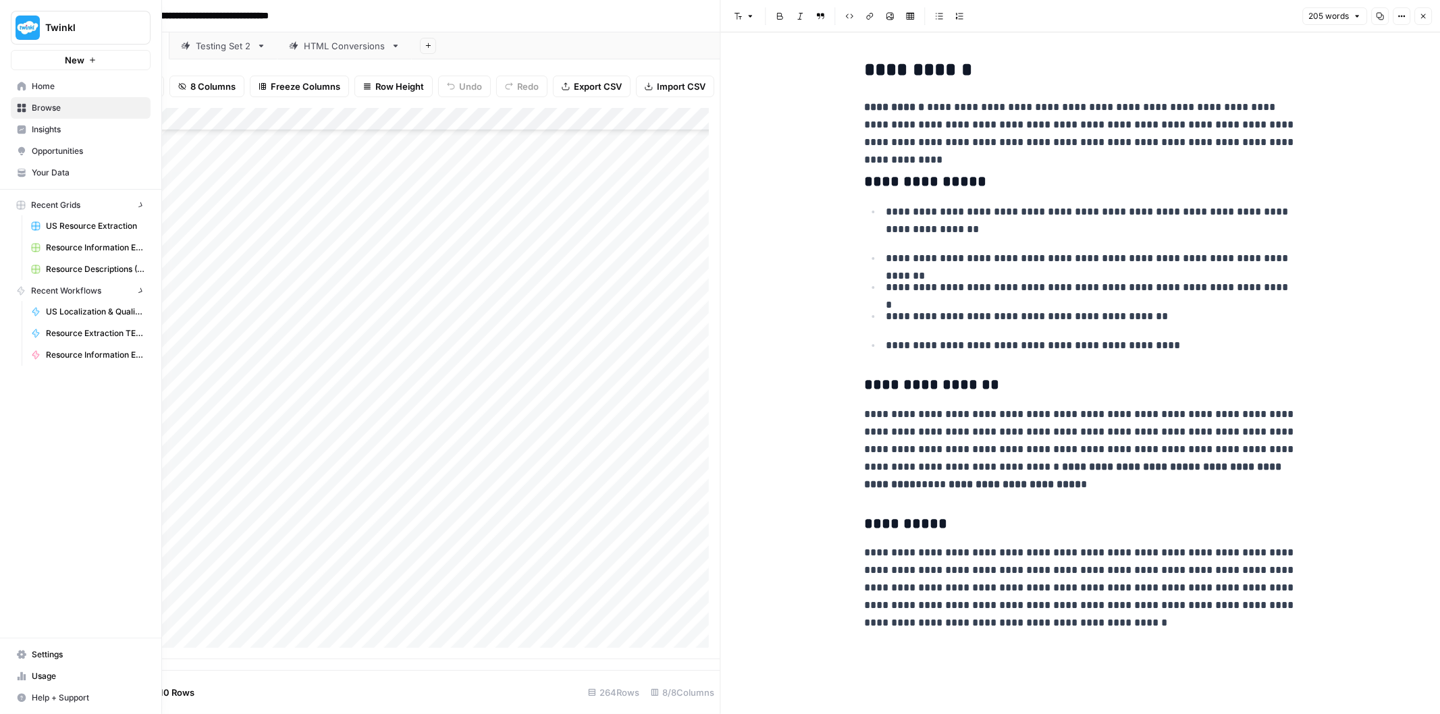
click at [24, 89] on icon at bounding box center [22, 86] width 9 height 9
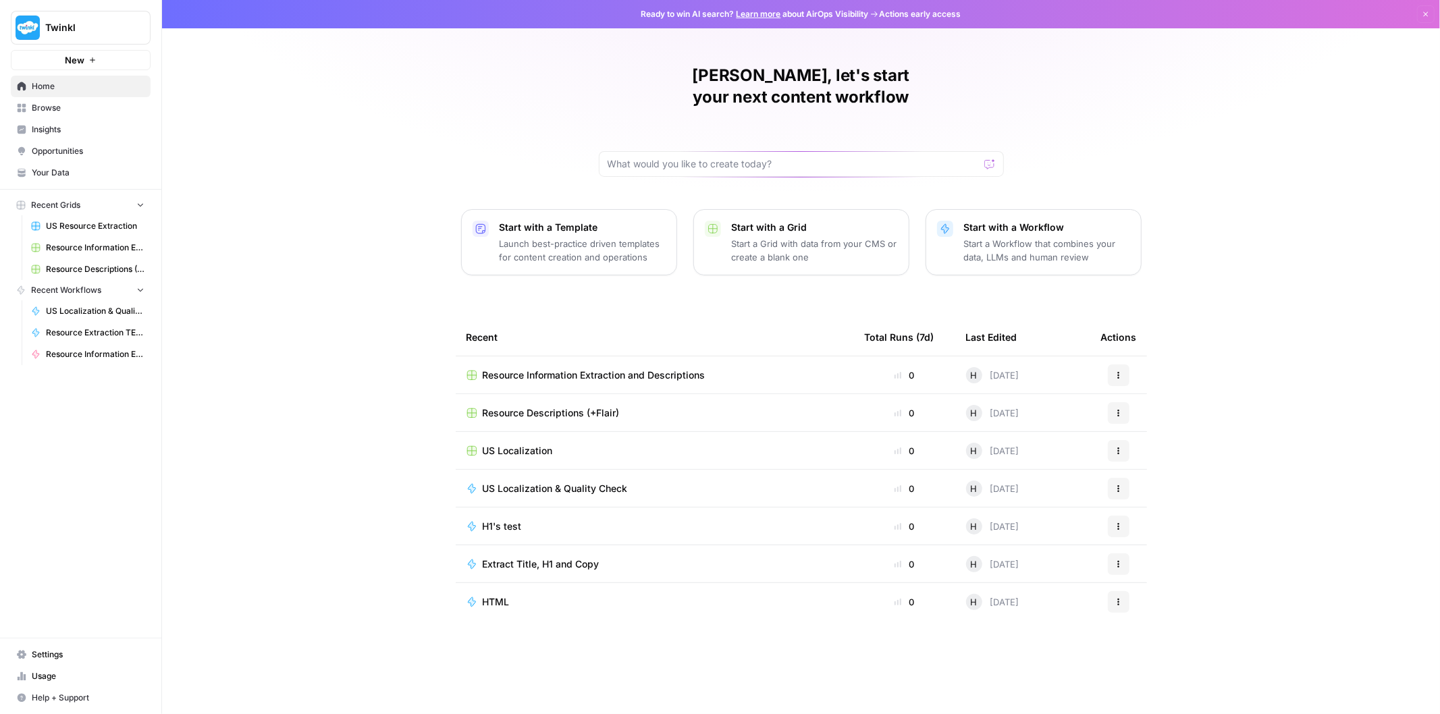
click at [63, 178] on span "Your Data" at bounding box center [88, 173] width 113 height 12
click at [97, 105] on span "Browse" at bounding box center [88, 108] width 113 height 12
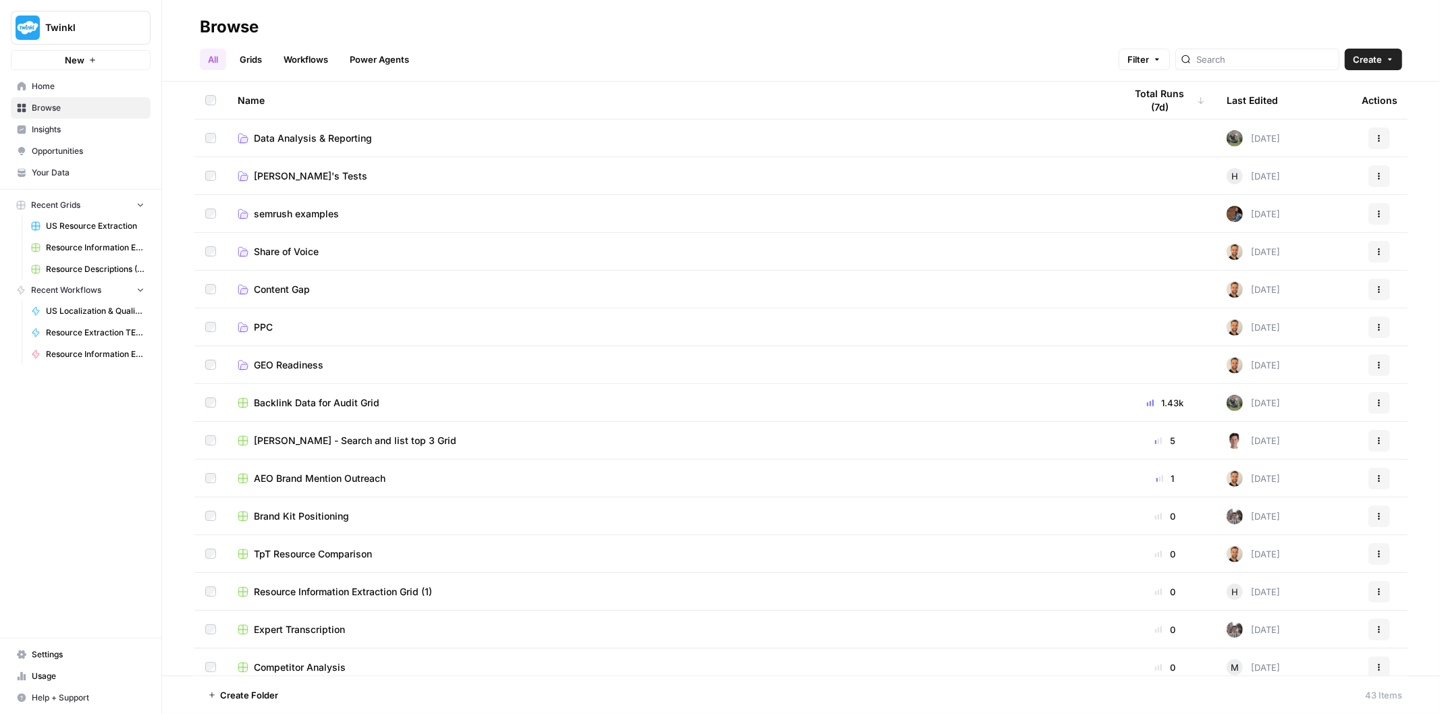
click at [79, 173] on span "Your Data" at bounding box center [88, 173] width 113 height 12
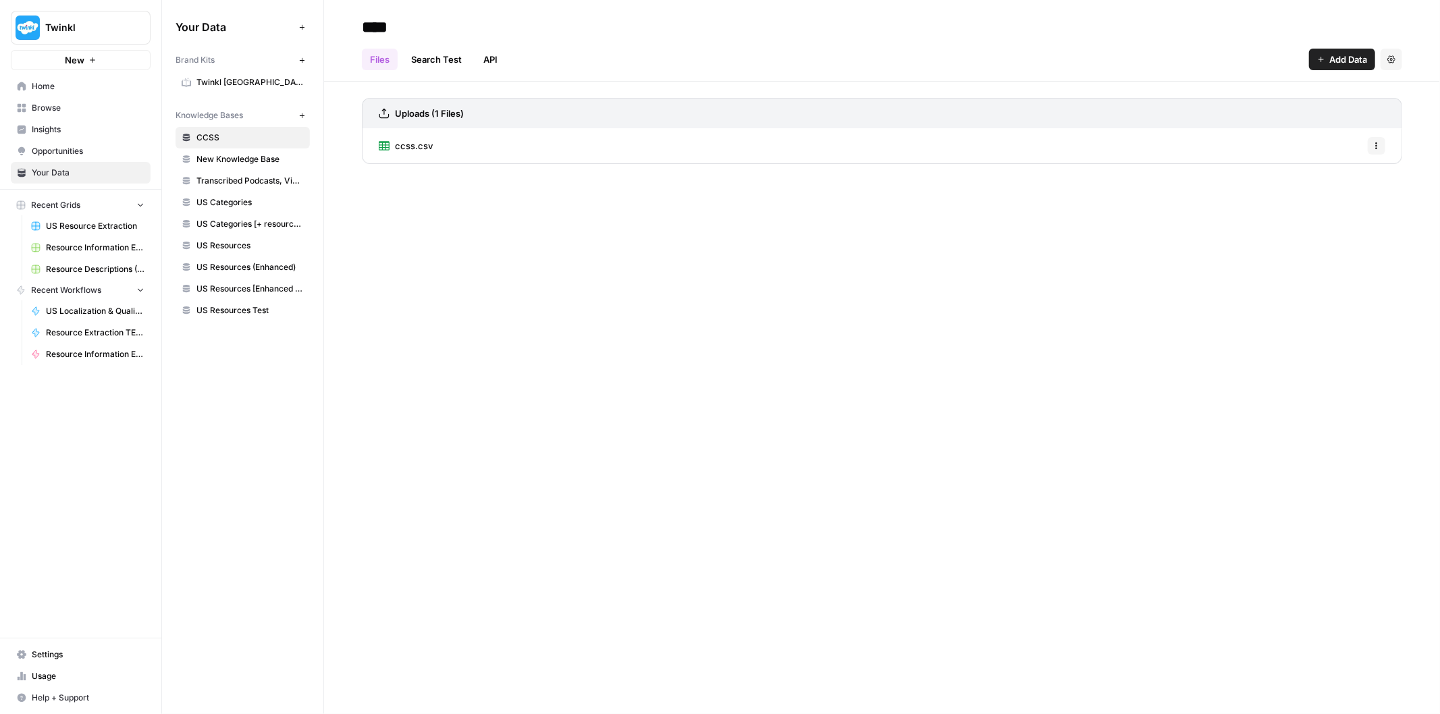
click at [89, 91] on span "Home" at bounding box center [88, 86] width 113 height 12
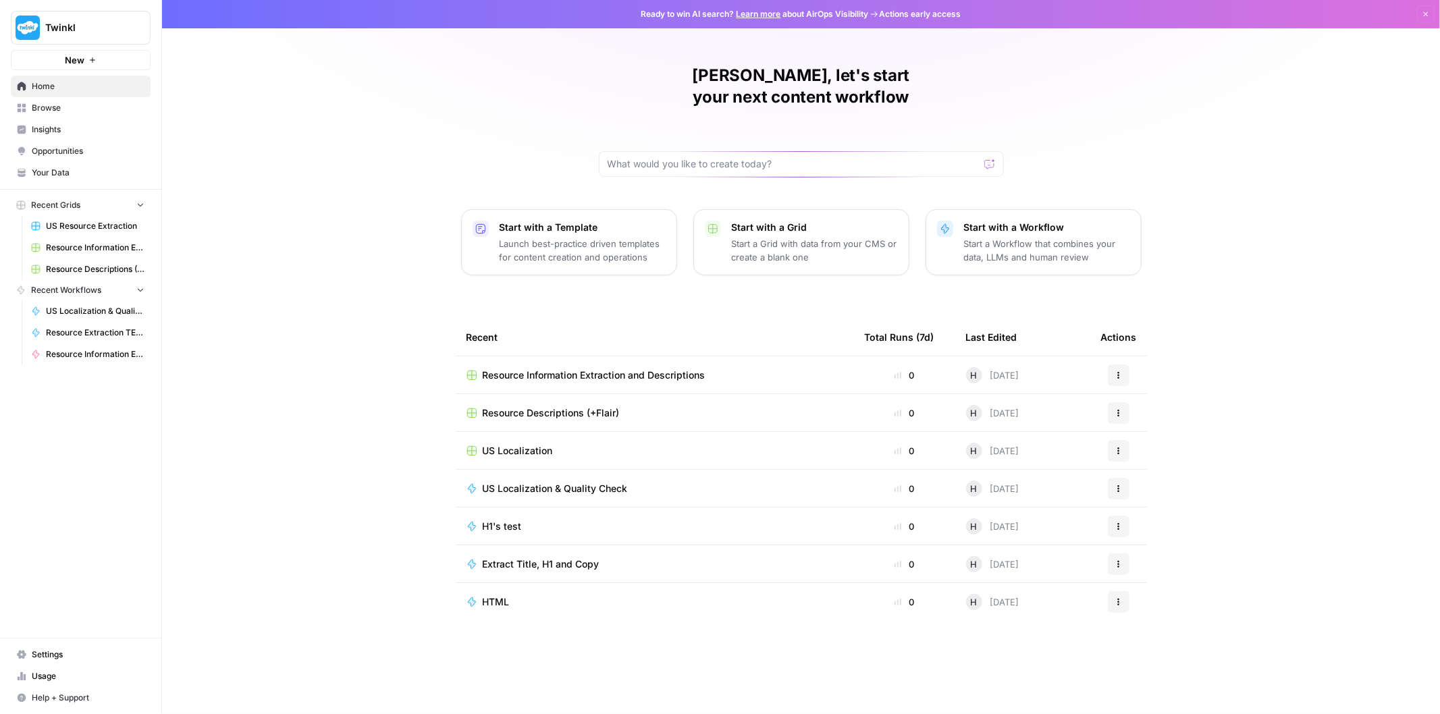
click at [651, 369] on span "Resource Information Extraction and Descriptions" at bounding box center [594, 376] width 223 height 14
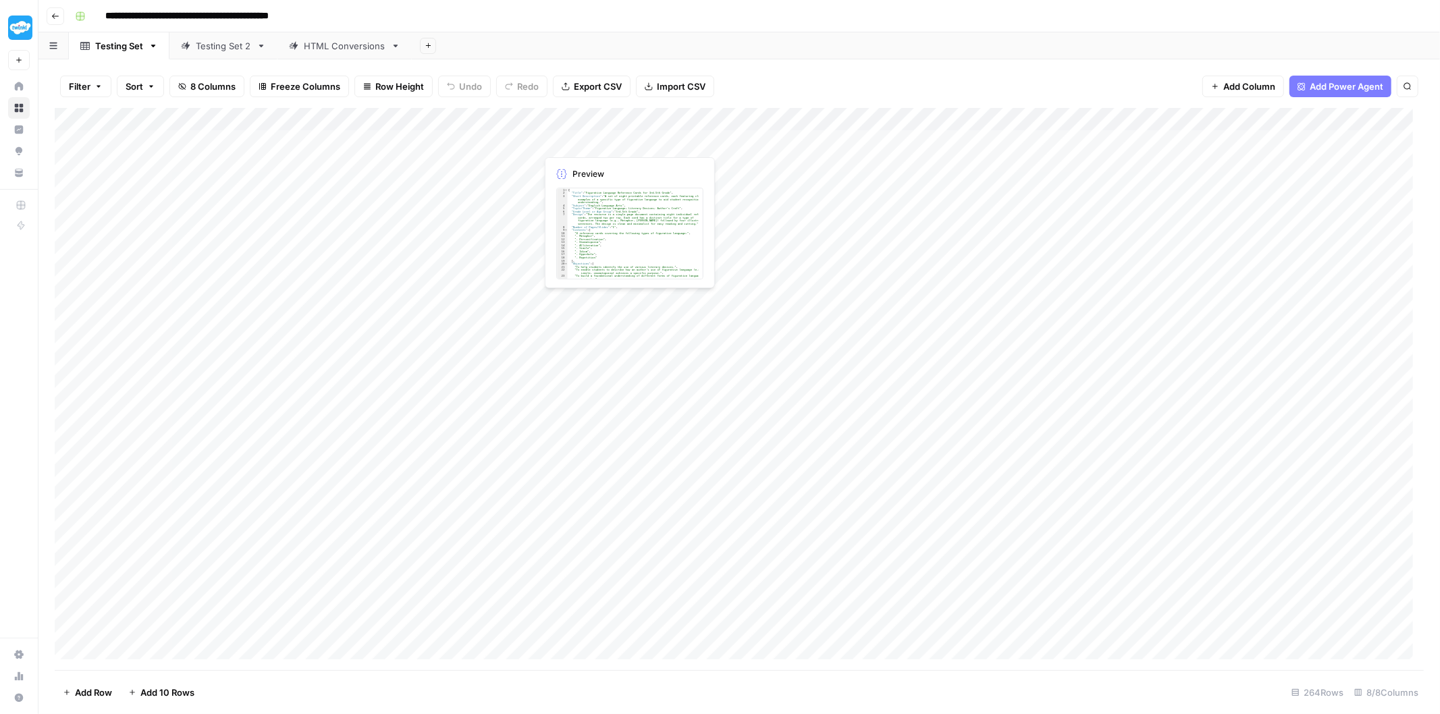
click at [595, 142] on div "Add Column" at bounding box center [739, 389] width 1369 height 563
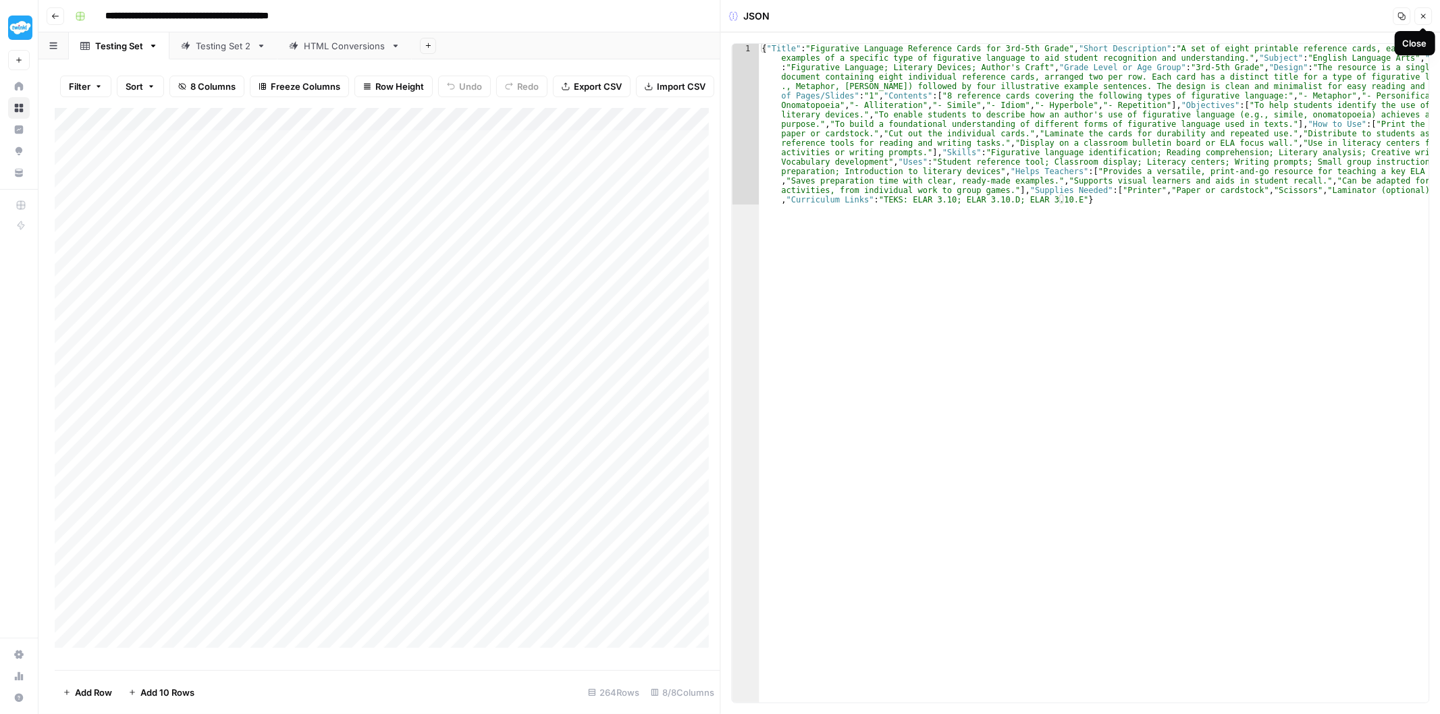
click at [1425, 15] on icon "button" at bounding box center [1423, 16] width 8 height 8
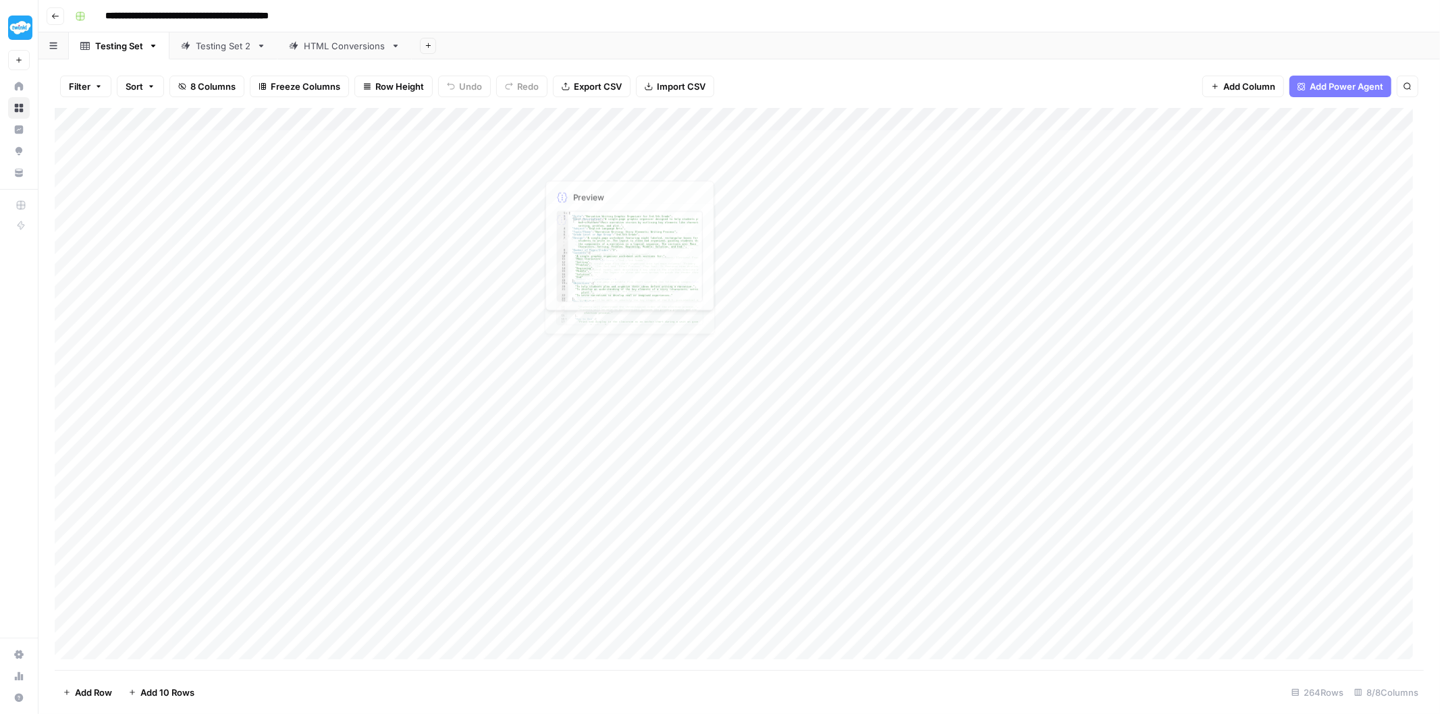
click at [591, 146] on div "Add Column" at bounding box center [739, 389] width 1369 height 563
click at [591, 146] on div at bounding box center [598, 141] width 124 height 25
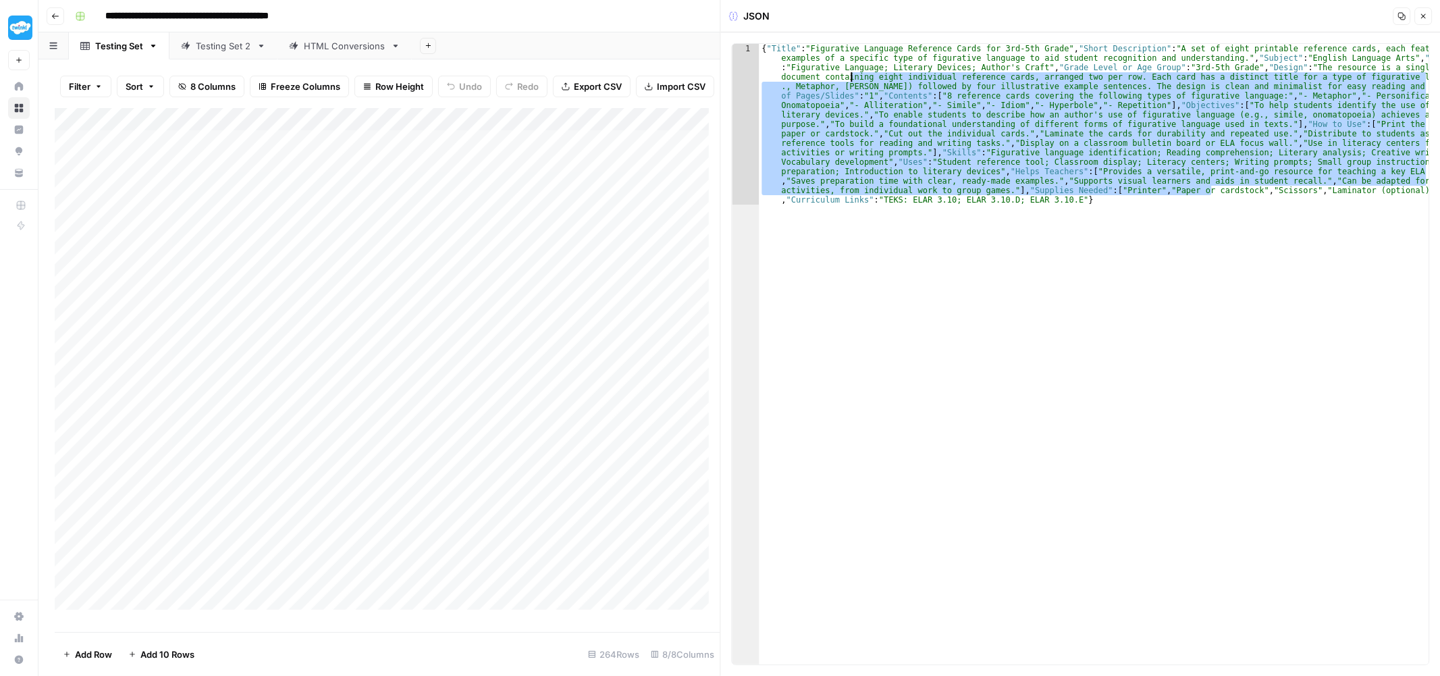
drag, startPoint x: 909, startPoint y: 145, endPoint x: 849, endPoint y: 80, distance: 88.9
click at [849, 80] on div "{ "Title" : "Figurative Language Reference Cards for 3rd-5th Grade" , "Short De…" at bounding box center [1094, 515] width 670 height 942
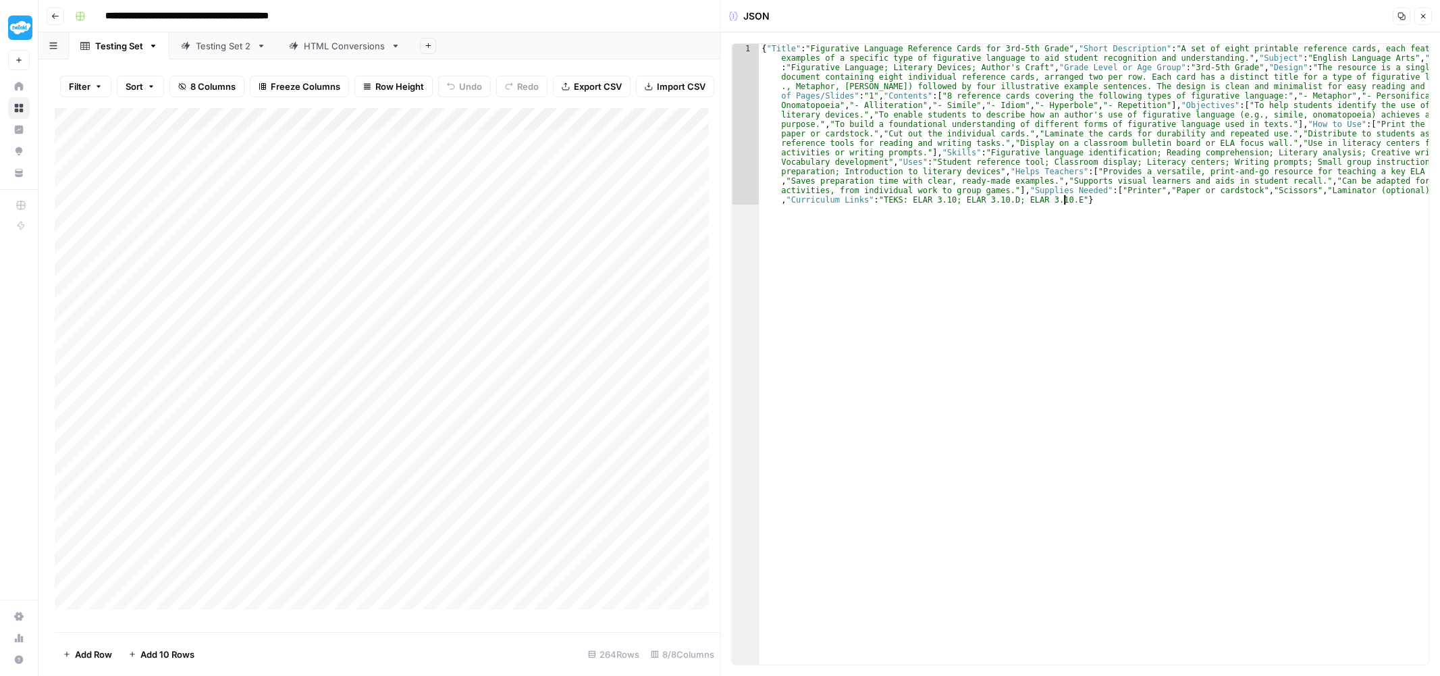
click at [1286, 207] on div "{ "Title" : "Figurative Language Reference Cards for 3rd-5th Grade" , "Short De…" at bounding box center [1094, 515] width 670 height 942
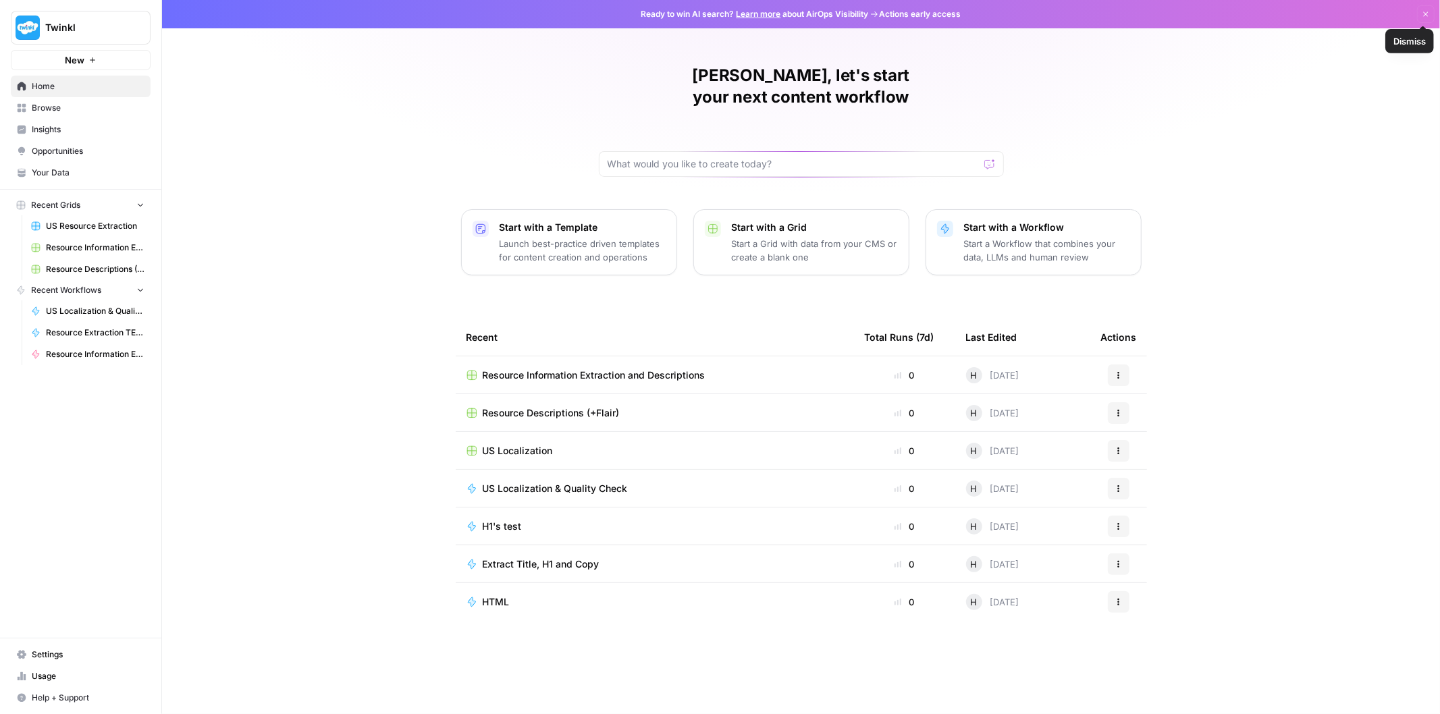
click at [1426, 16] on icon "button" at bounding box center [1426, 14] width 8 height 8
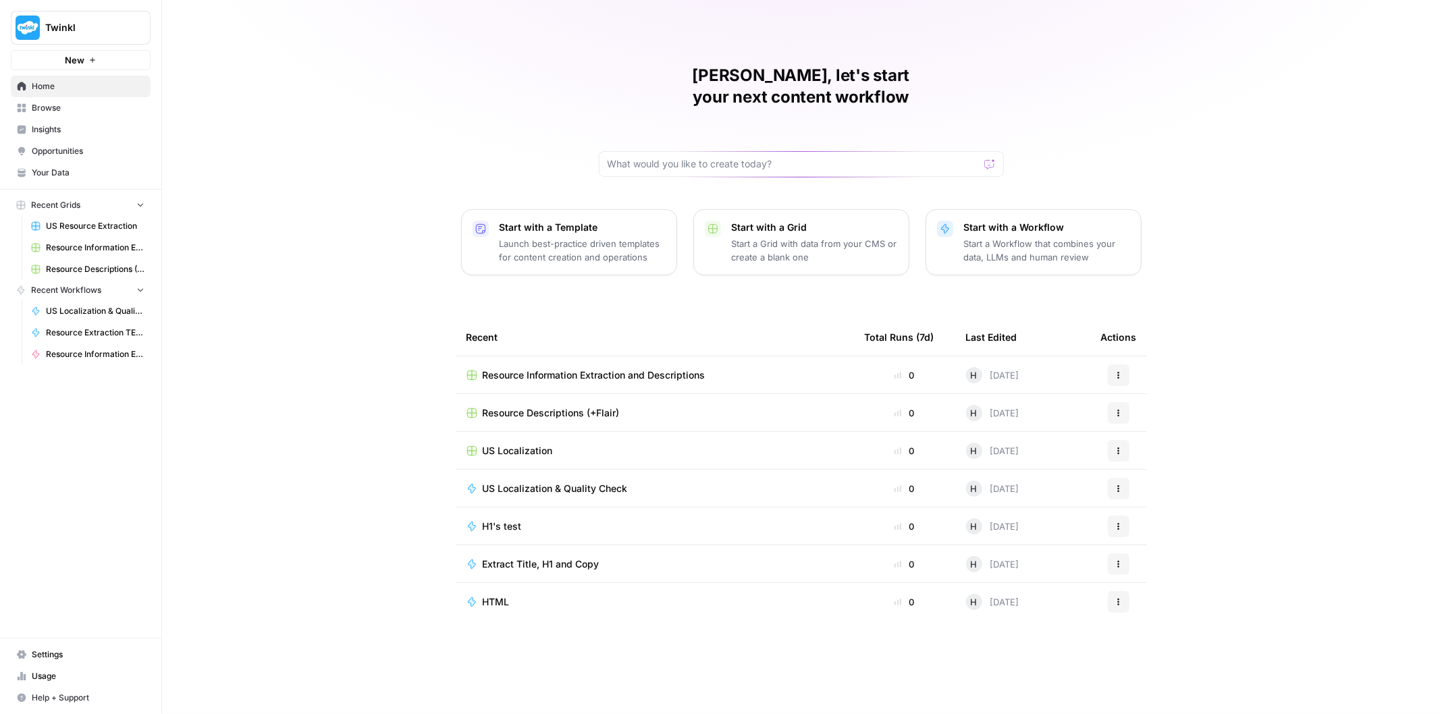
click at [39, 103] on span "Browse" at bounding box center [88, 108] width 113 height 12
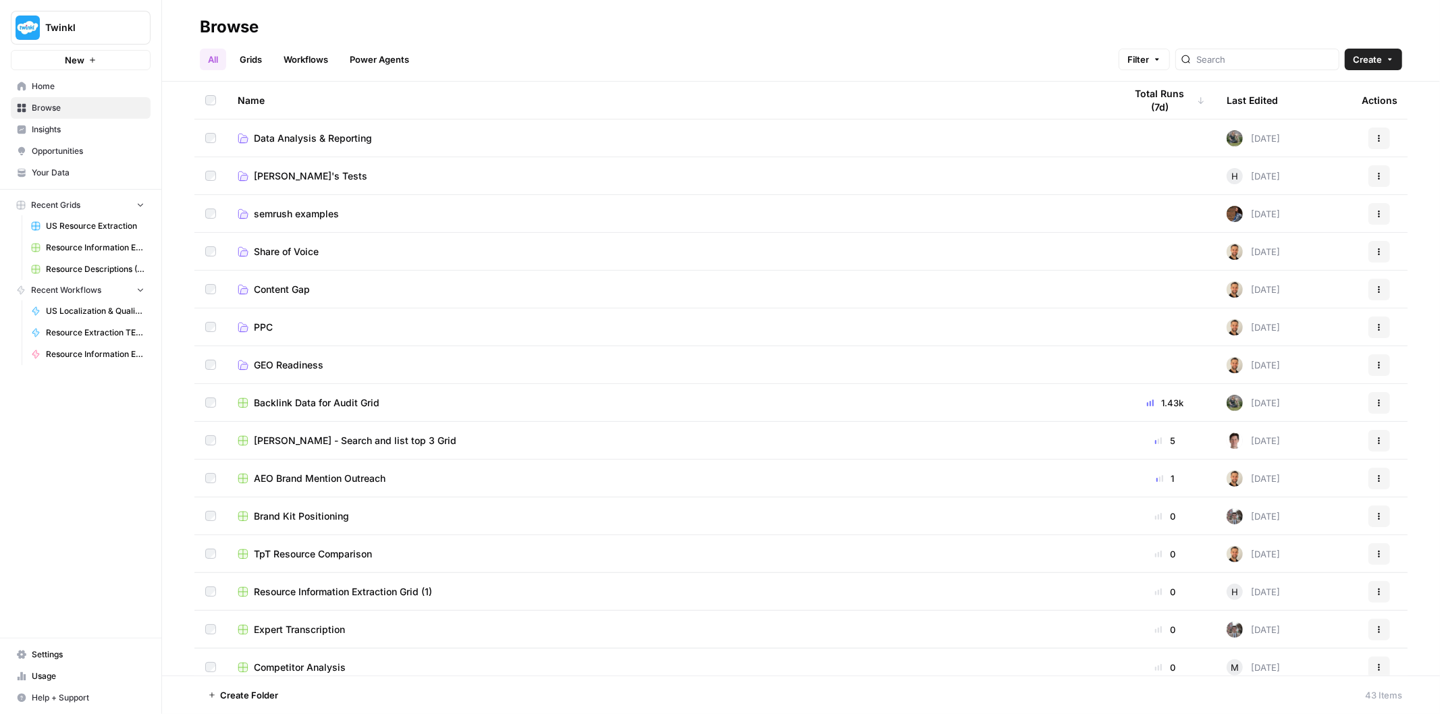
click at [52, 30] on span "Twinkl" at bounding box center [86, 28] width 82 height 14
click at [61, 122] on span "Cohort 5" at bounding box center [130, 123] width 178 height 14
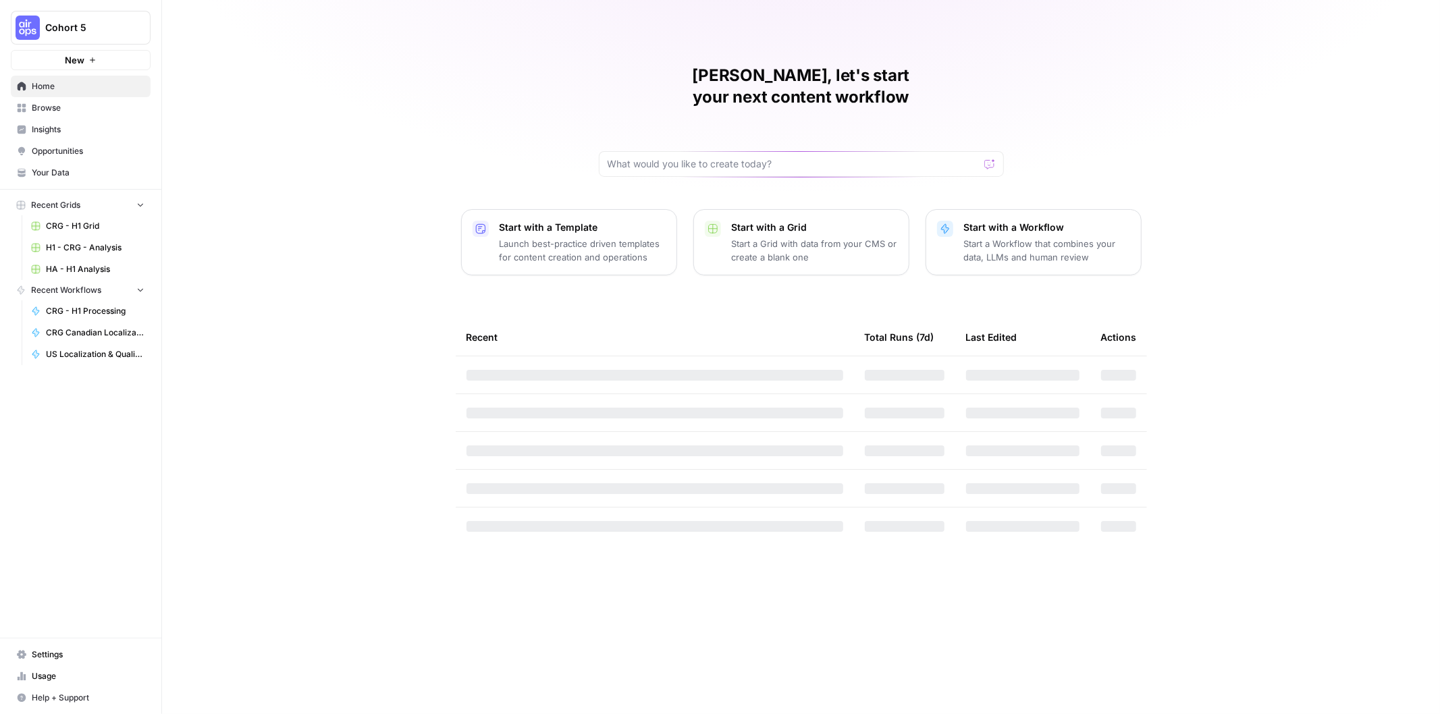
click at [65, 110] on span "Browse" at bounding box center [88, 108] width 113 height 12
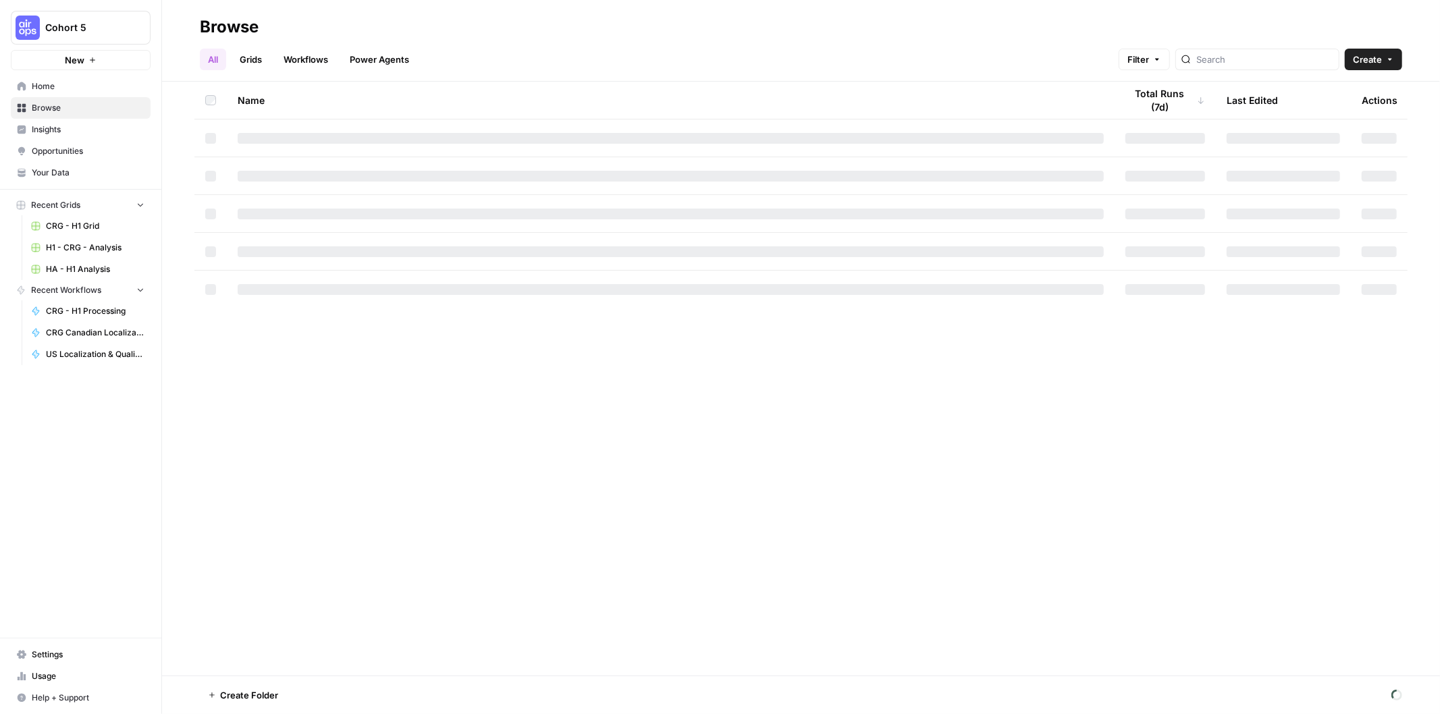
click at [264, 61] on link "Grids" at bounding box center [251, 60] width 38 height 22
click at [214, 59] on link "All" at bounding box center [213, 60] width 26 height 22
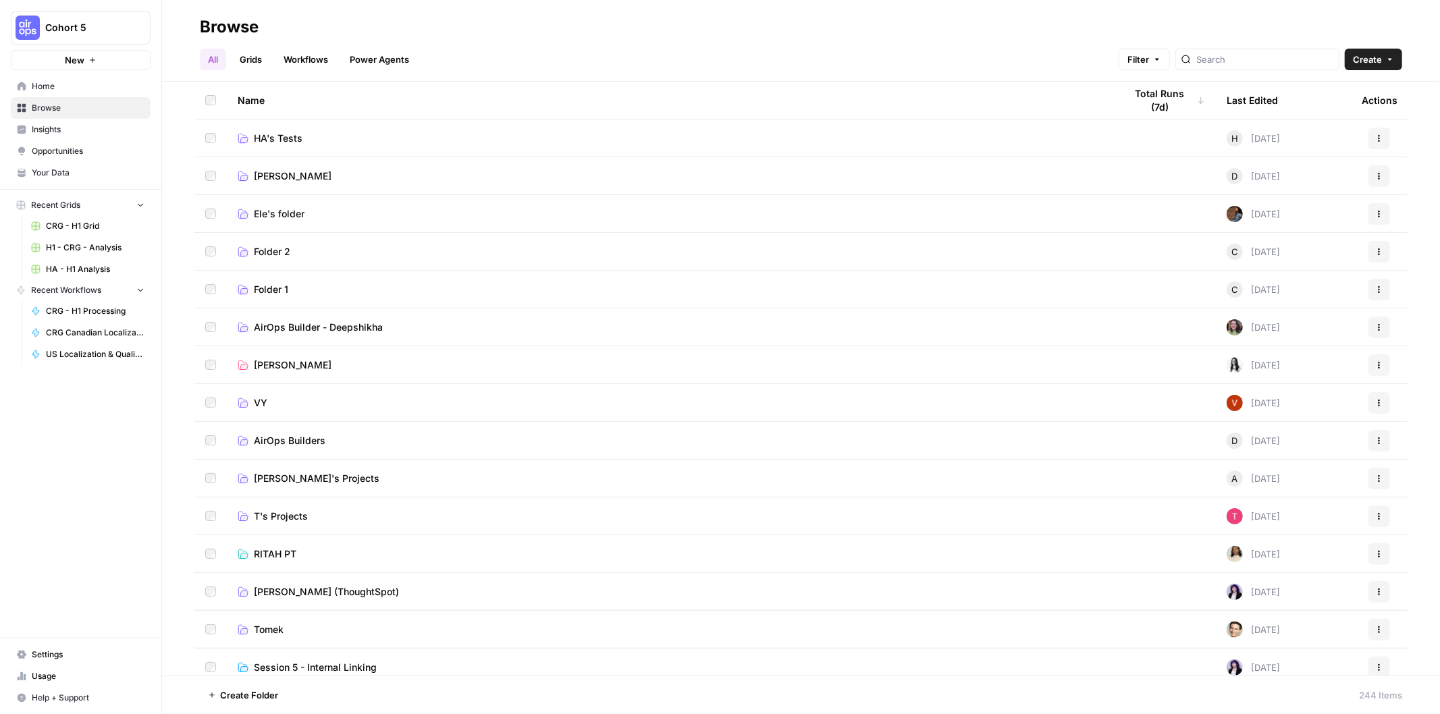
click at [253, 58] on link "Grids" at bounding box center [251, 60] width 38 height 22
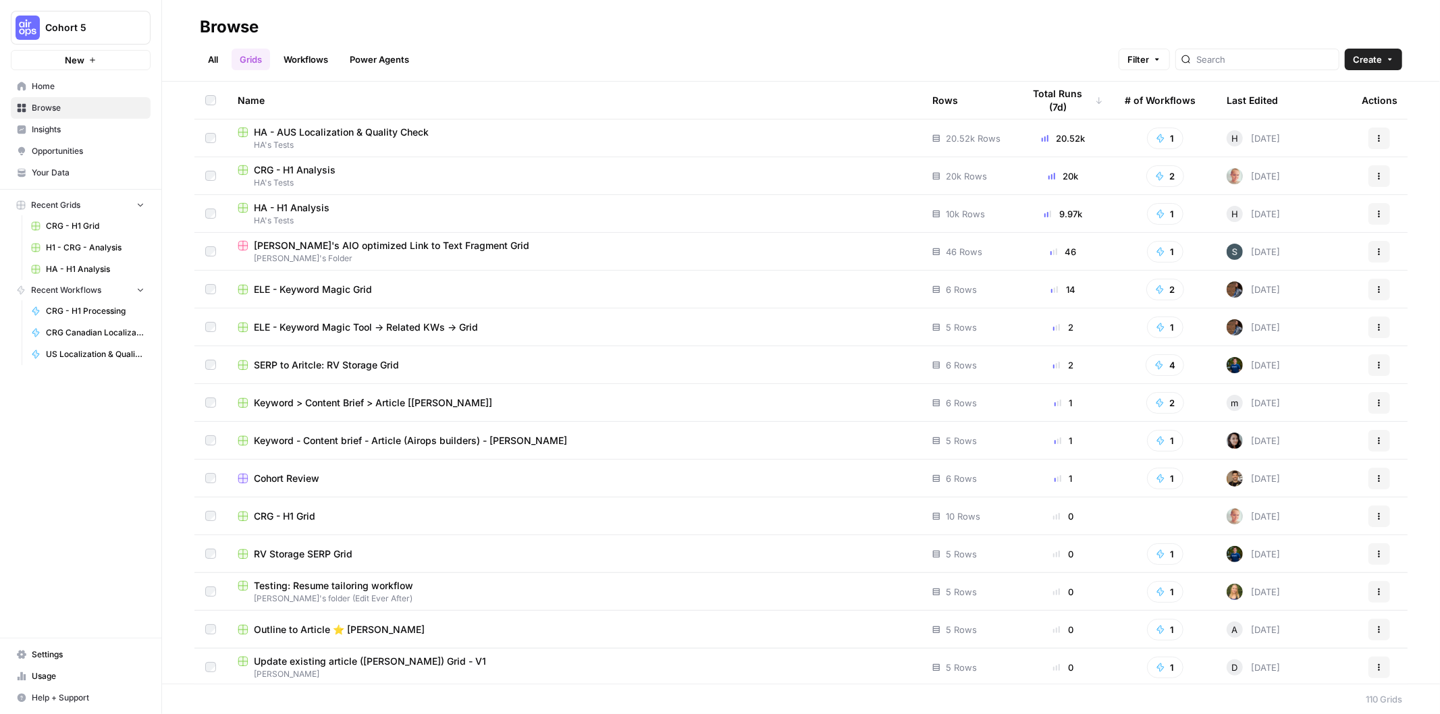
click at [218, 65] on link "All" at bounding box center [213, 60] width 26 height 22
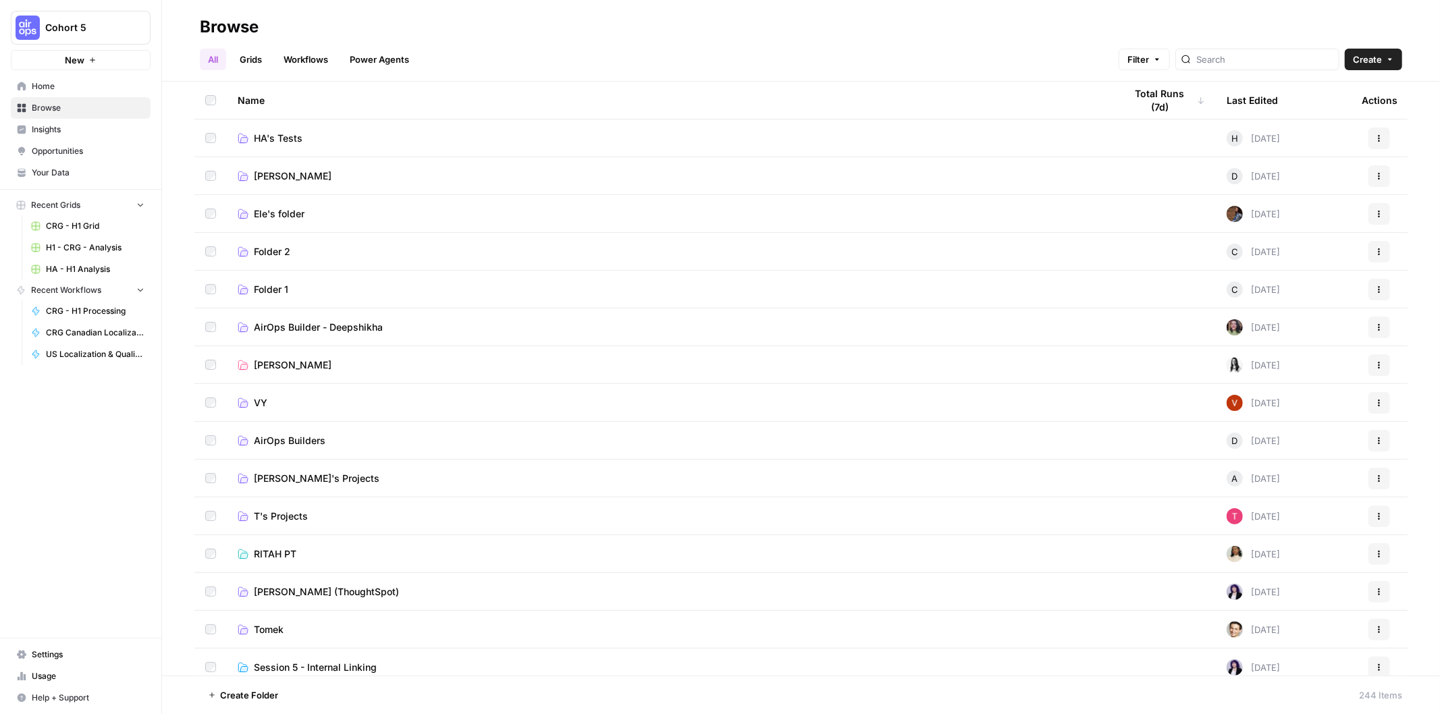
click at [306, 137] on link "HA's Tests" at bounding box center [671, 139] width 866 height 14
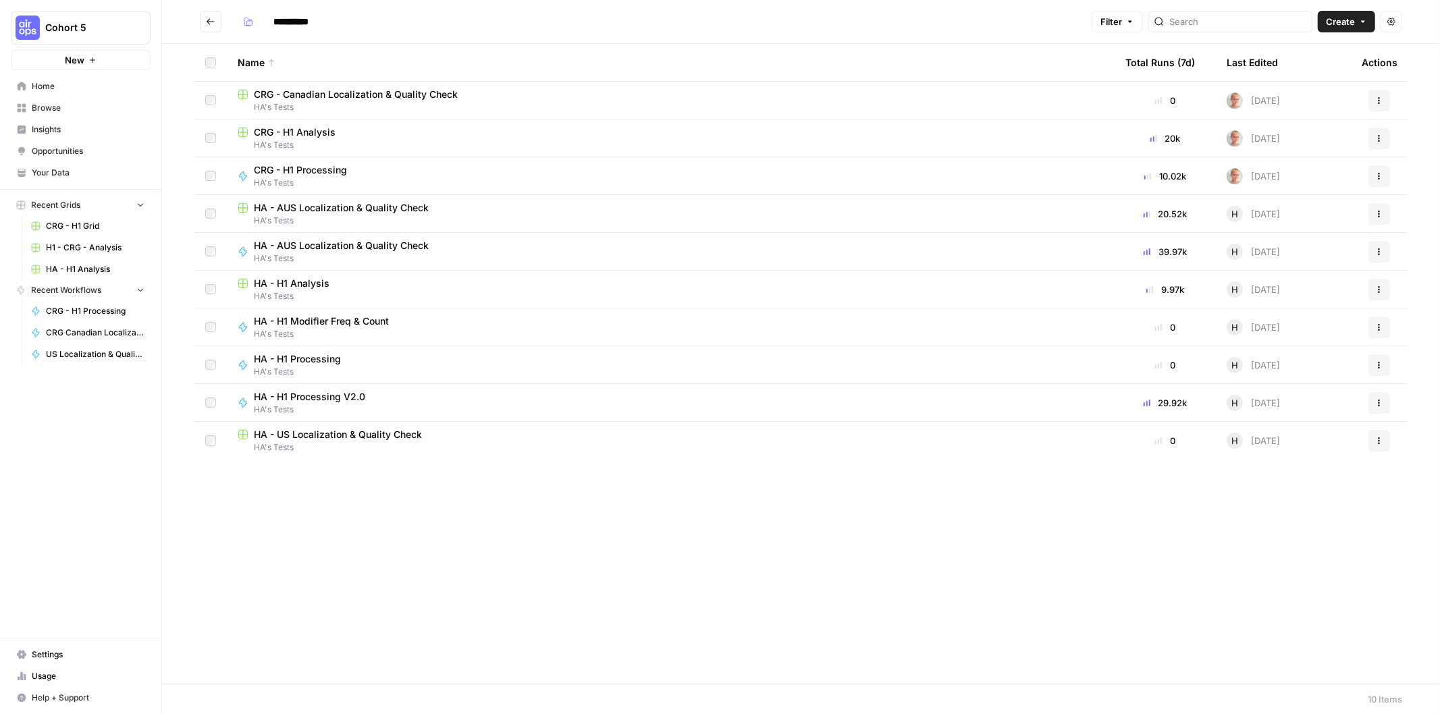
click at [395, 440] on span "HA - US Localization & Quality Check" at bounding box center [338, 435] width 168 height 14
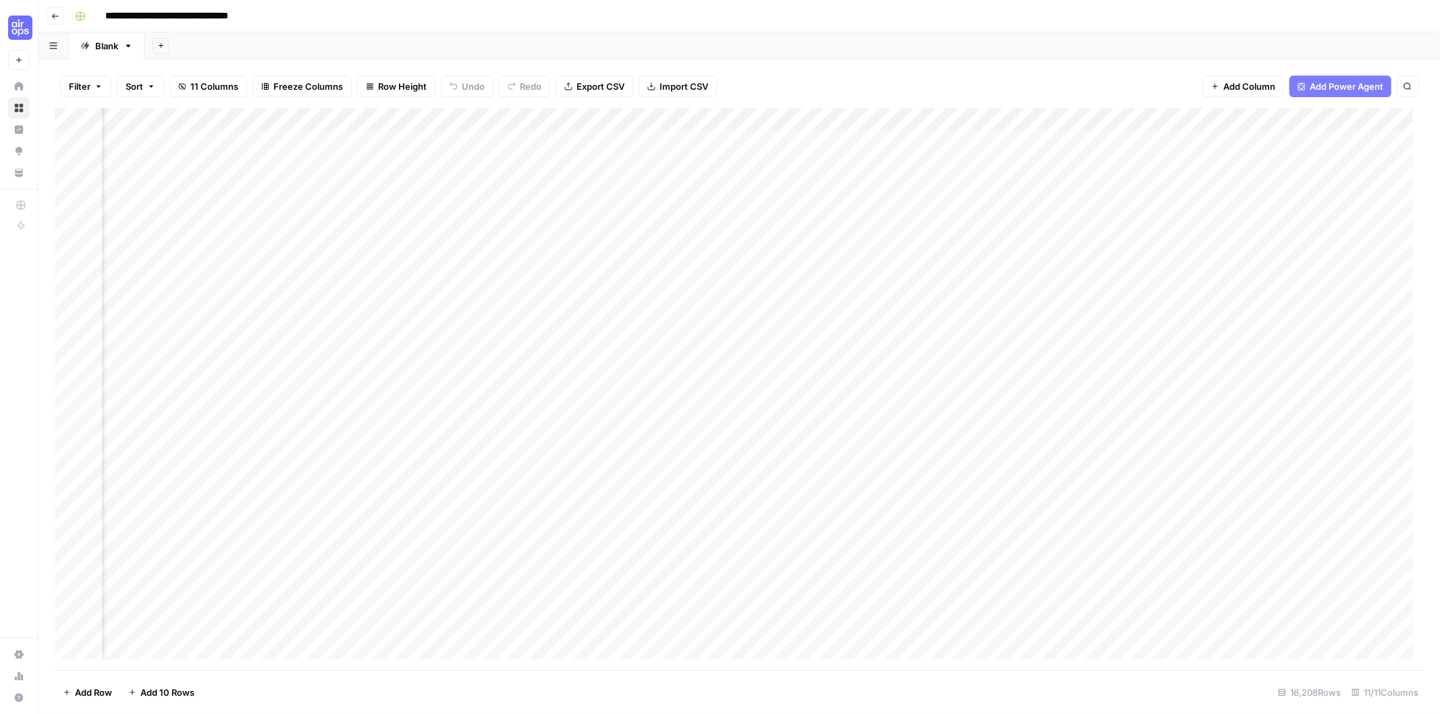
scroll to position [0, 468]
click at [606, 84] on span "Export CSV" at bounding box center [600, 87] width 48 height 14
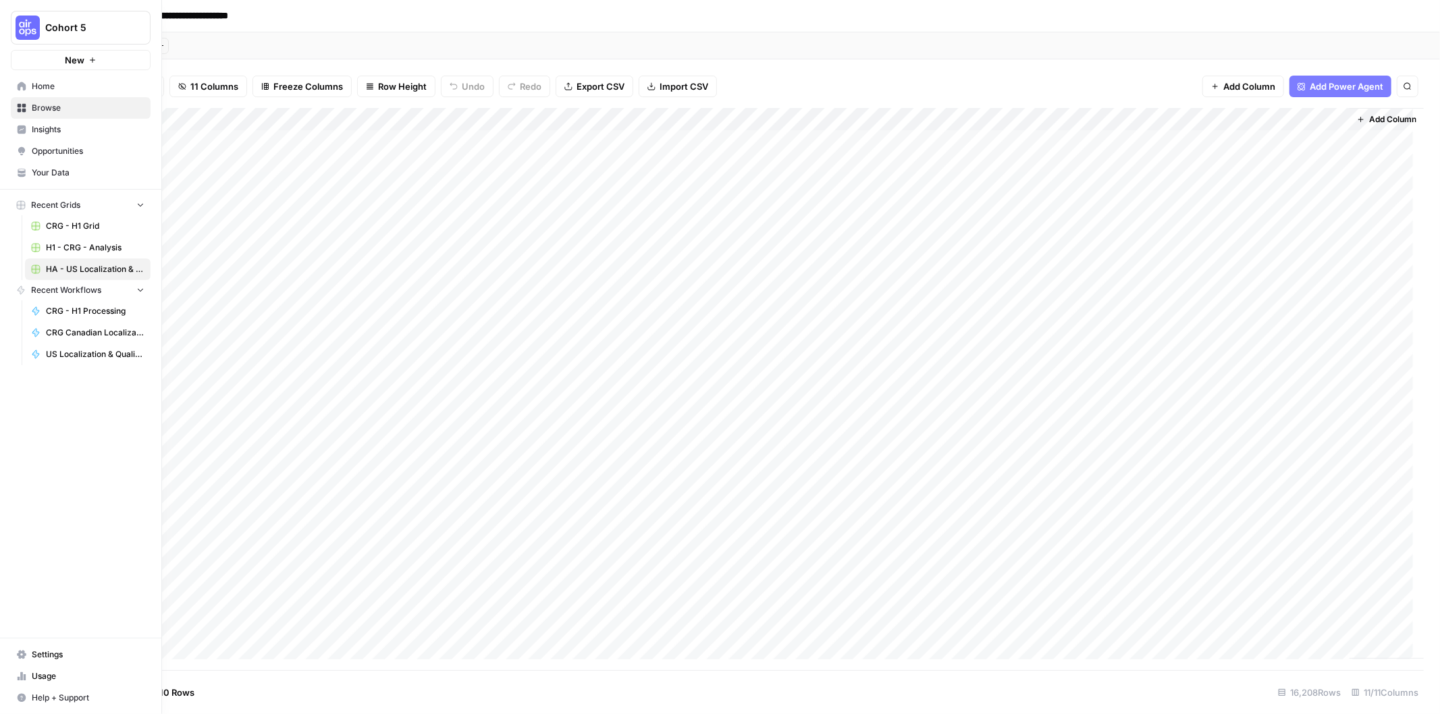
click at [58, 678] on span "Usage" at bounding box center [88, 676] width 113 height 12
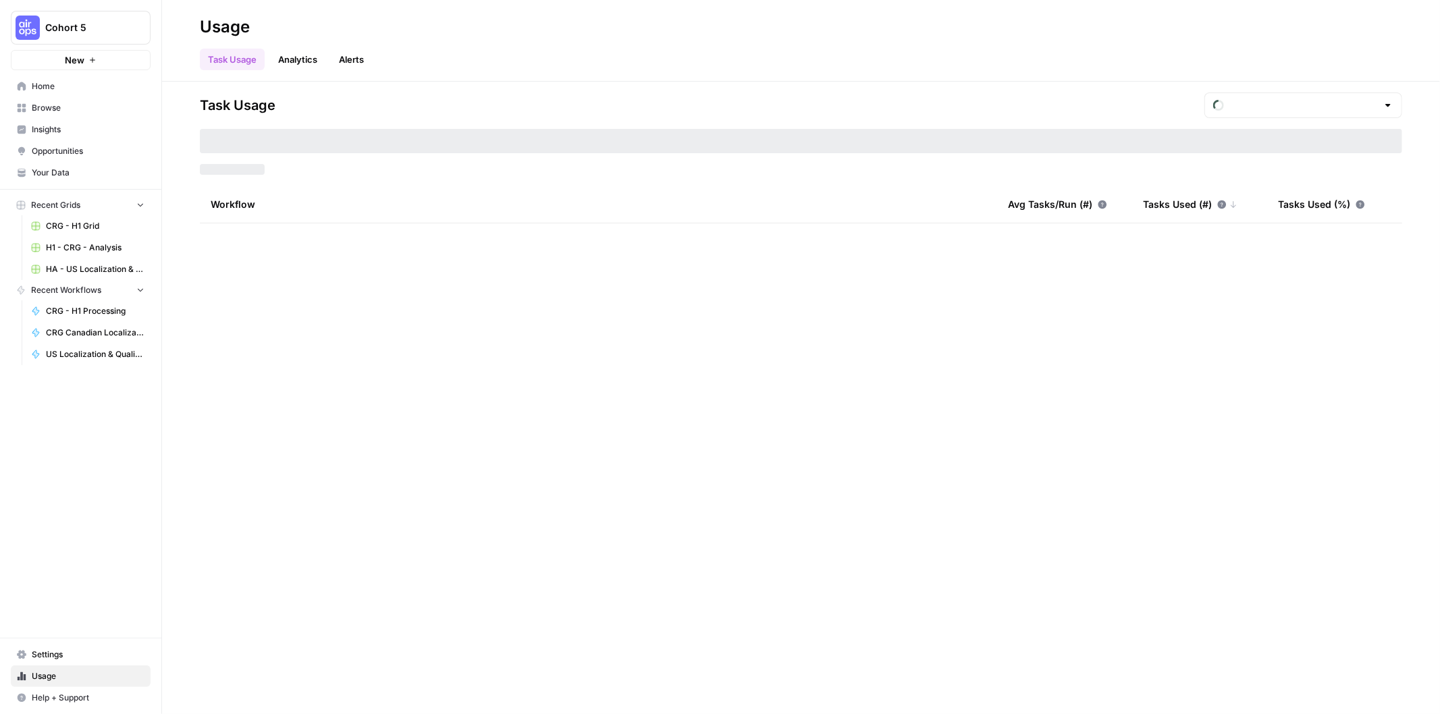
type input "September Tasks"
